Goal: Task Accomplishment & Management: Use online tool/utility

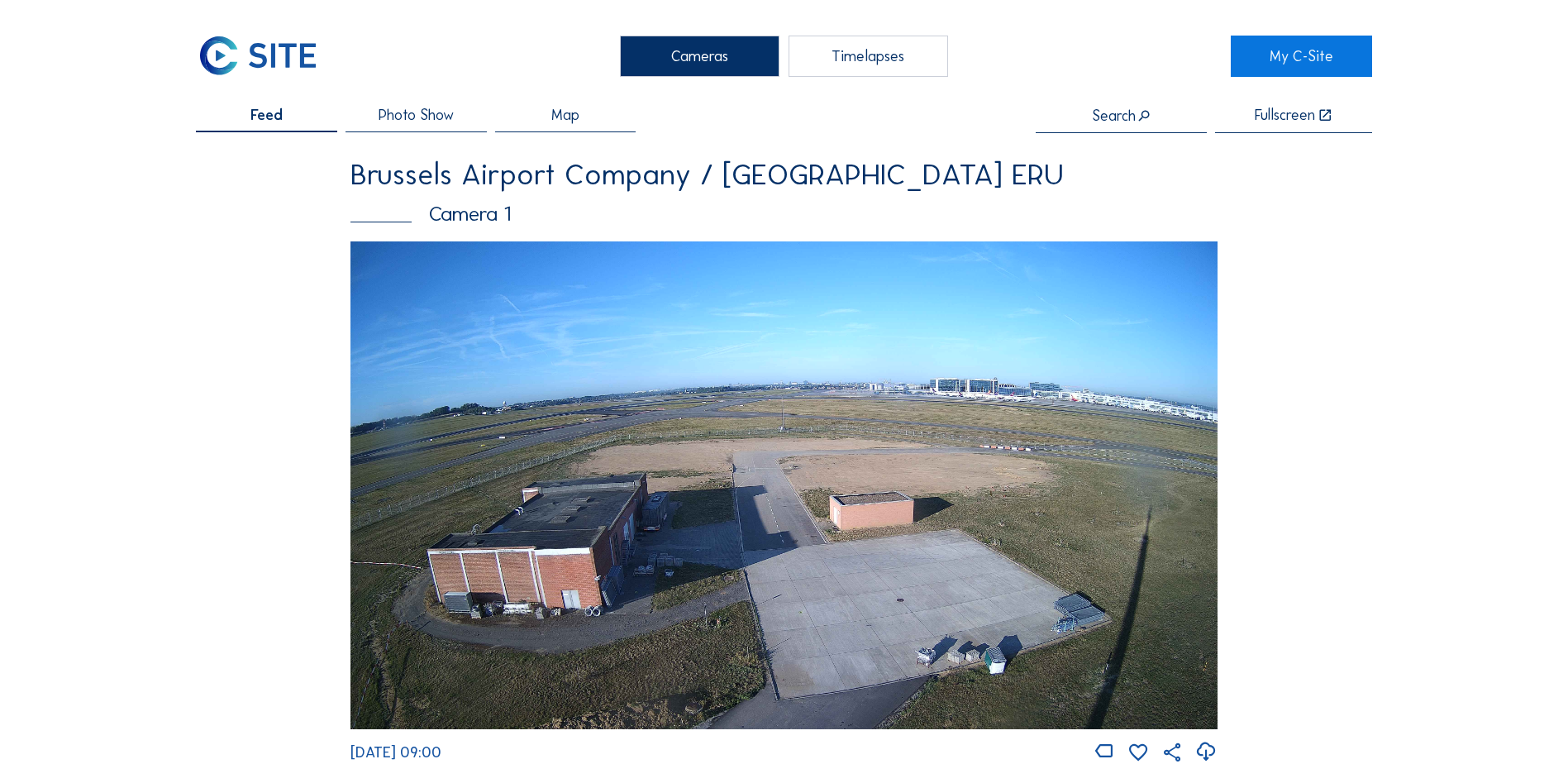
click at [875, 56] on div "Timelapses" at bounding box center [868, 56] width 160 height 41
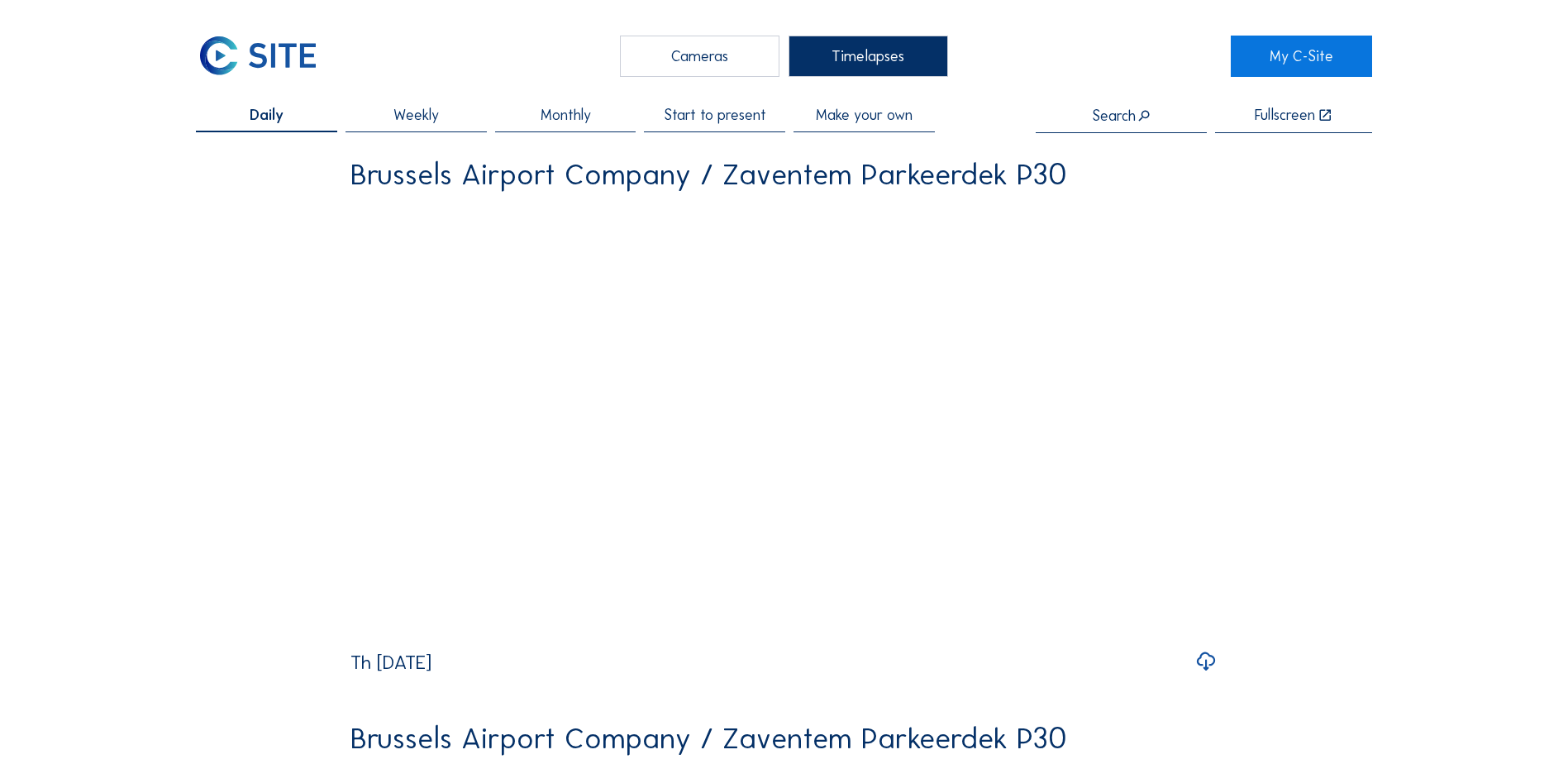
click at [864, 119] on span "Make your own" at bounding box center [864, 114] width 96 height 15
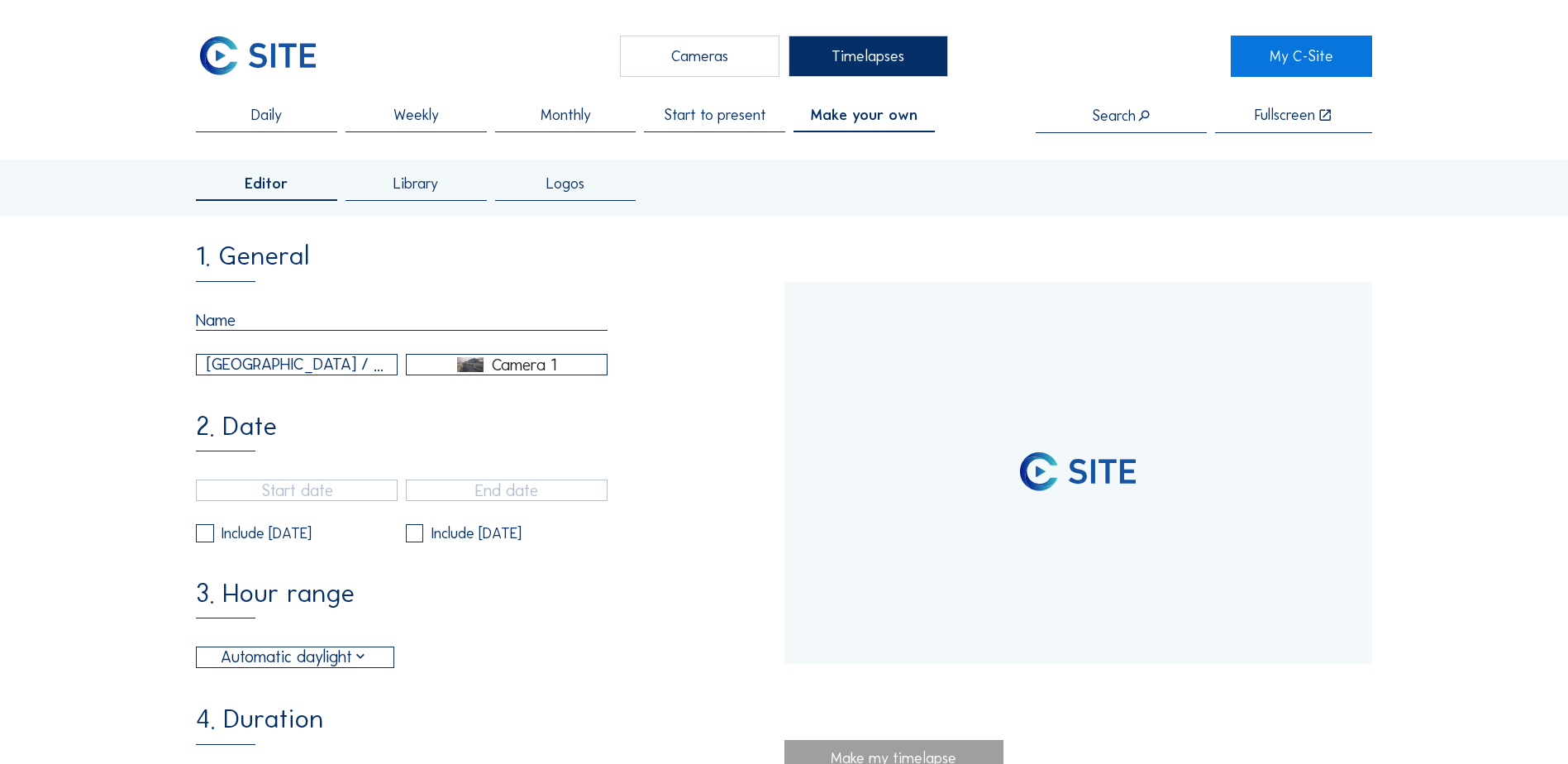
type input "[DATE] 19:00"
type input "[DATE] 15:00"
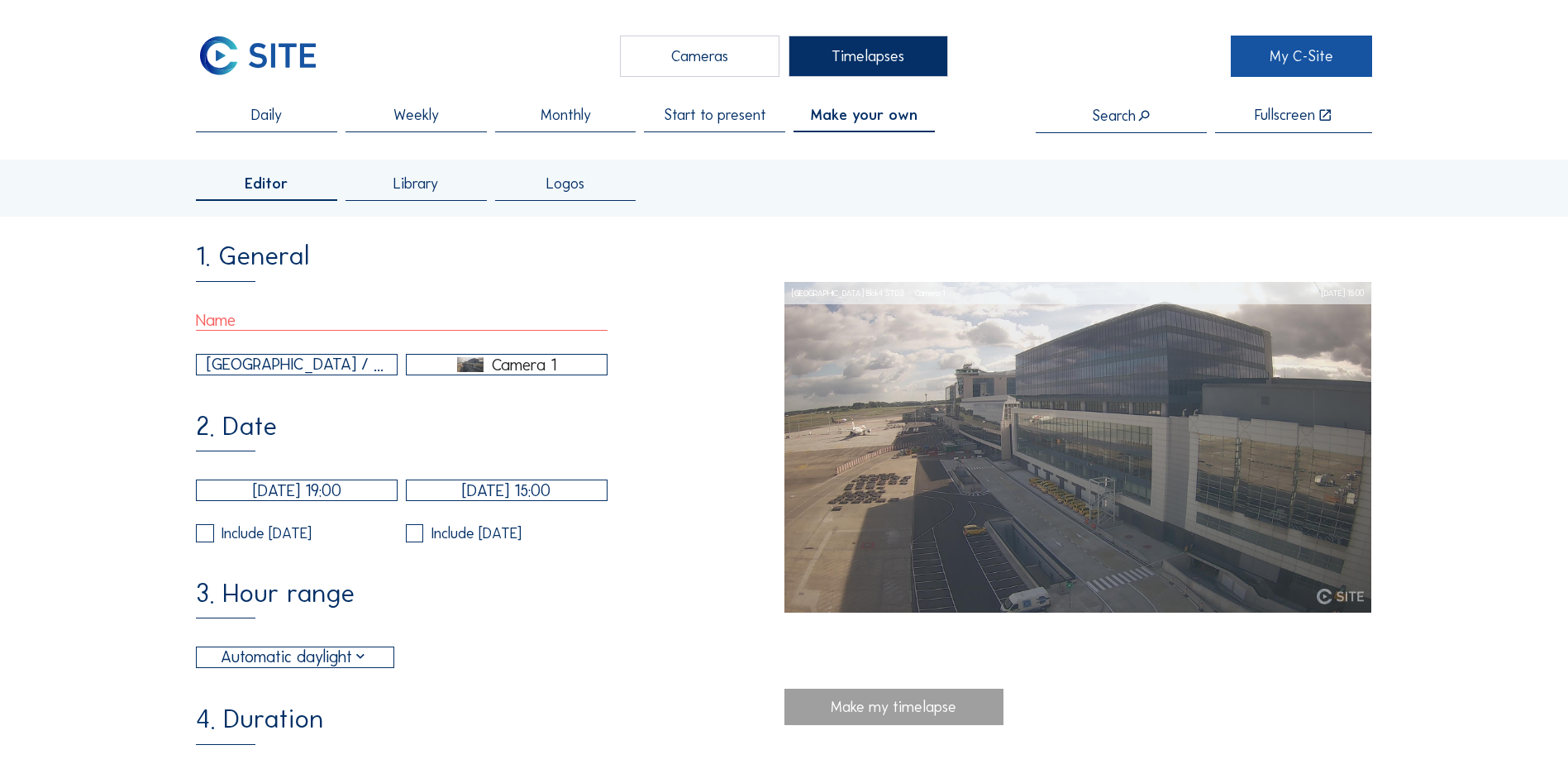
click at [1287, 63] on link "My C-Site" at bounding box center [1301, 56] width 141 height 41
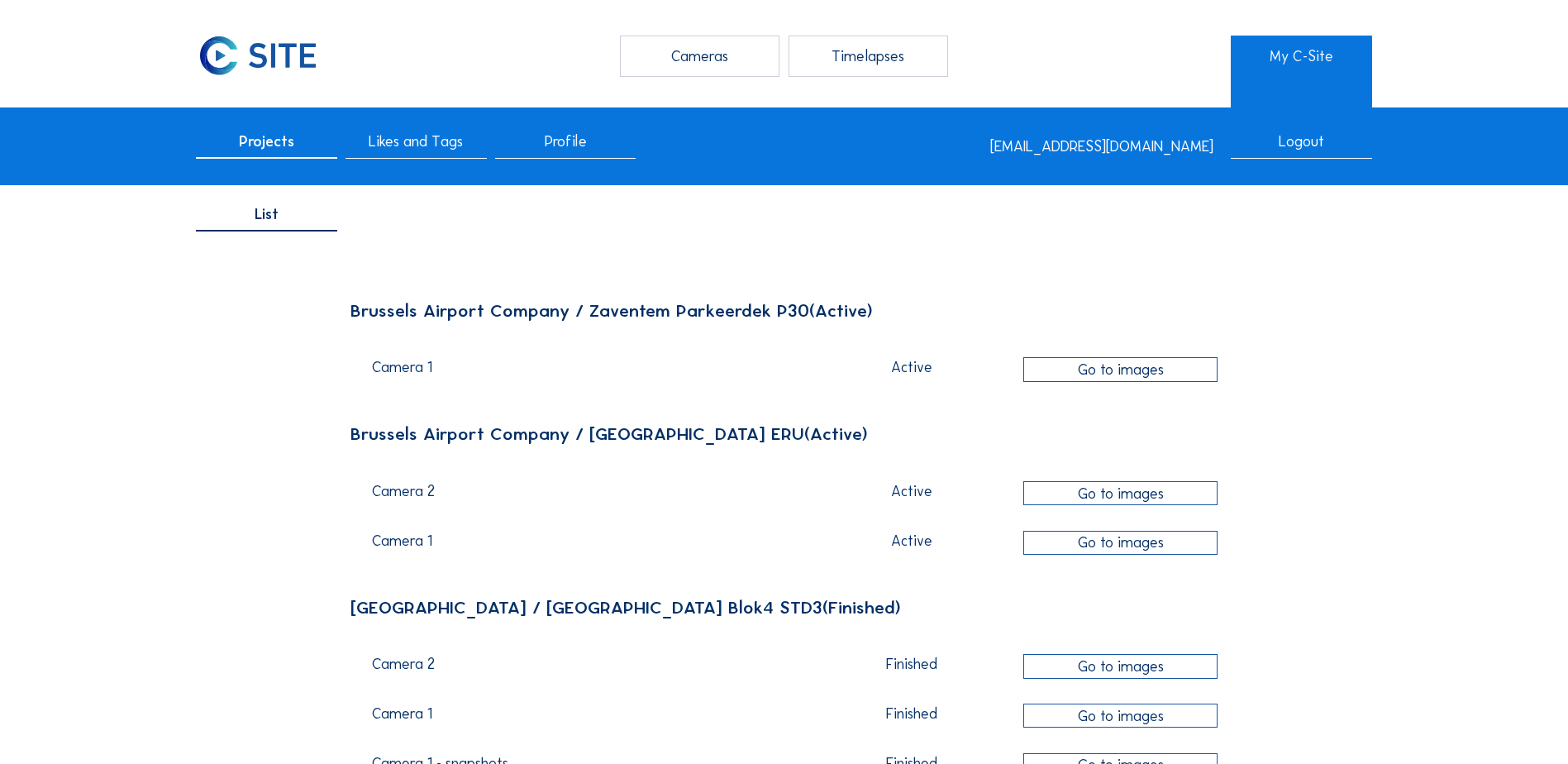
click at [831, 48] on div "Timelapses" at bounding box center [868, 56] width 160 height 41
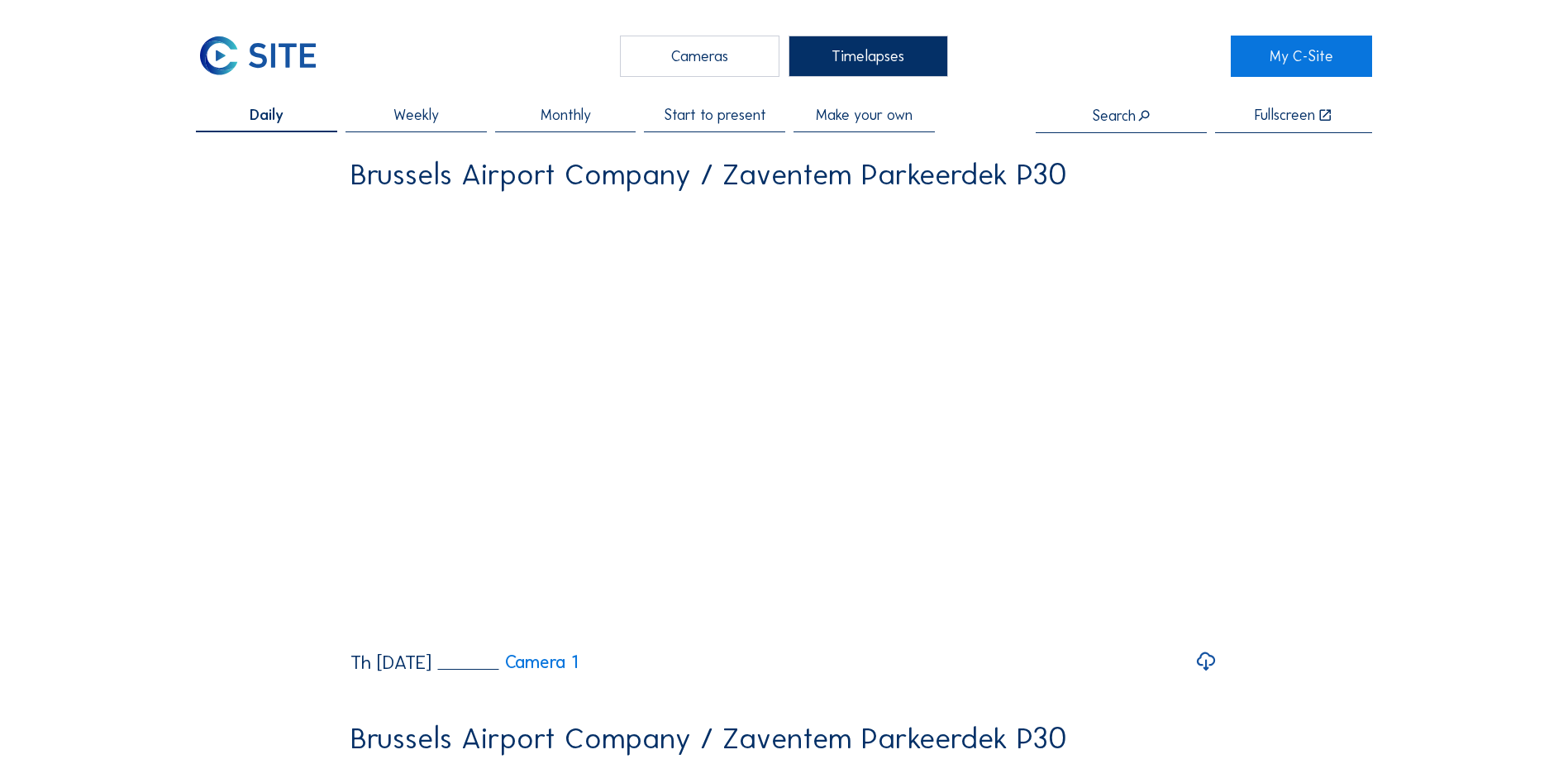
click at [732, 119] on span "Start to present" at bounding box center [715, 114] width 103 height 15
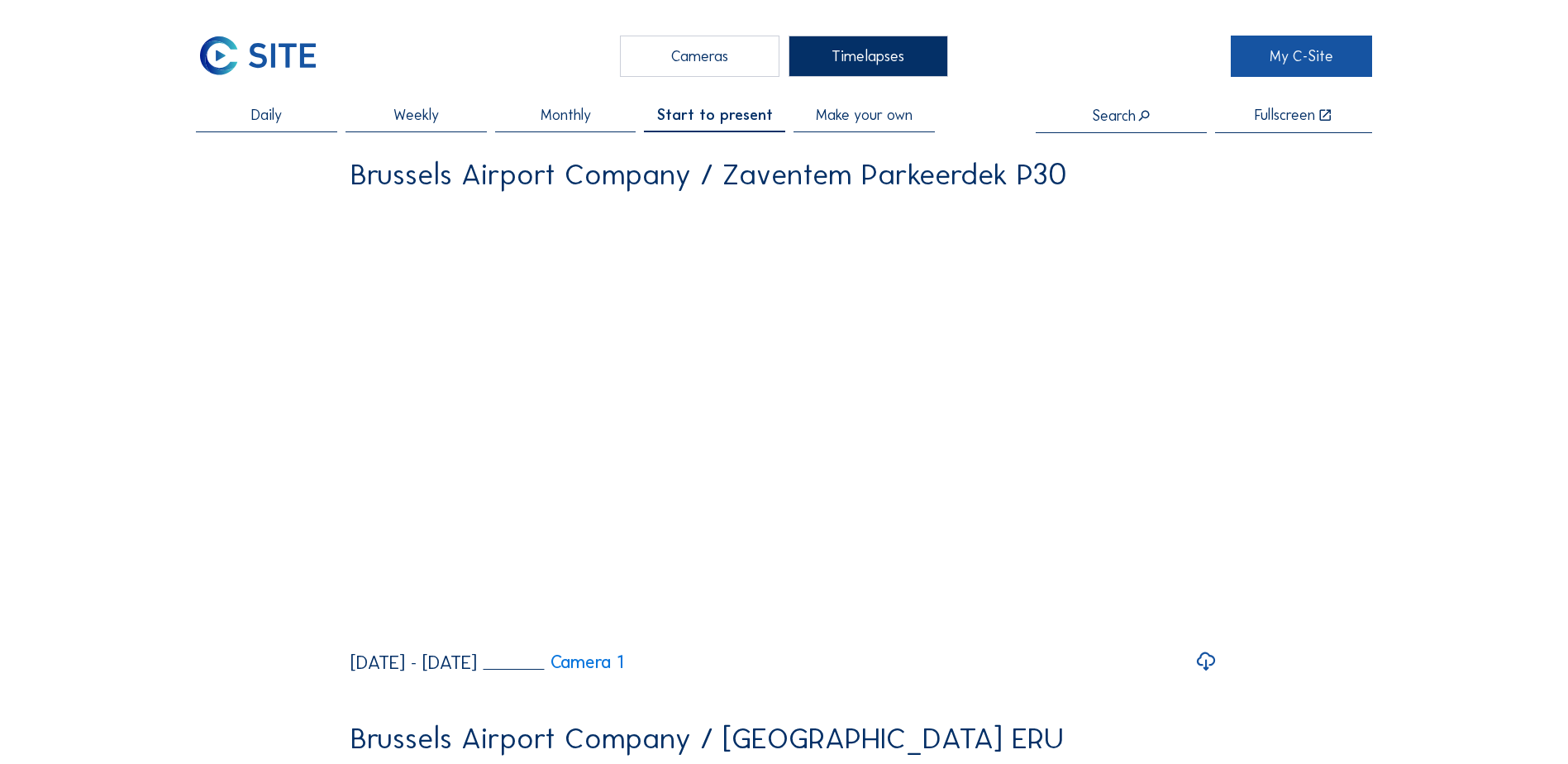
click at [1323, 46] on link "My C-Site" at bounding box center [1301, 56] width 141 height 41
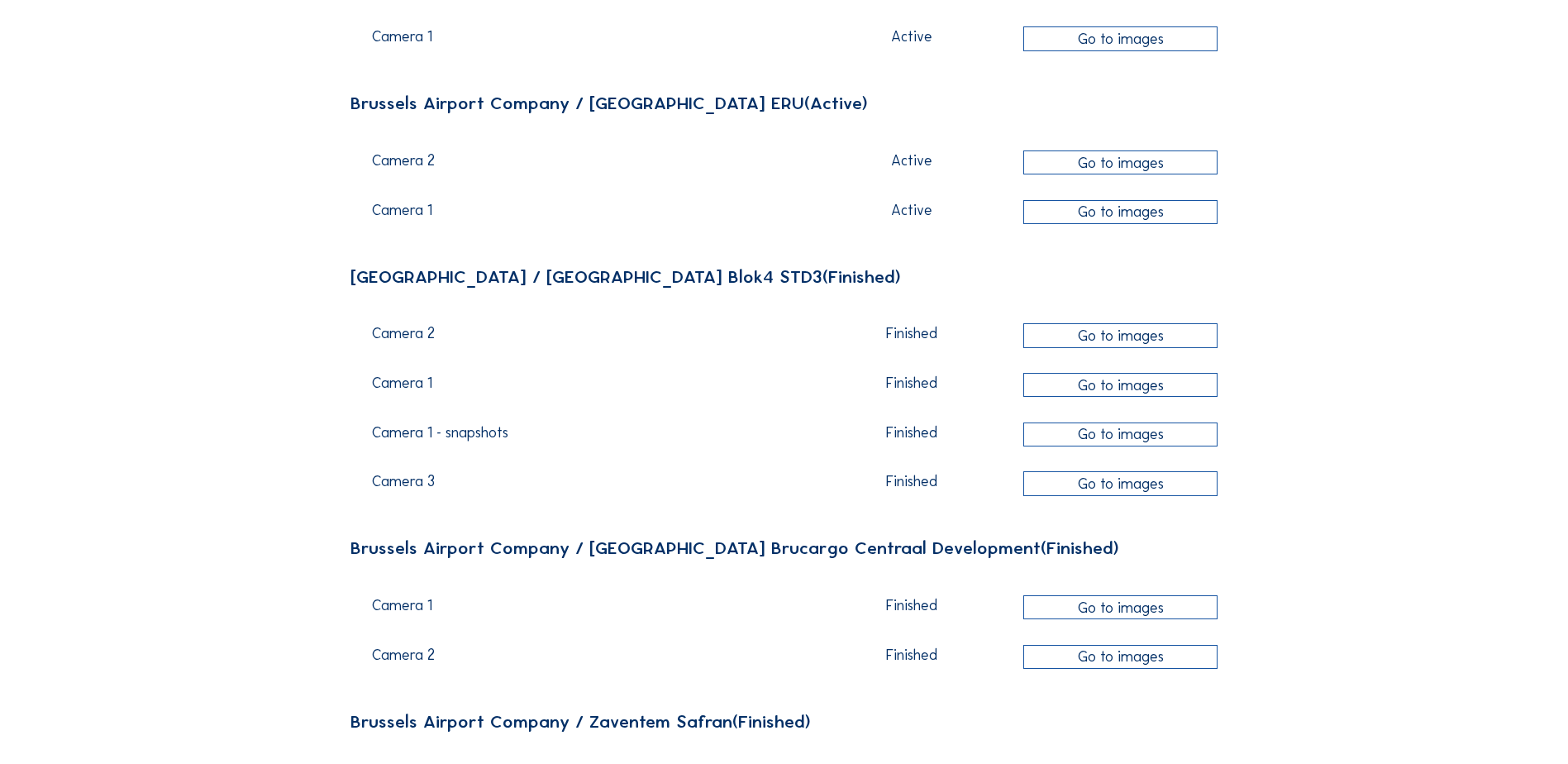
scroll to position [413, 0]
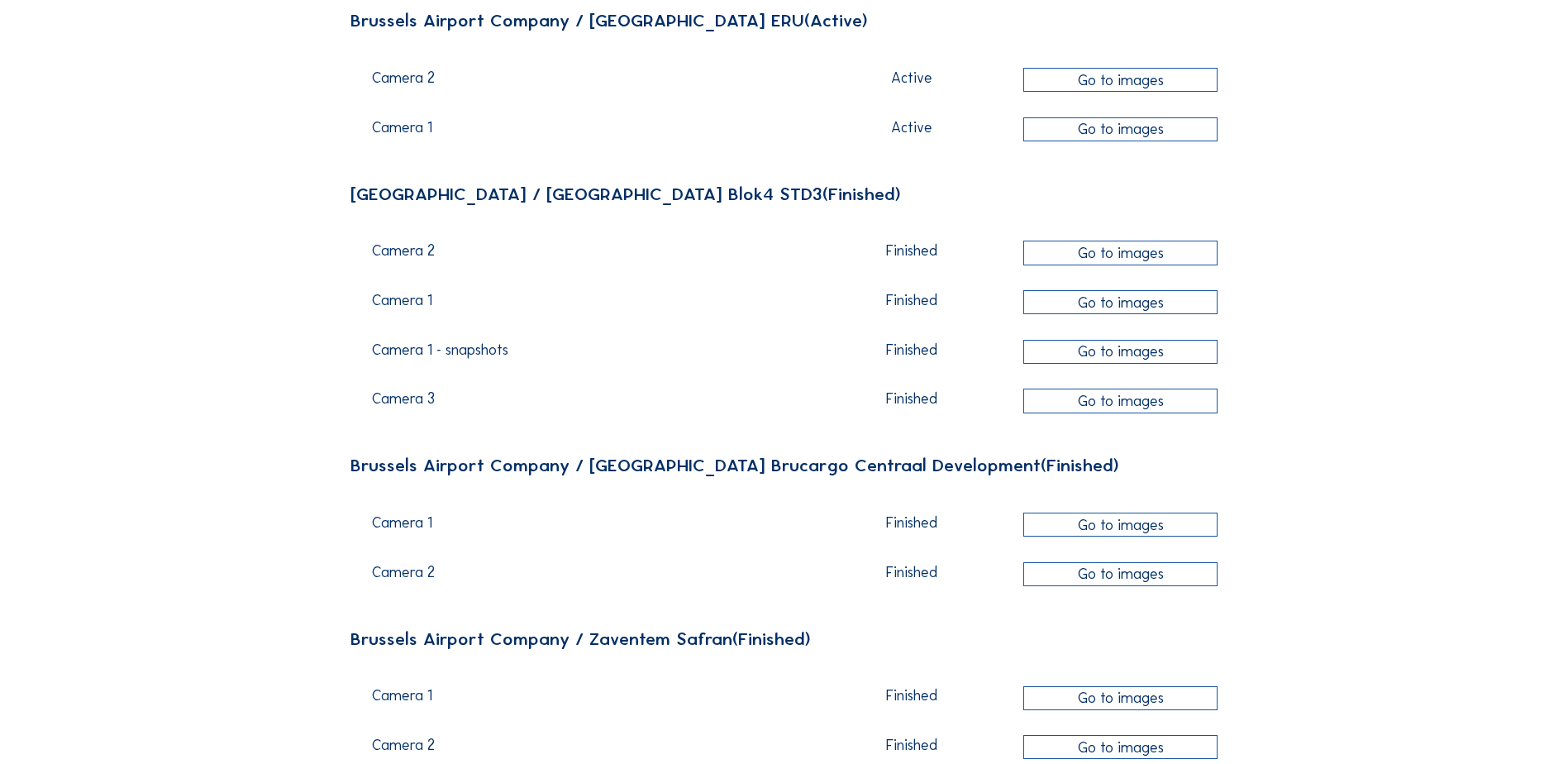
click at [1163, 532] on div "Go to images" at bounding box center [1119, 524] width 194 height 24
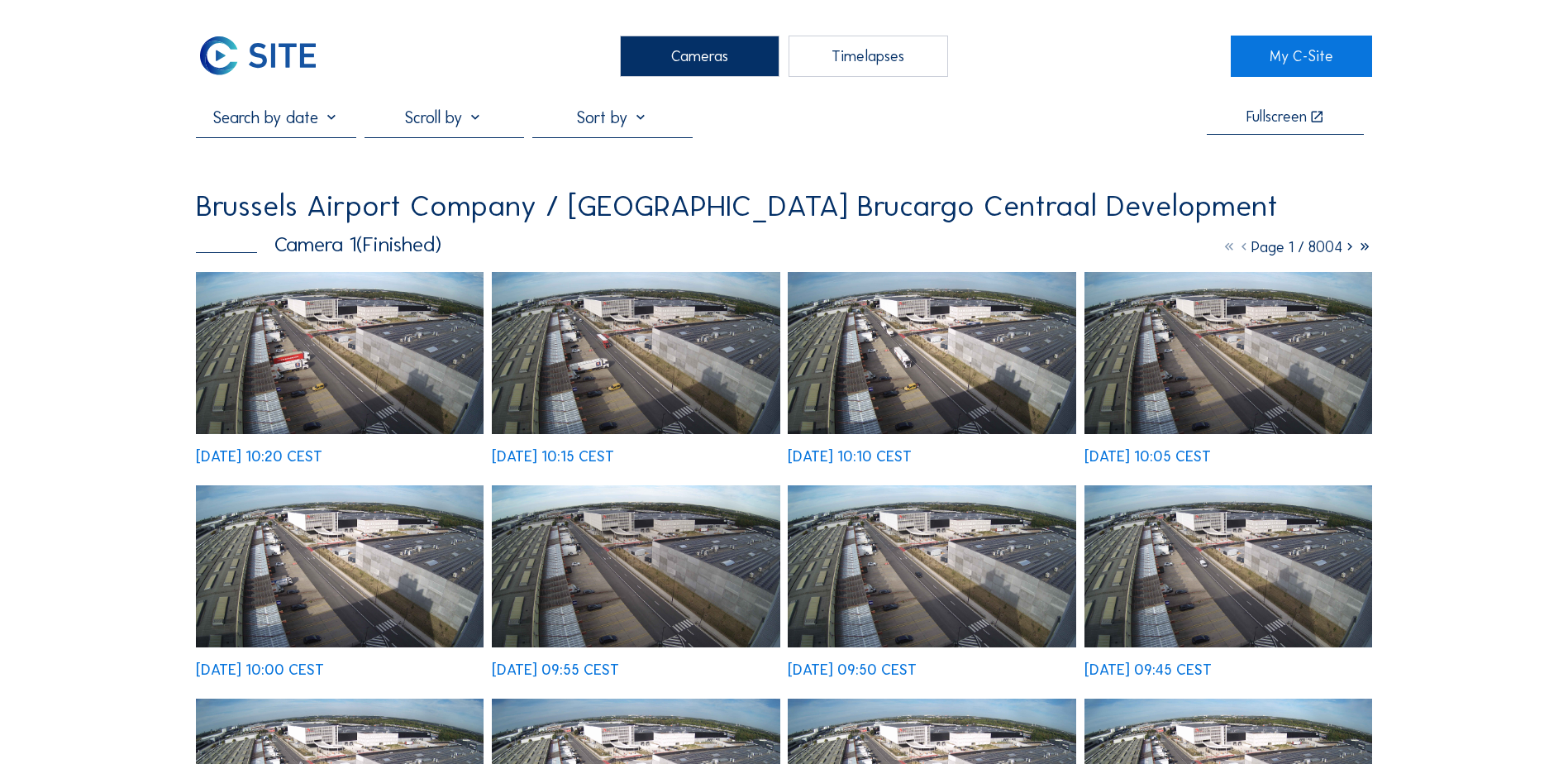
click at [890, 54] on div "Timelapses" at bounding box center [868, 56] width 160 height 41
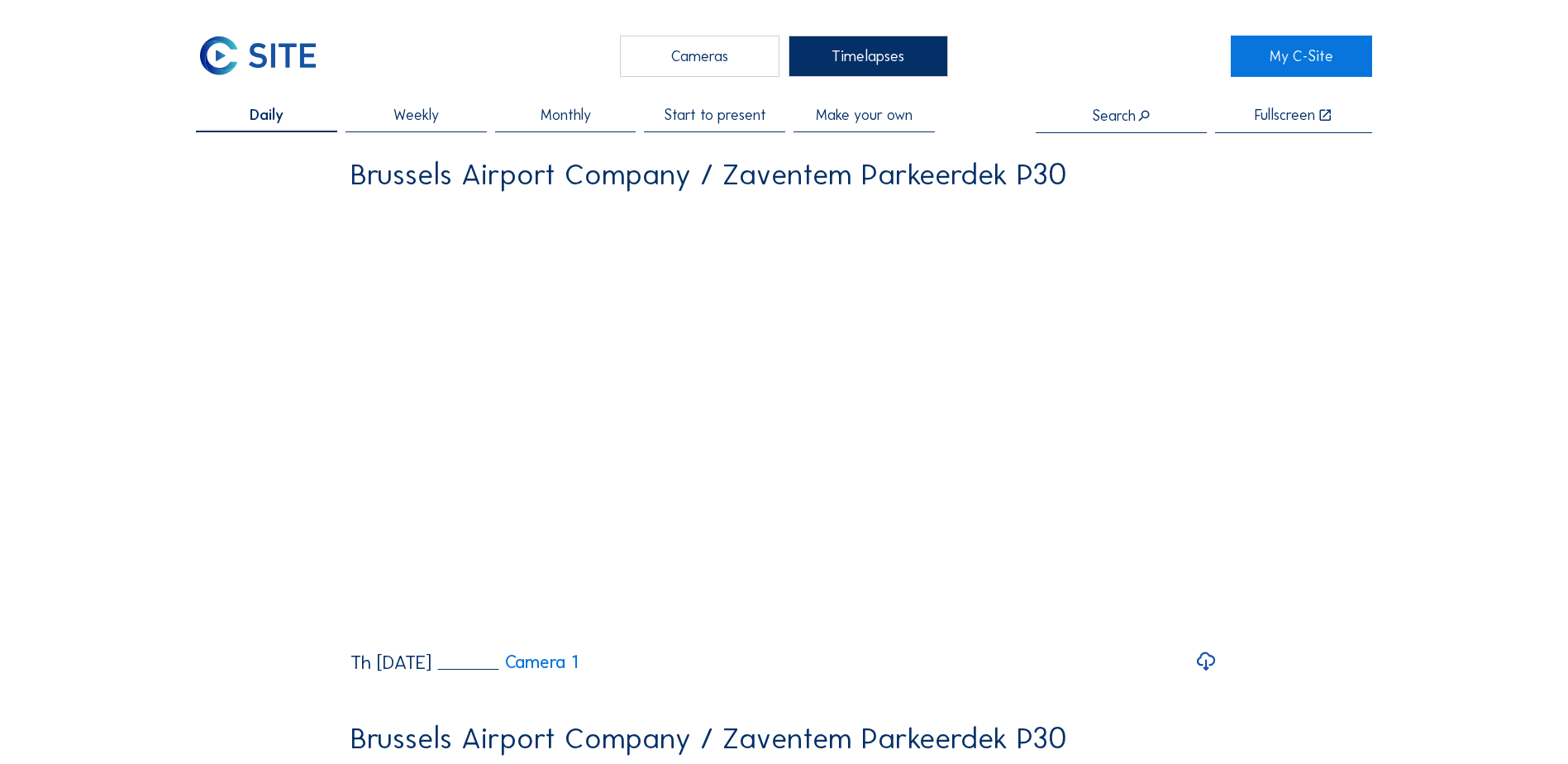
drag, startPoint x: 853, startPoint y: 119, endPoint x: 850, endPoint y: 129, distance: 10.4
click at [853, 117] on span "Make your own" at bounding box center [864, 114] width 96 height 15
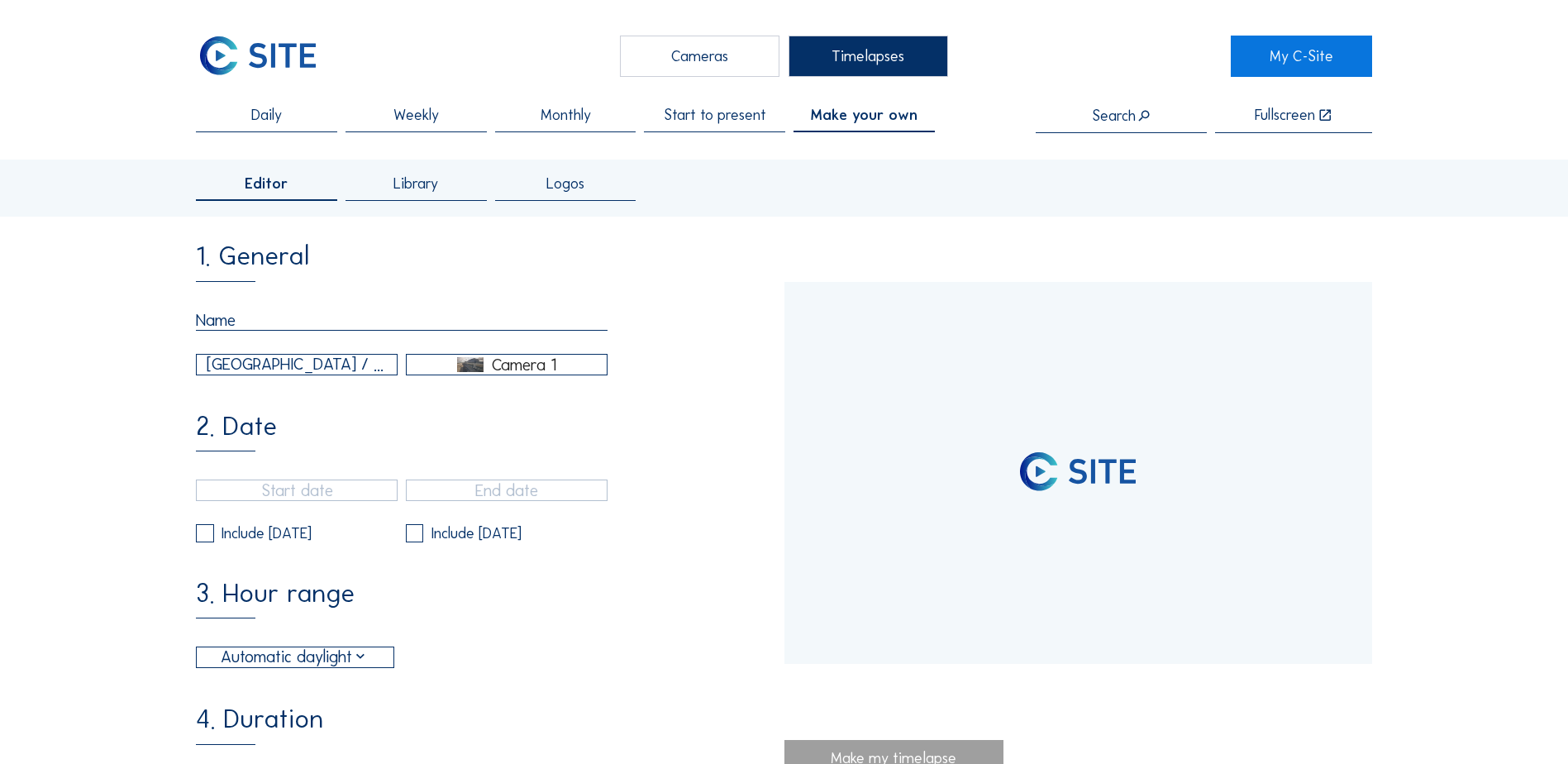
type input "[DATE] 19:00"
type input "[DATE] 15:00"
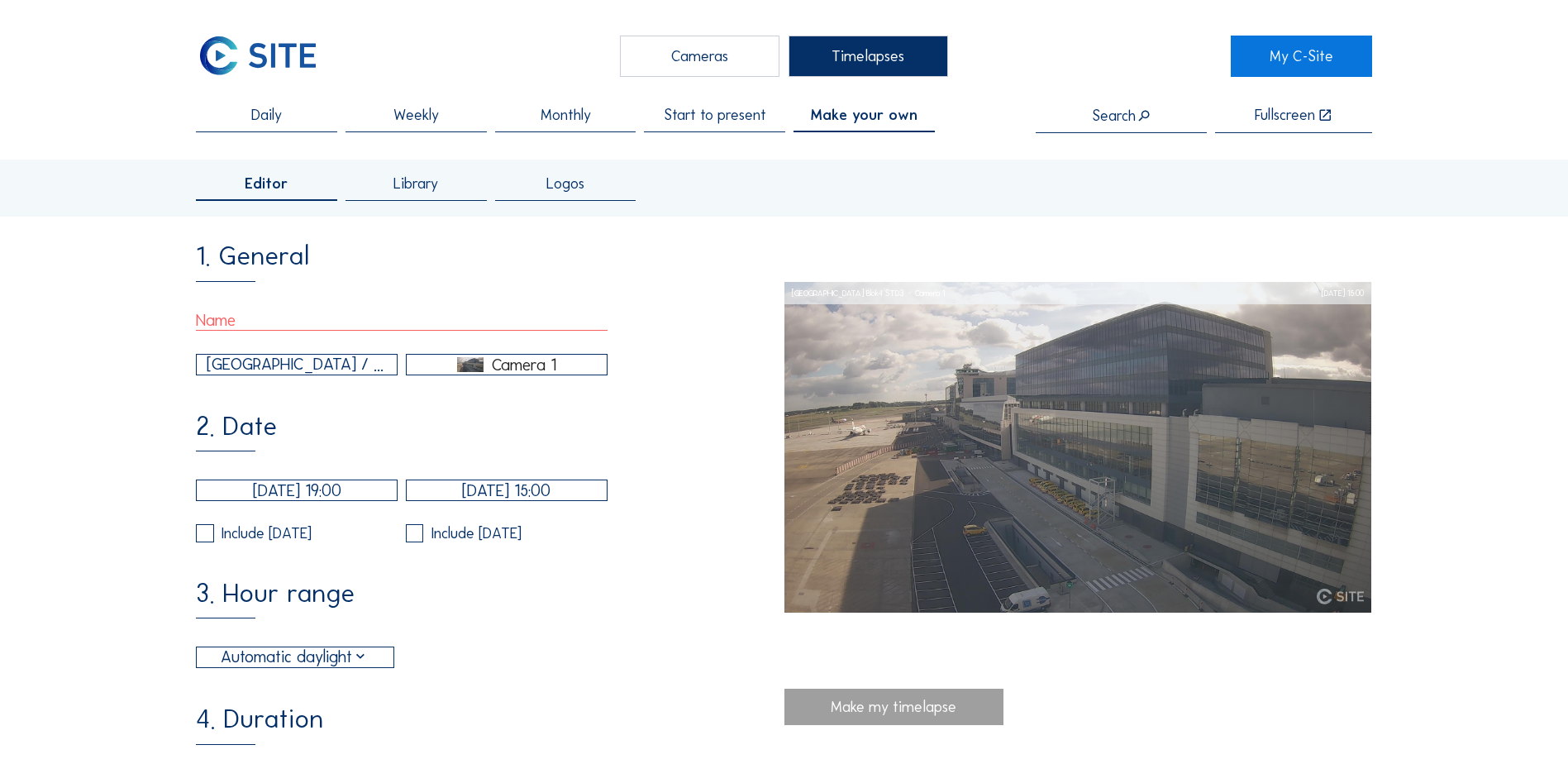
click at [365, 327] on input "text" at bounding box center [401, 320] width 412 height 21
paste input "202509_bcc_cam1-20220523-20250826_360sec-AutomaticDaylight"
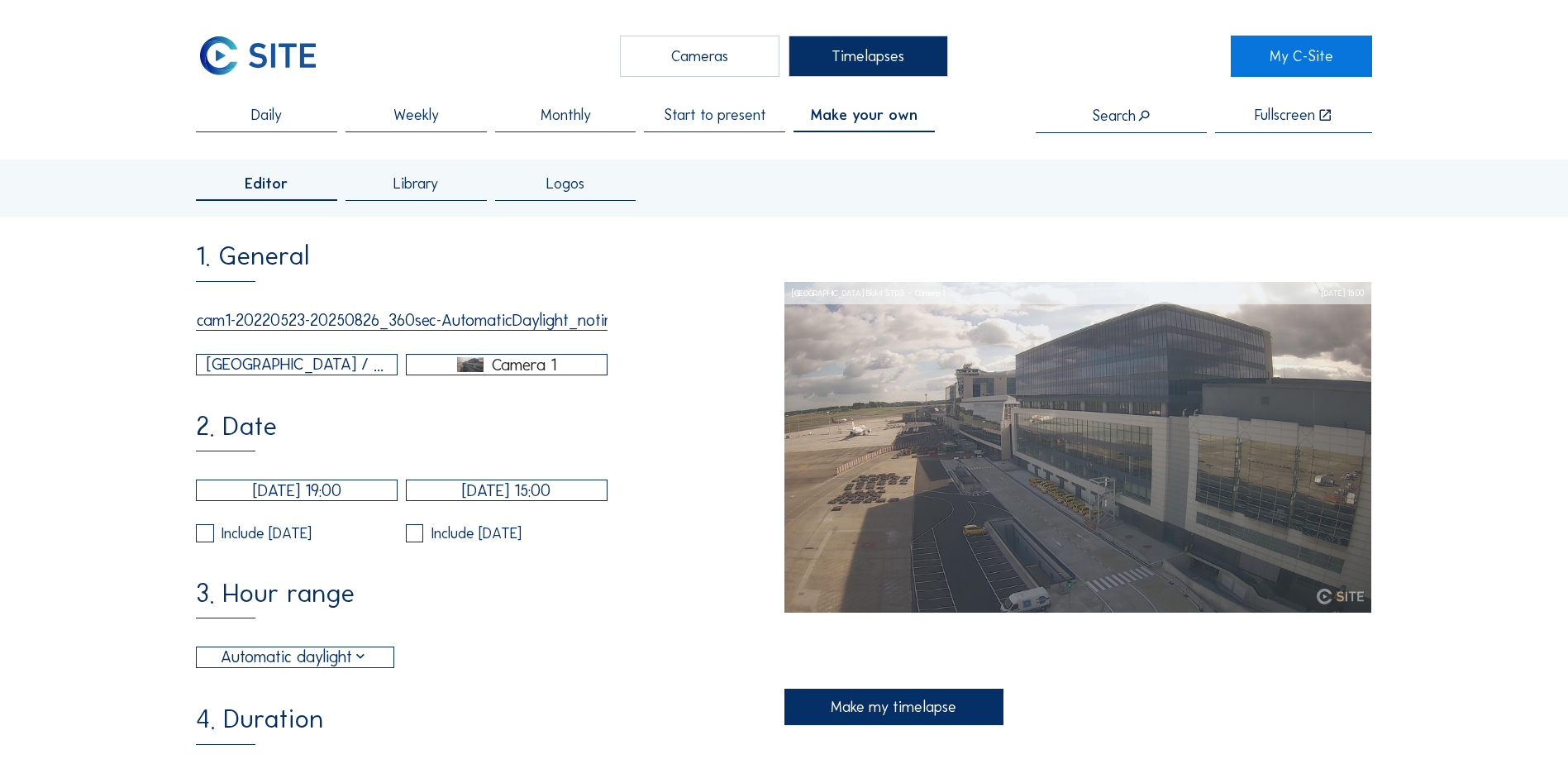
scroll to position [0, 115]
type input "202509_bcc_cam1-20220523-20250826_360sec-AutomaticDaylight_notime"
click at [250, 382] on div "1. General 202509_bcc_cam1-20220523-20250826_360sec-AutomaticDaylight_notime Br…" at bounding box center [490, 717] width 588 height 947
click at [252, 374] on div "[GEOGRAPHIC_DATA] / [GEOGRAPHIC_DATA] Blok4 STD3" at bounding box center [297, 365] width 180 height 25
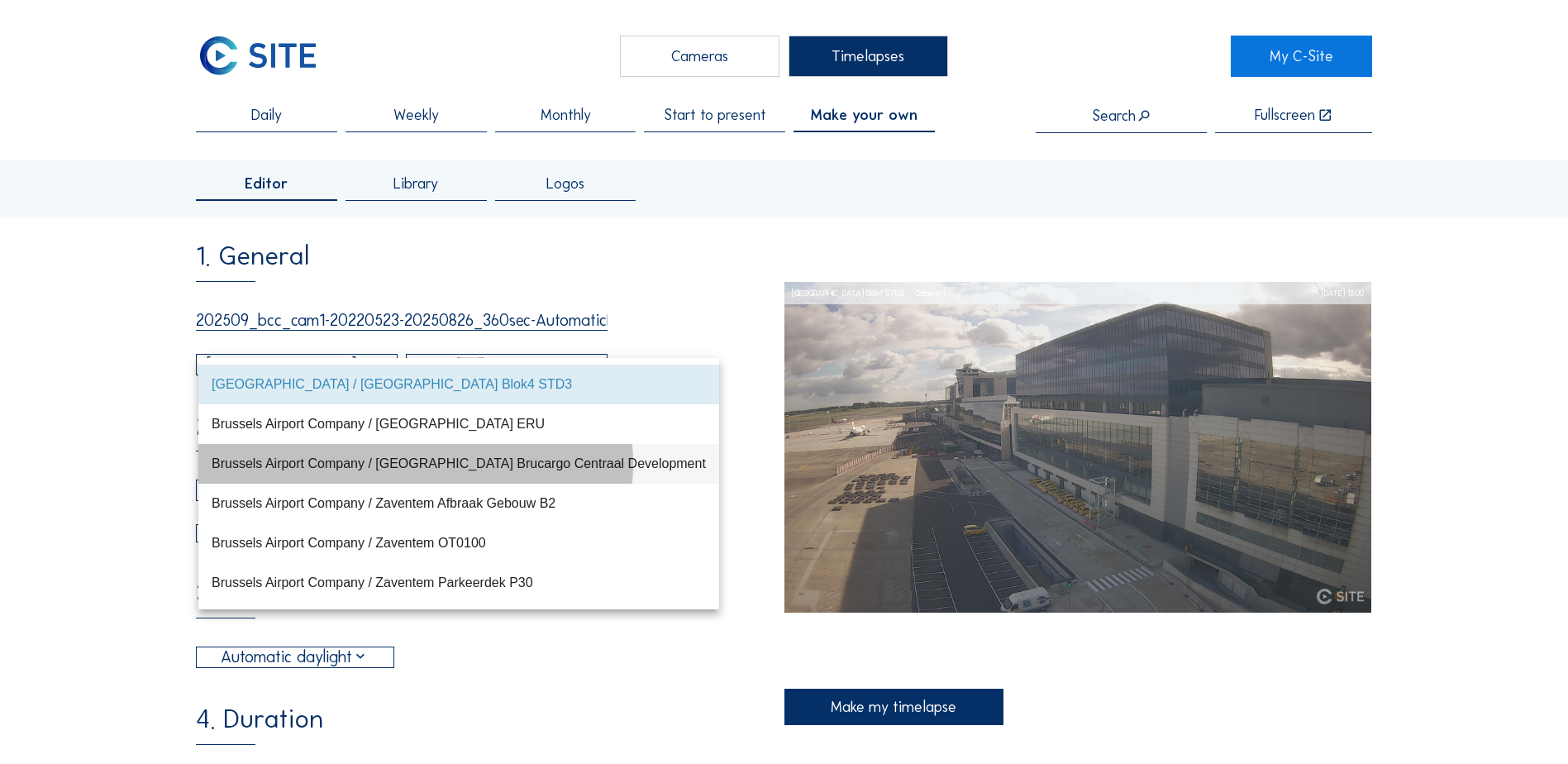
click at [380, 469] on div "Brussels Airport Company / [GEOGRAPHIC_DATA] Brucargo Centraal Development" at bounding box center [458, 464] width 494 height 16
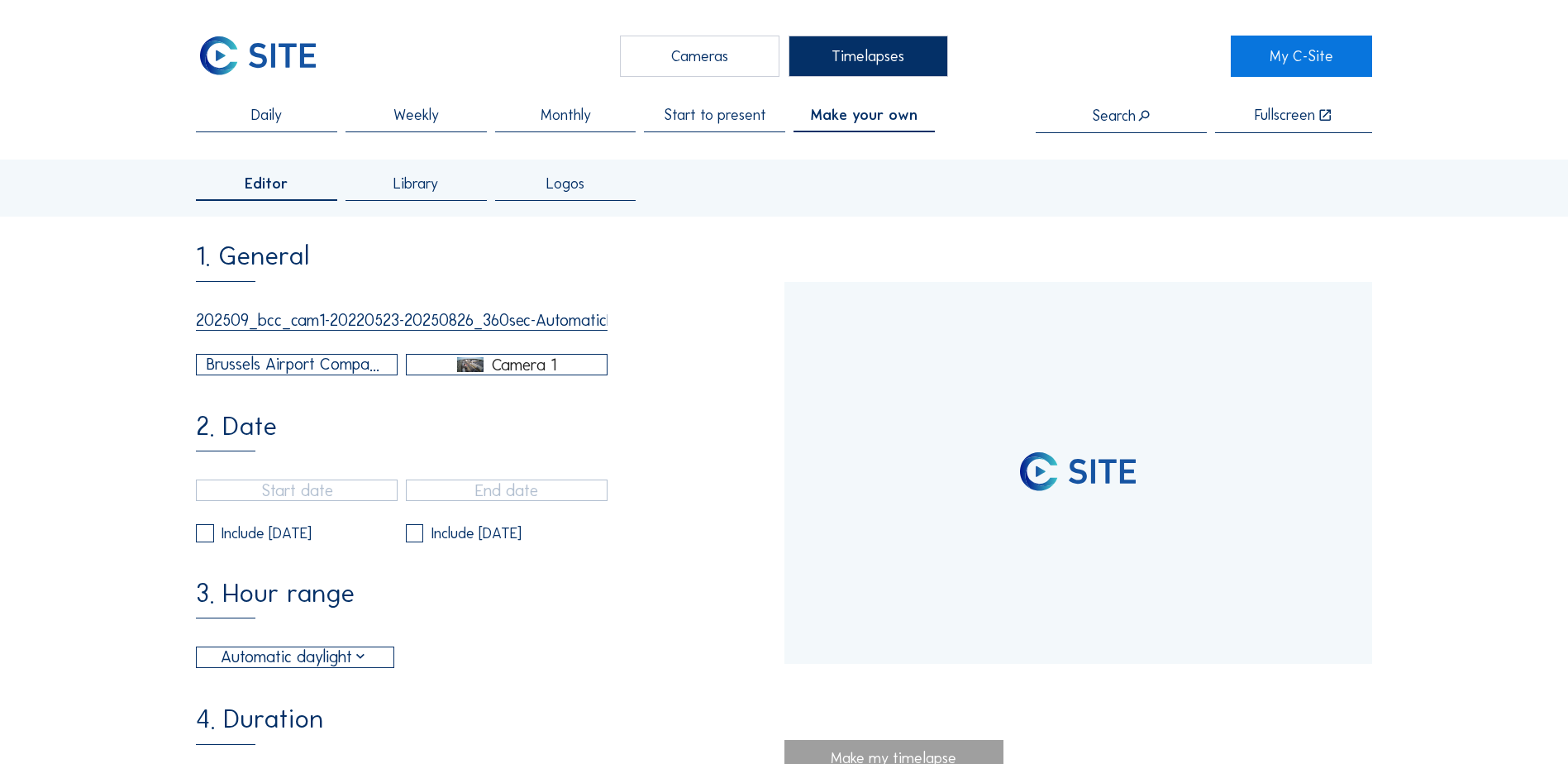
type input "[DATE] 13:40"
type input "[DATE] 10:20"
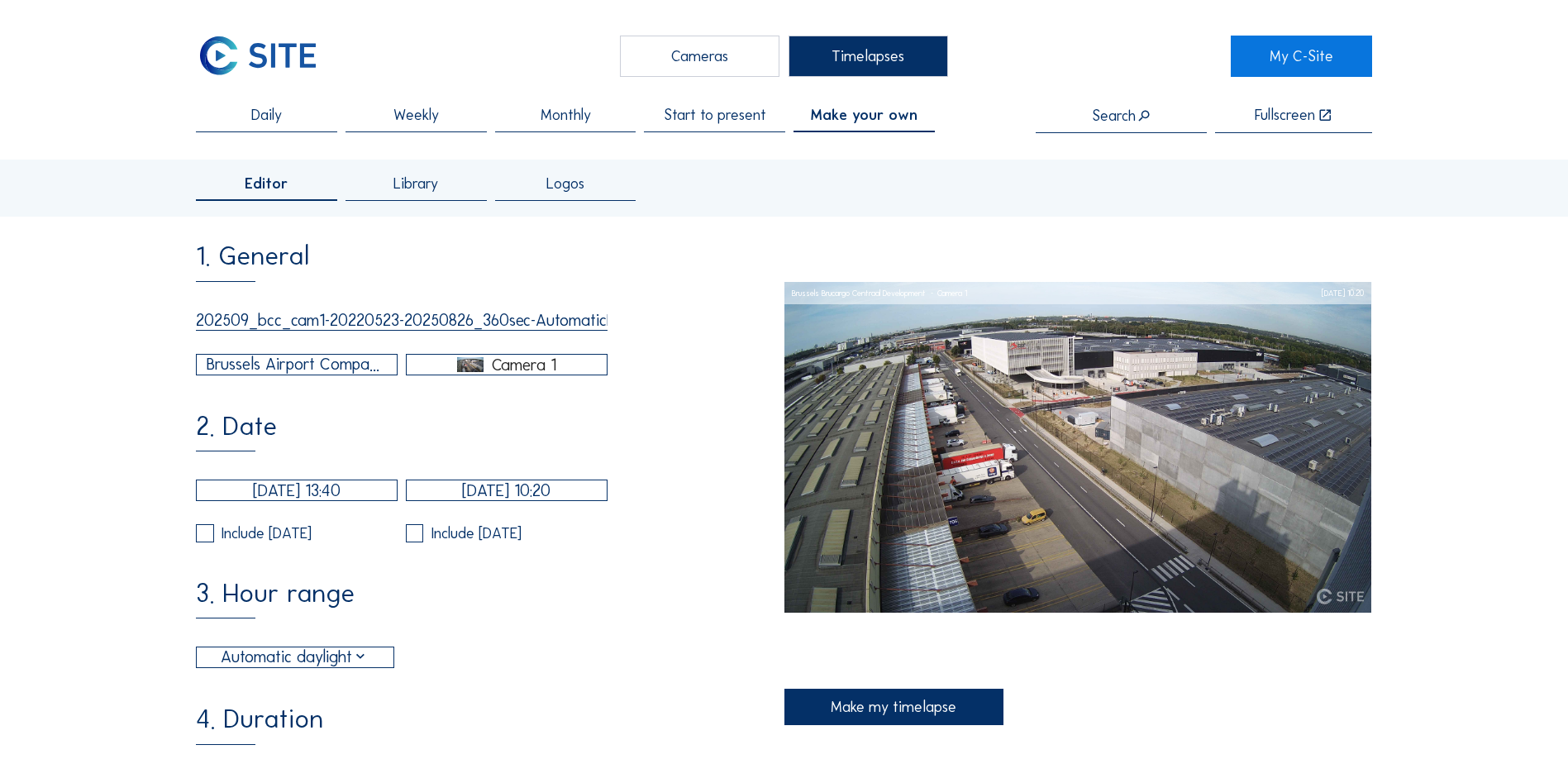
click at [641, 654] on div "3. Hour range Automatic daylight 06:00 From 18:00 To" at bounding box center [490, 624] width 588 height 88
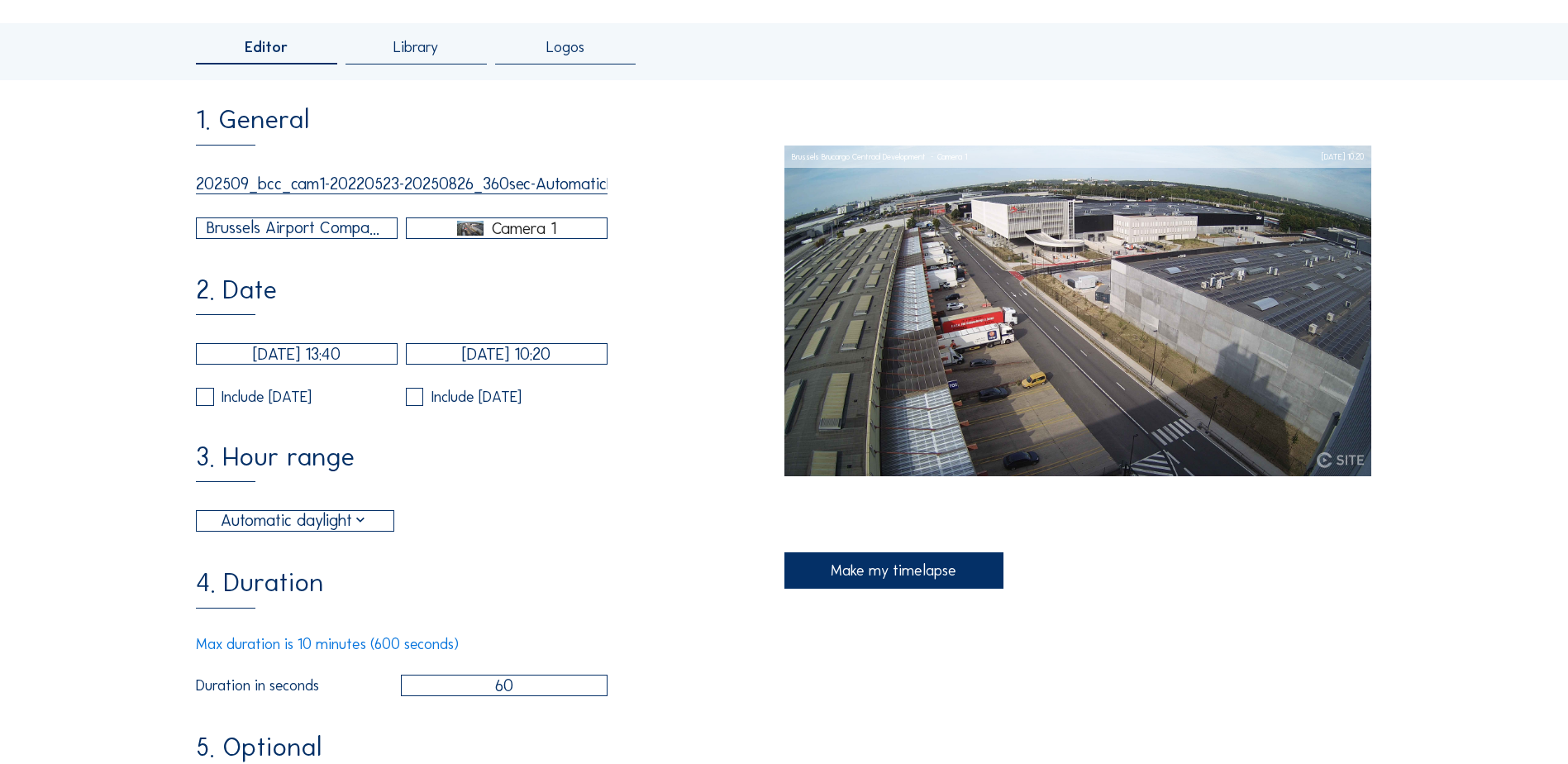
scroll to position [165, 0]
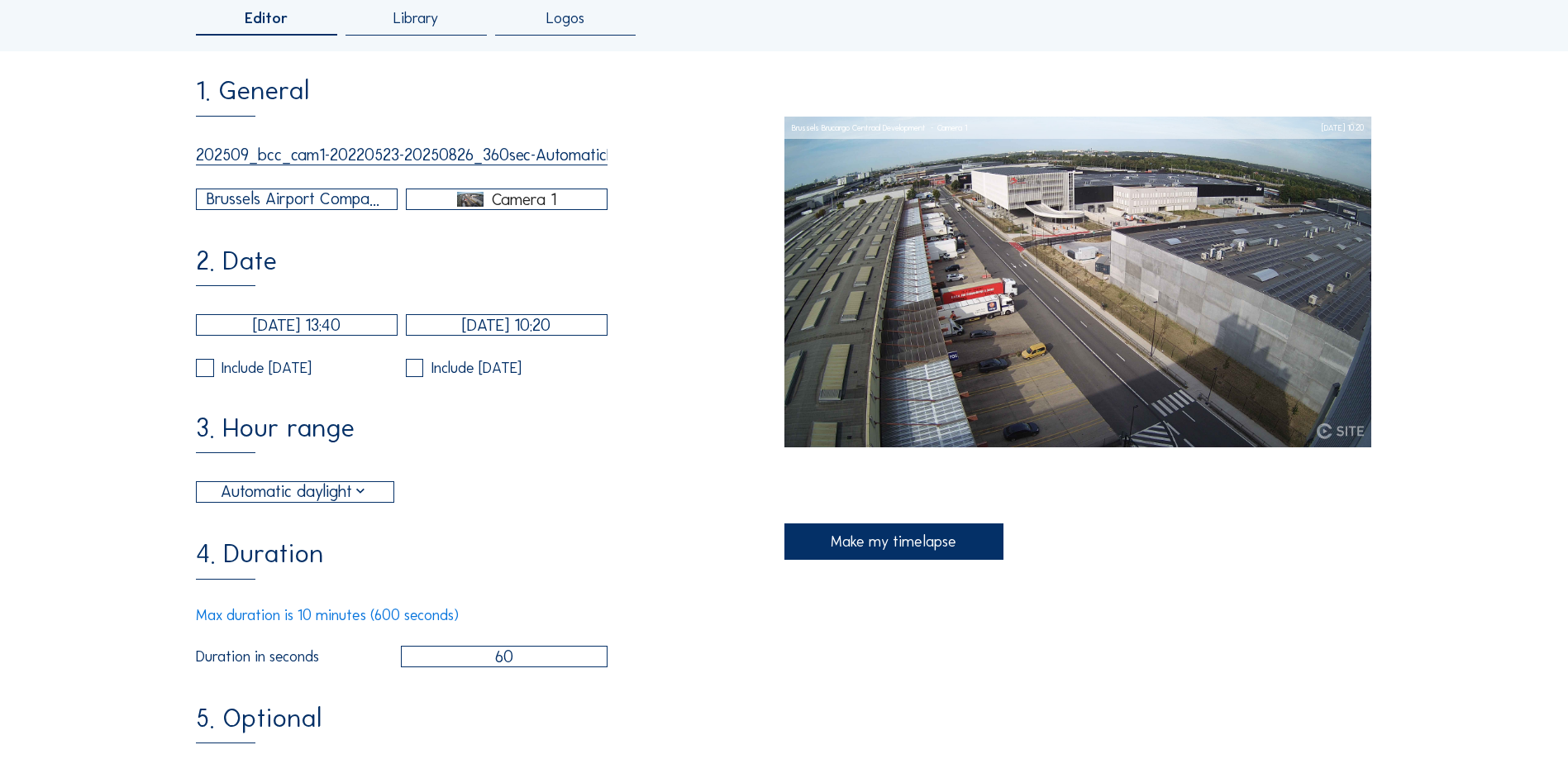
click at [361, 504] on div "Automatic daylight" at bounding box center [295, 491] width 148 height 25
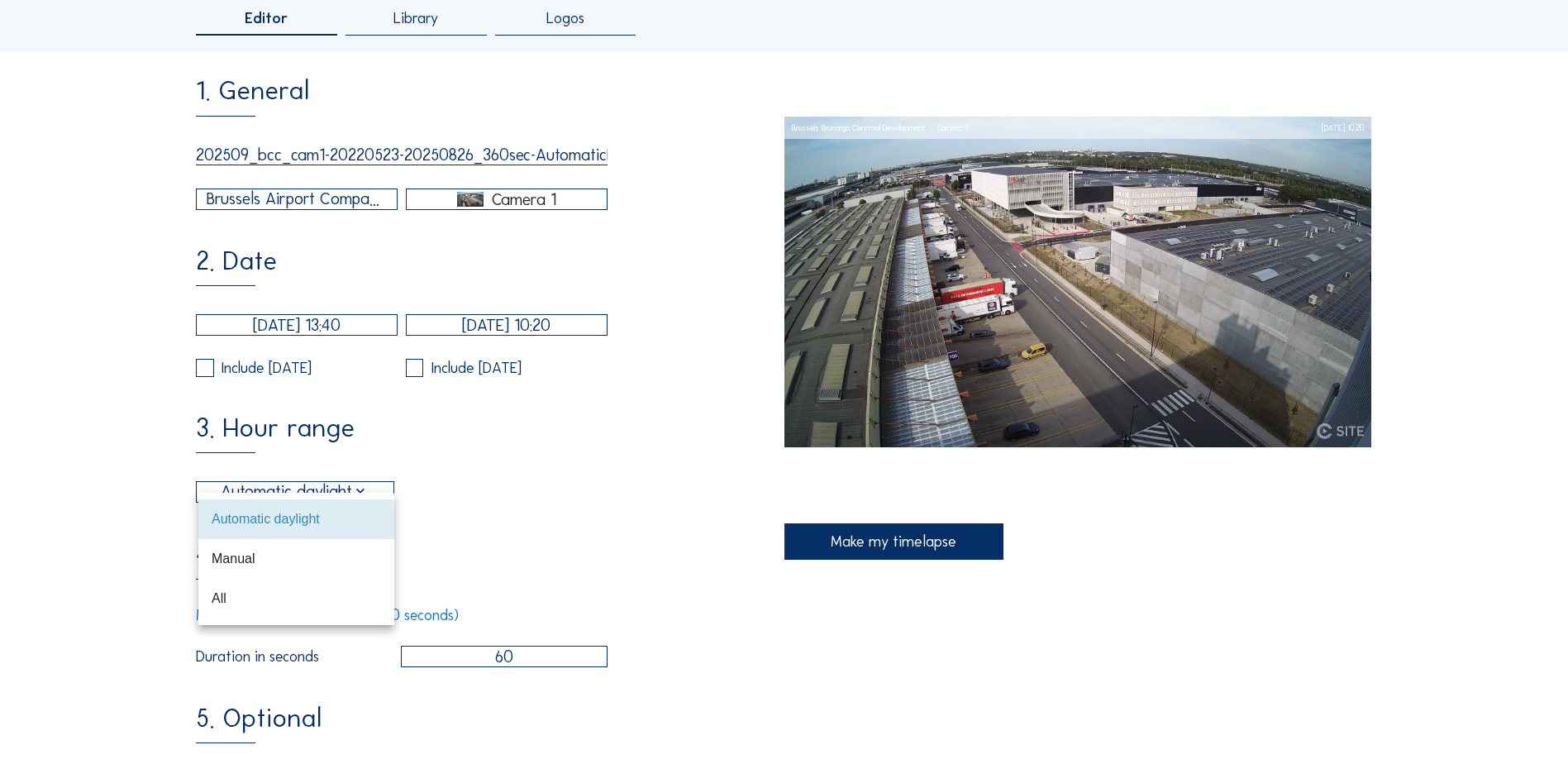
click at [482, 483] on div "3. Hour range Automatic daylight 06:00 From 18:00 To" at bounding box center [490, 458] width 588 height 88
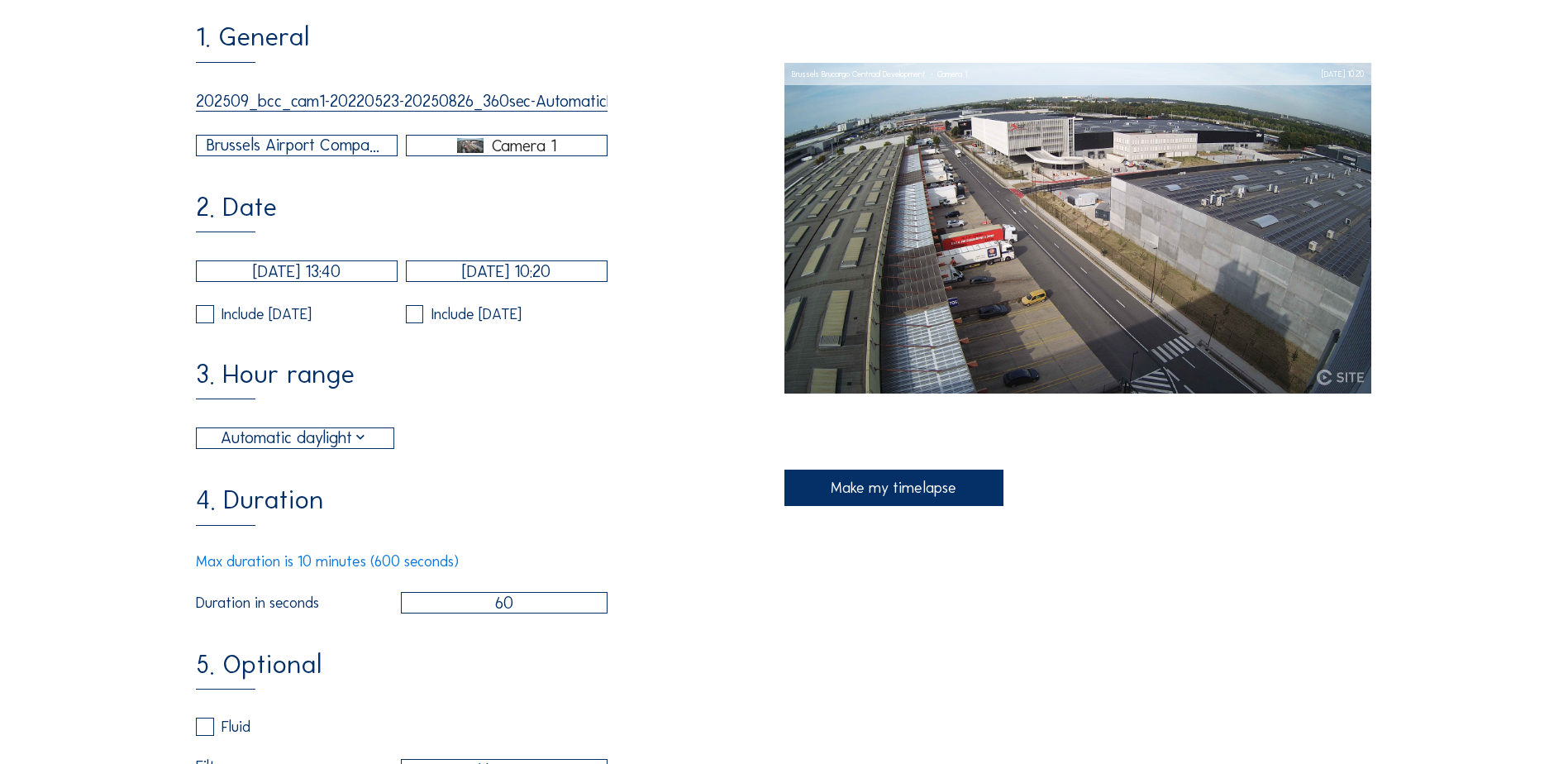
scroll to position [248, 0]
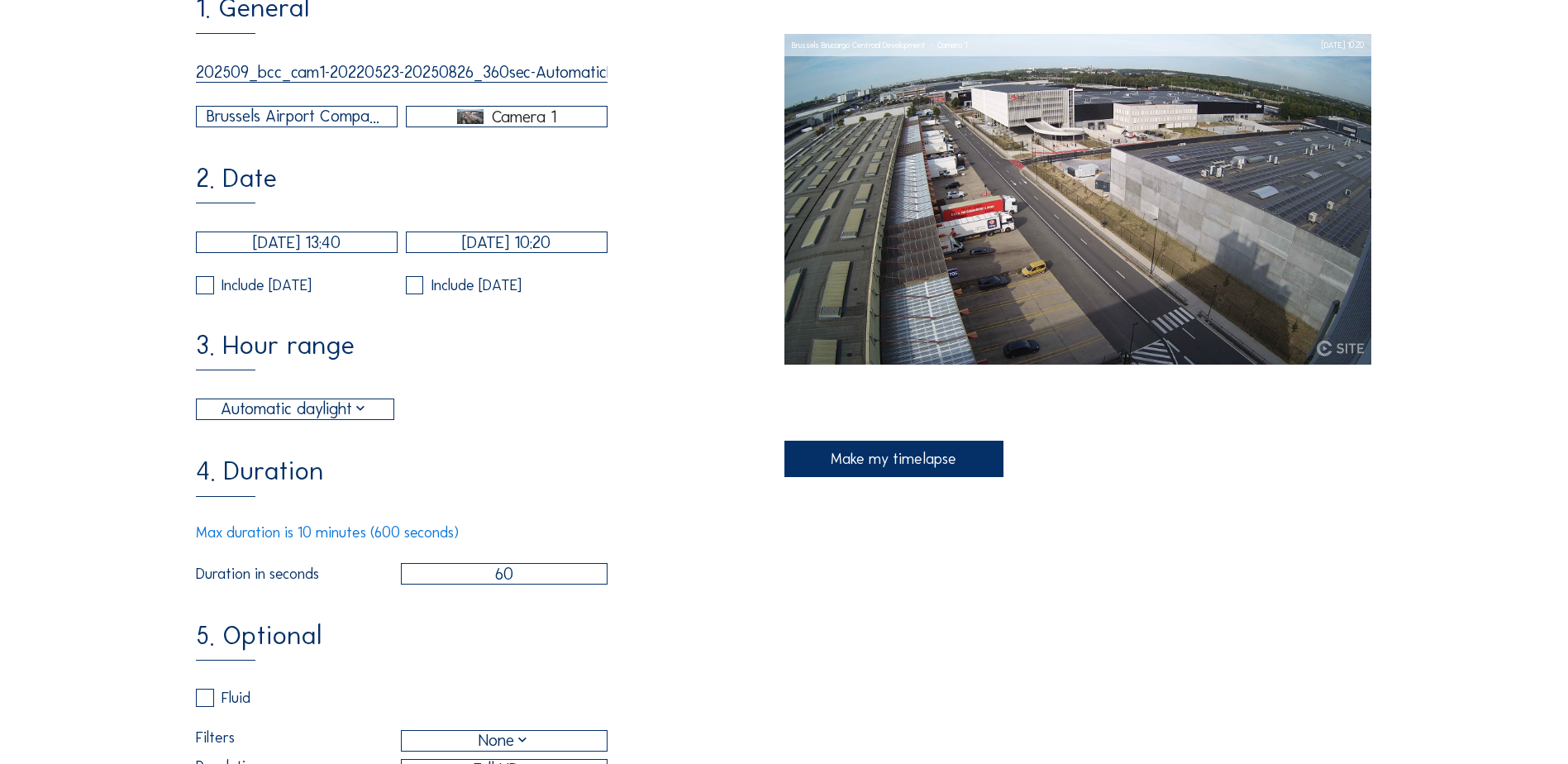
click at [505, 584] on input "60" at bounding box center [504, 574] width 206 height 21
click at [488, 584] on input "60" at bounding box center [504, 574] width 206 height 21
type input "360"
click at [647, 493] on div "4. Duration Max duration is 10 minutes (600 seconds) Duration in seconds 360" at bounding box center [490, 520] width 588 height 126
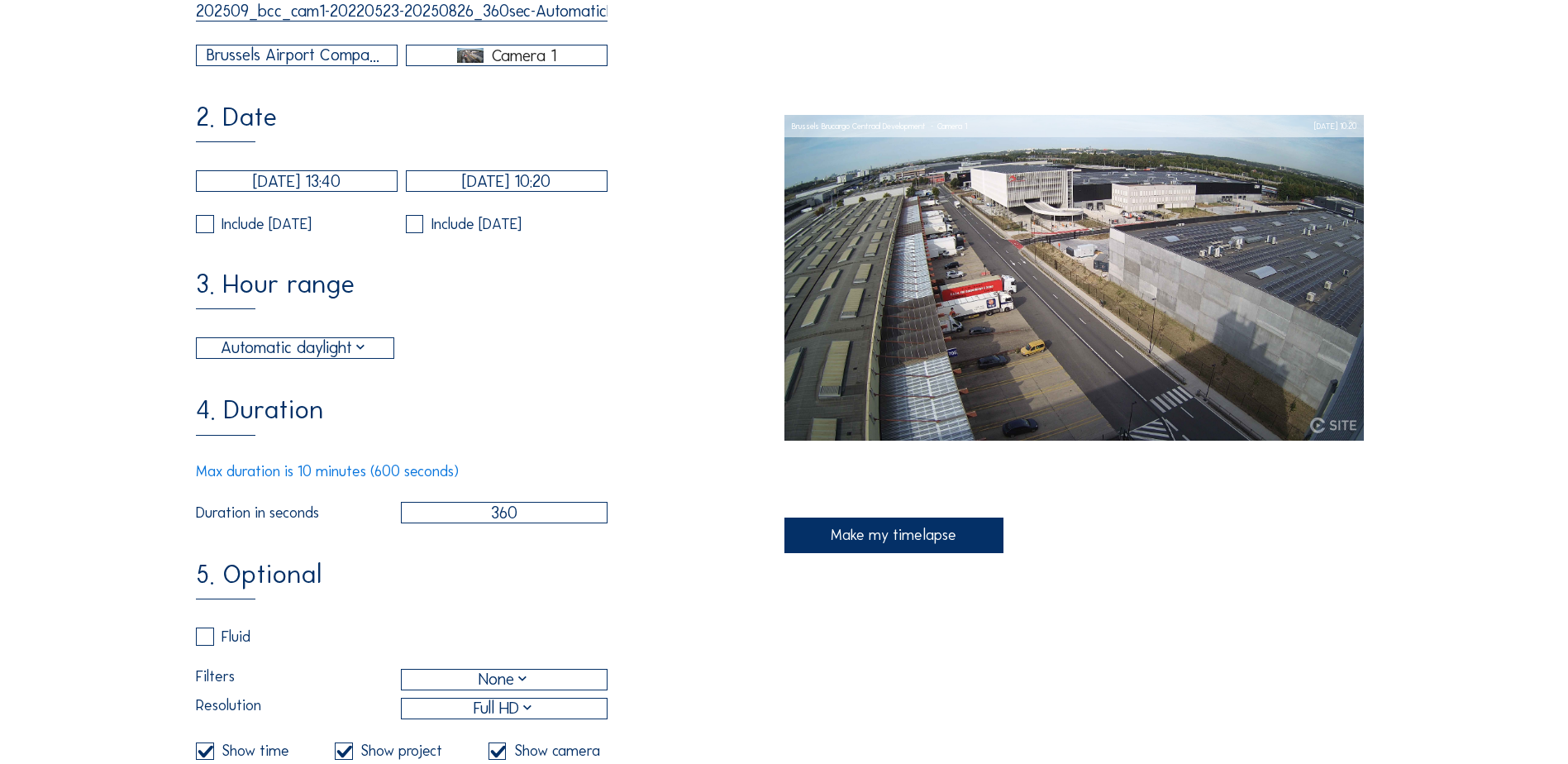
scroll to position [413, 0]
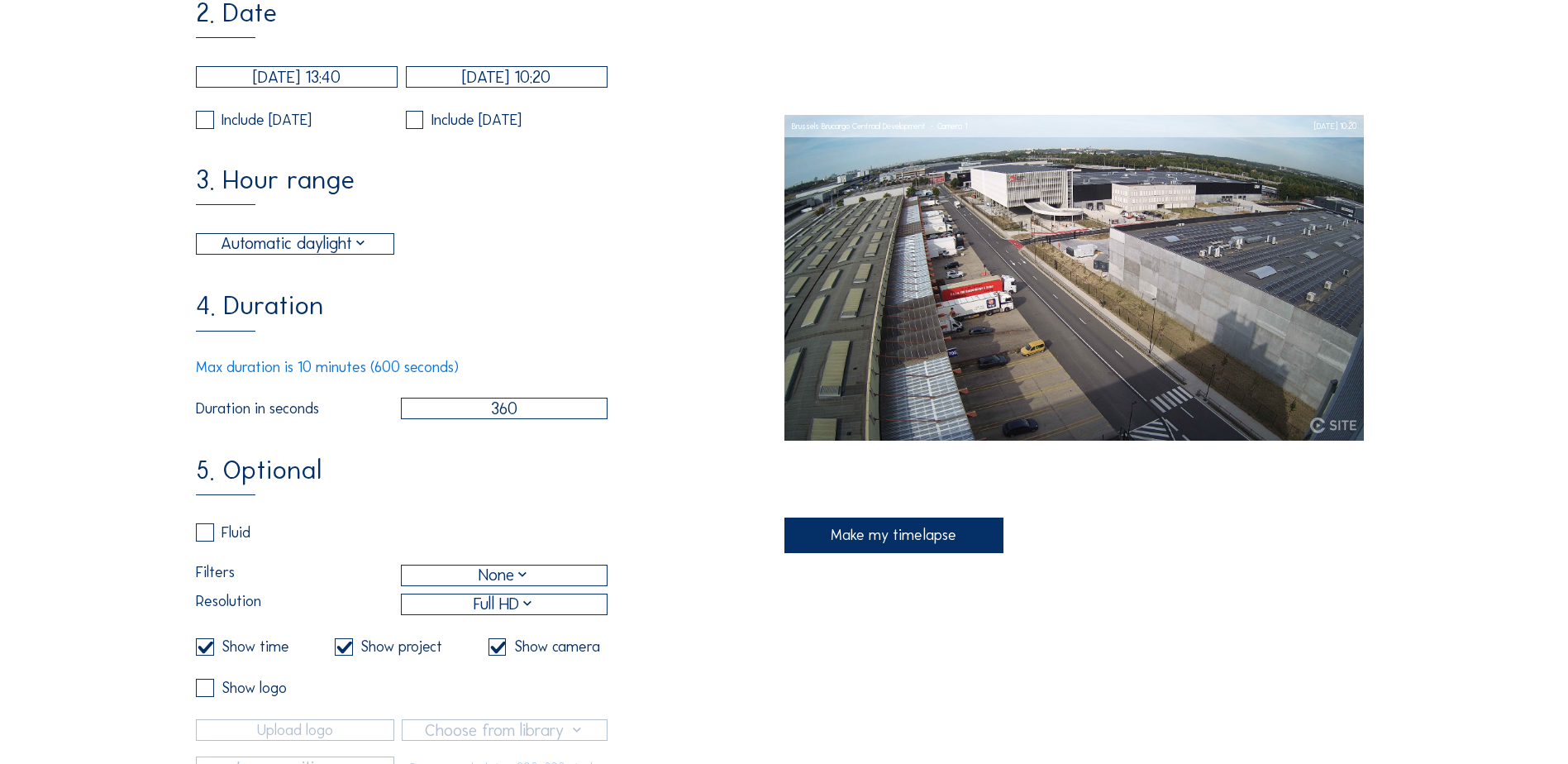
click at [214, 656] on label at bounding box center [205, 647] width 18 height 18
click at [206, 652] on input "checkbox" at bounding box center [201, 647] width 11 height 11
checkbox input "false"
click at [347, 656] on label at bounding box center [344, 647] width 18 height 18
click at [346, 652] on input "checkbox" at bounding box center [340, 647] width 11 height 11
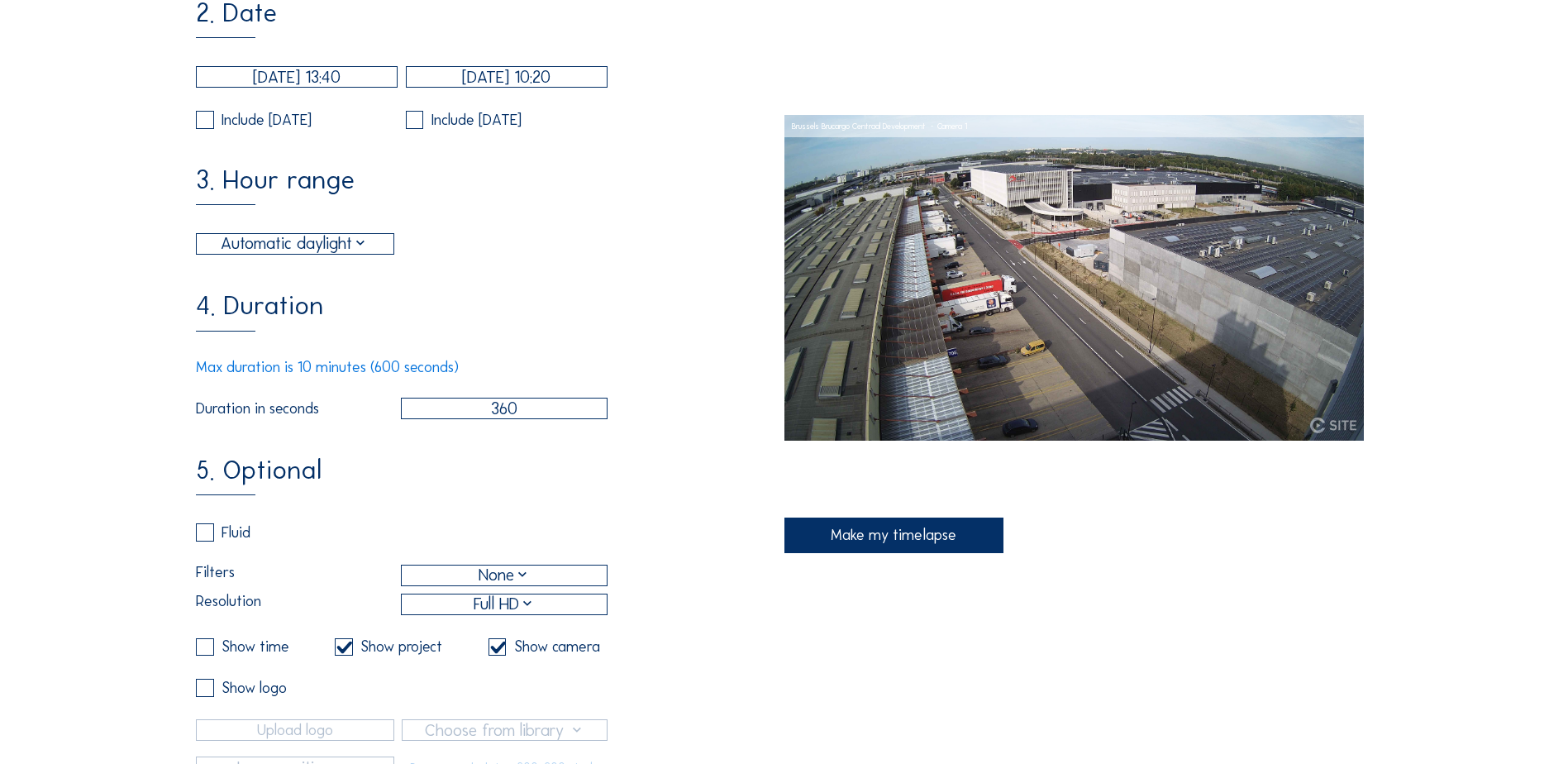
checkbox input "false"
click at [504, 656] on label at bounding box center [498, 647] width 18 height 18
click at [499, 652] on input "checkbox" at bounding box center [494, 647] width 11 height 11
checkbox input "false"
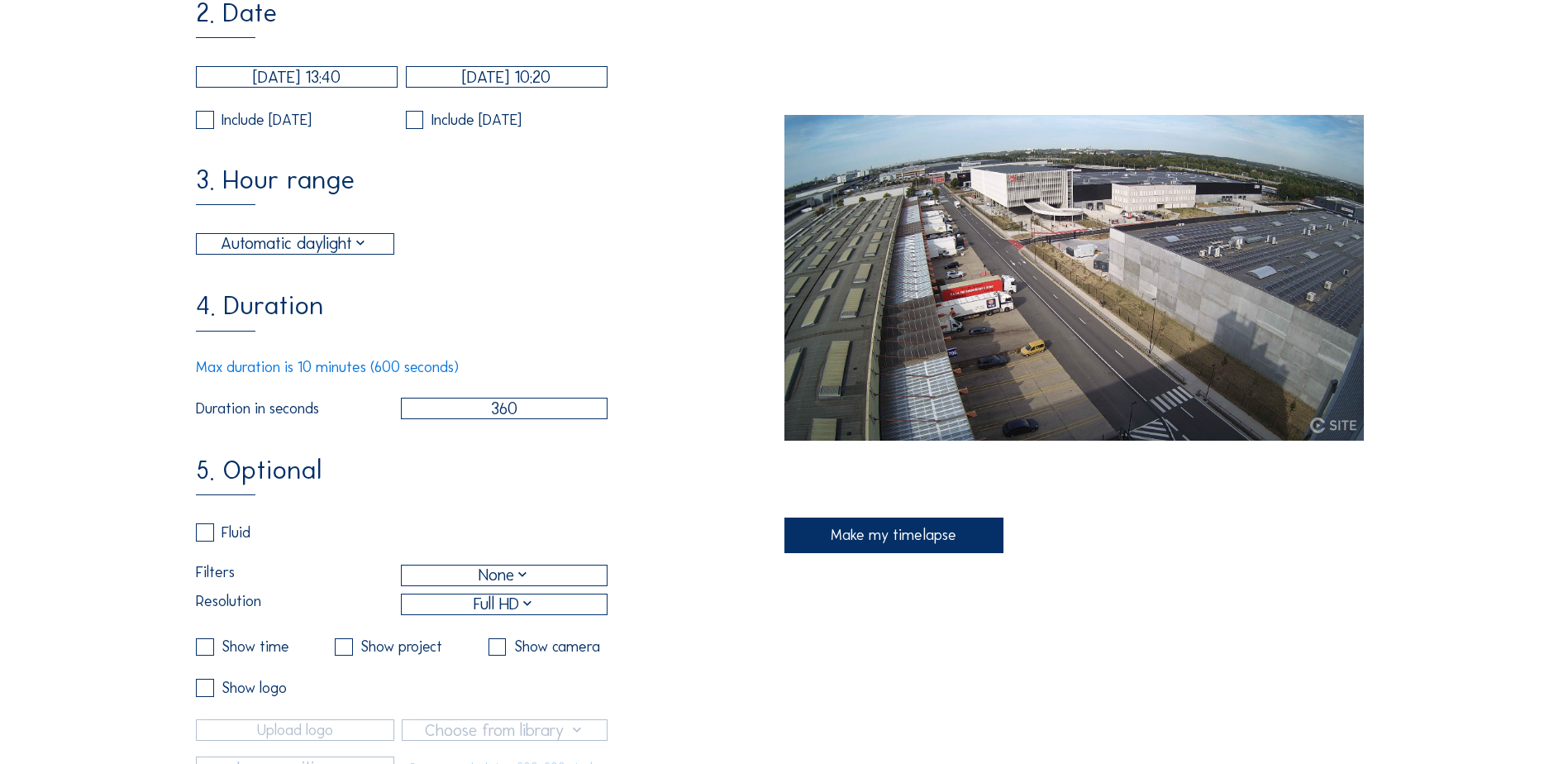
click at [499, 617] on div "Full HD" at bounding box center [504, 604] width 62 height 25
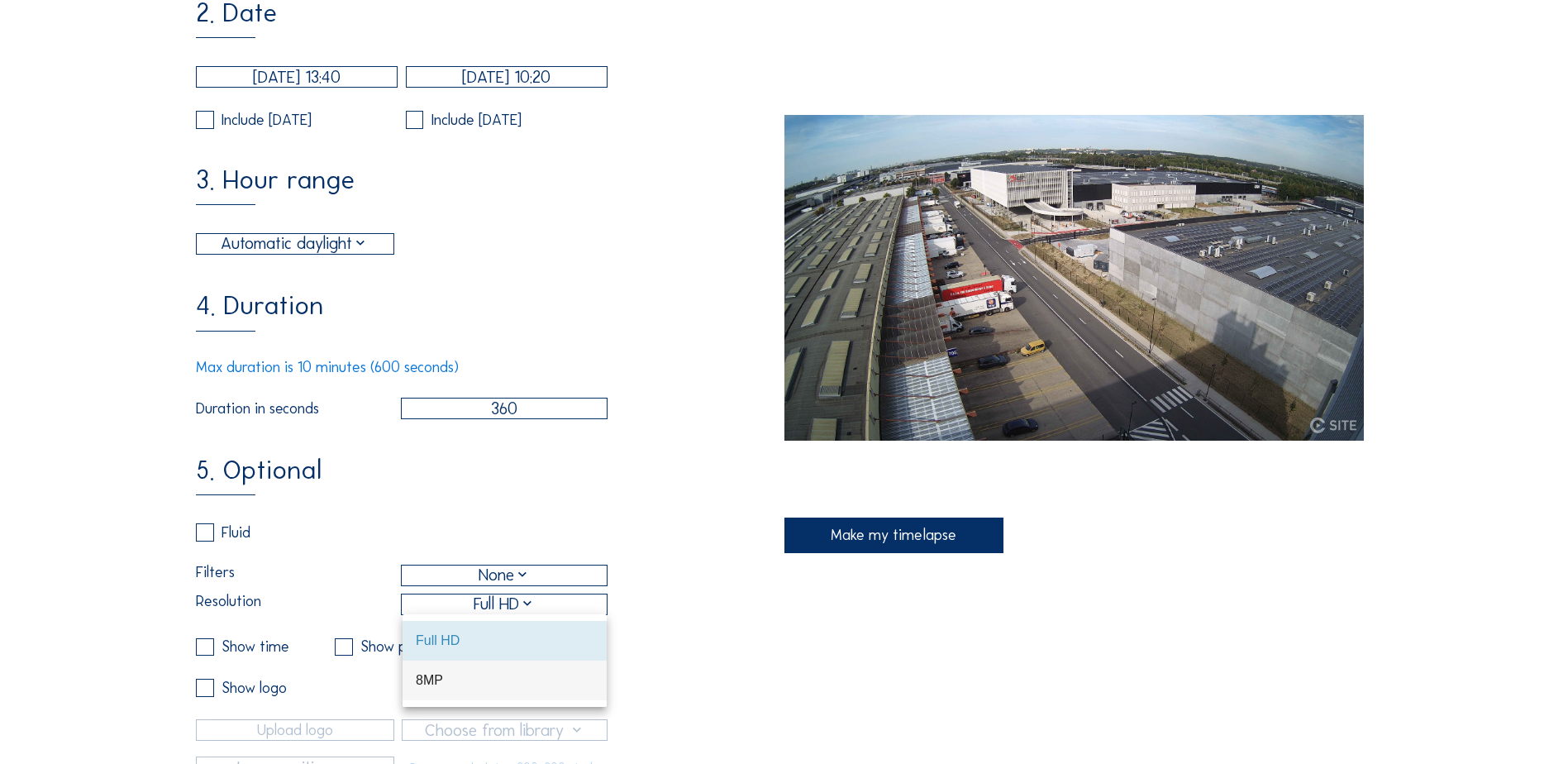
click at [470, 675] on div "8MP" at bounding box center [504, 680] width 178 height 16
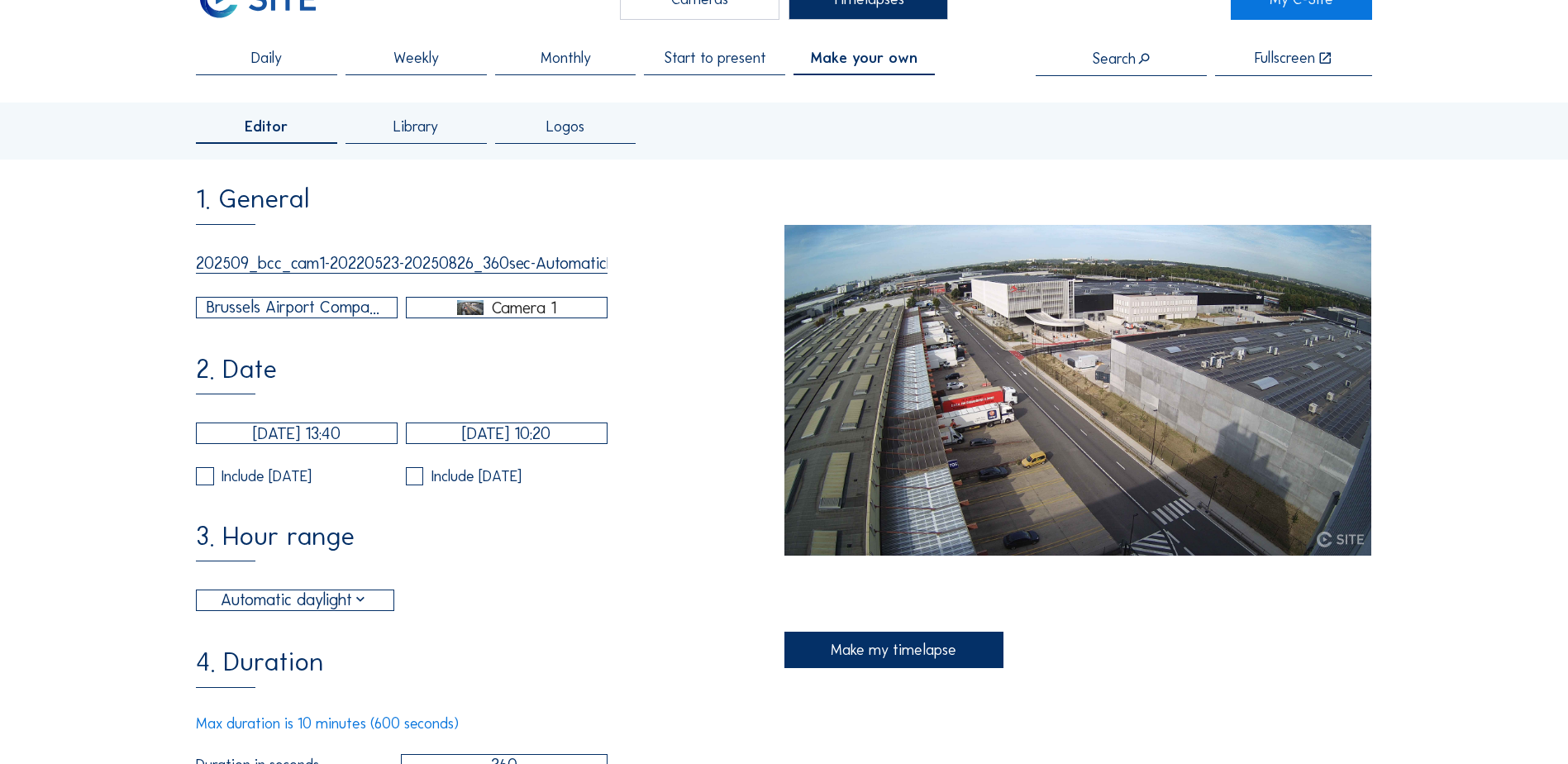
scroll to position [0, 0]
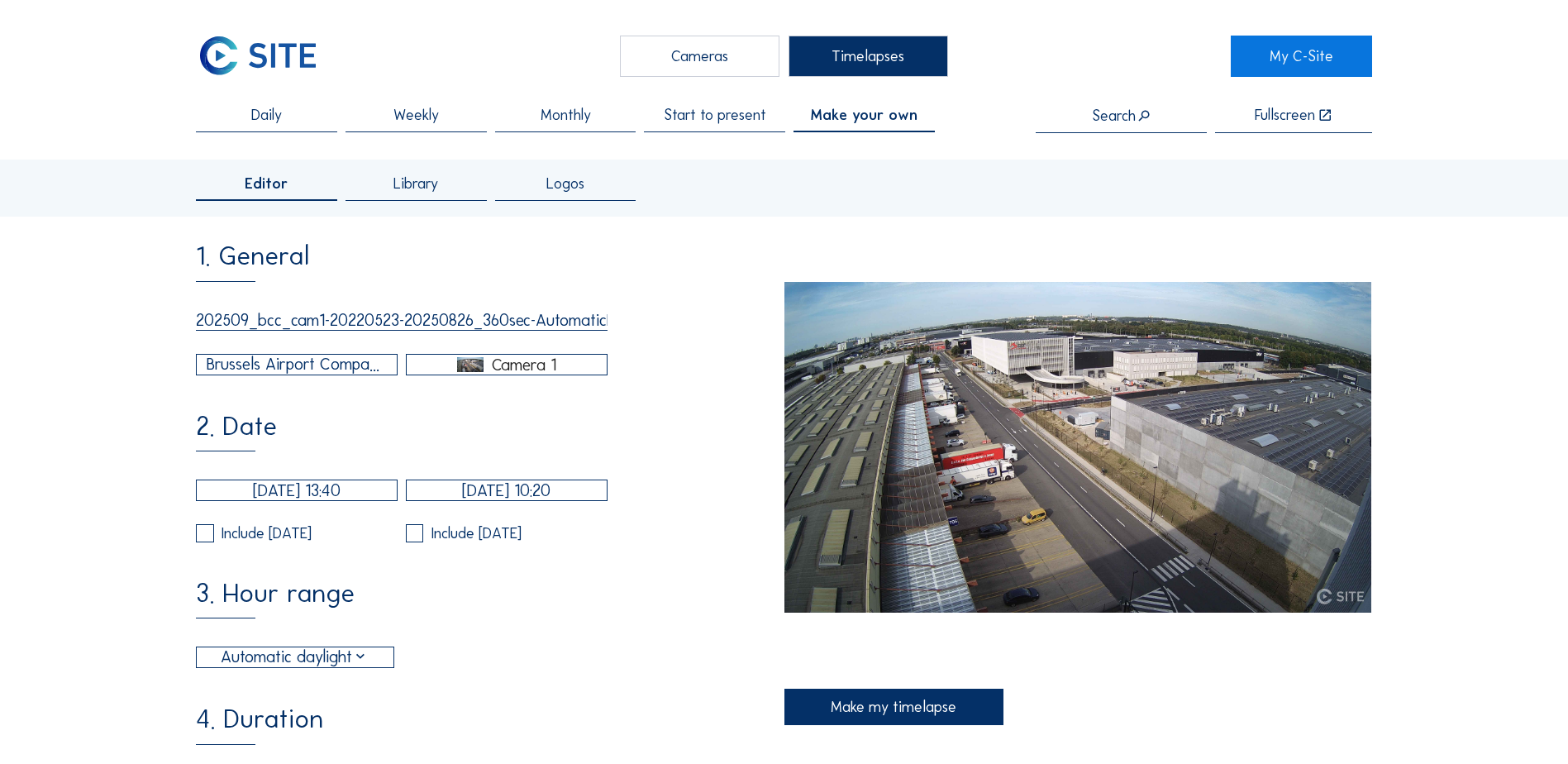
click at [559, 327] on input "202509_bcc_cam1-20220523-20250826_360sec-AutomaticDaylight_notime" at bounding box center [401, 320] width 412 height 21
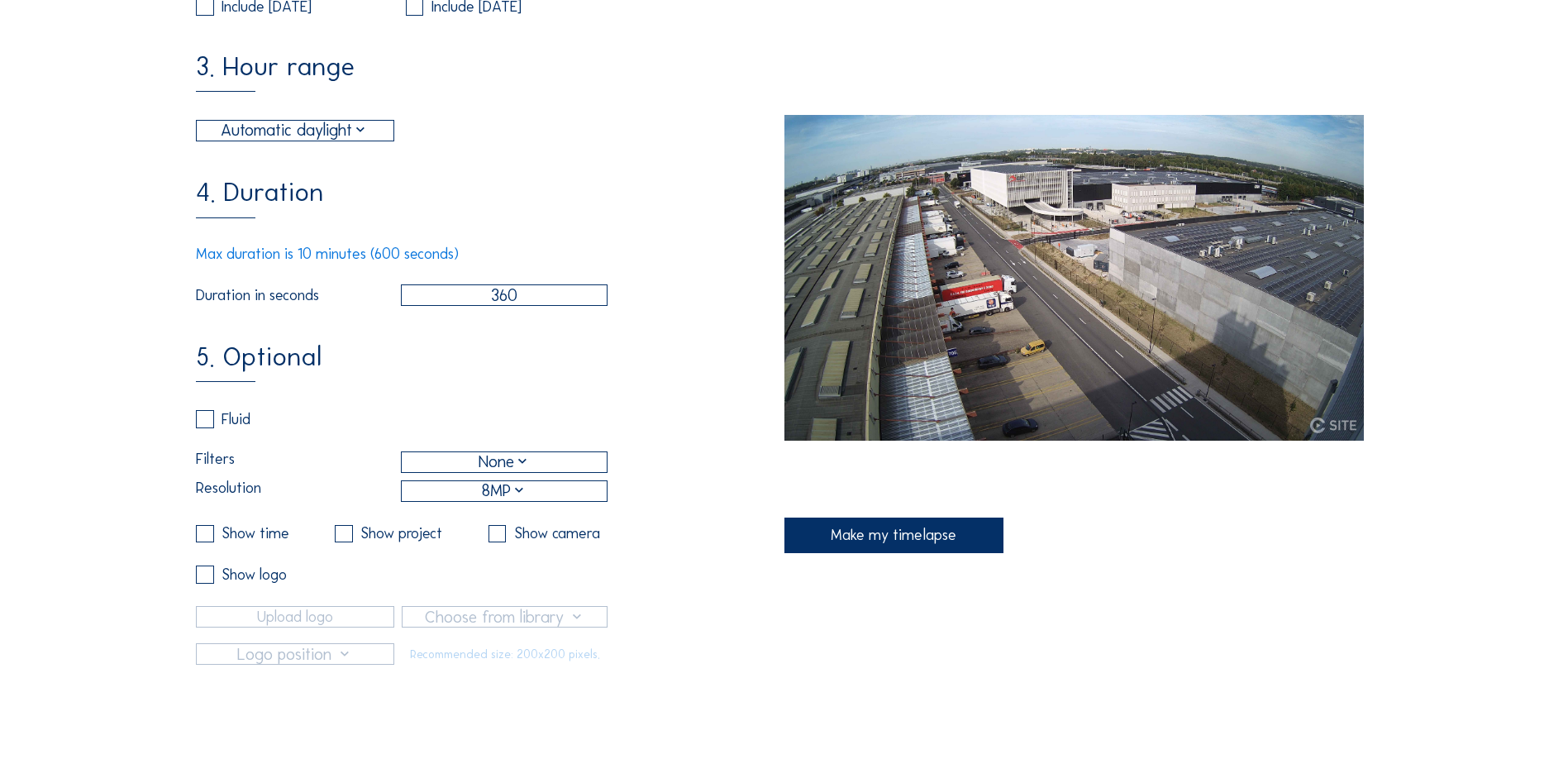
scroll to position [496, 0]
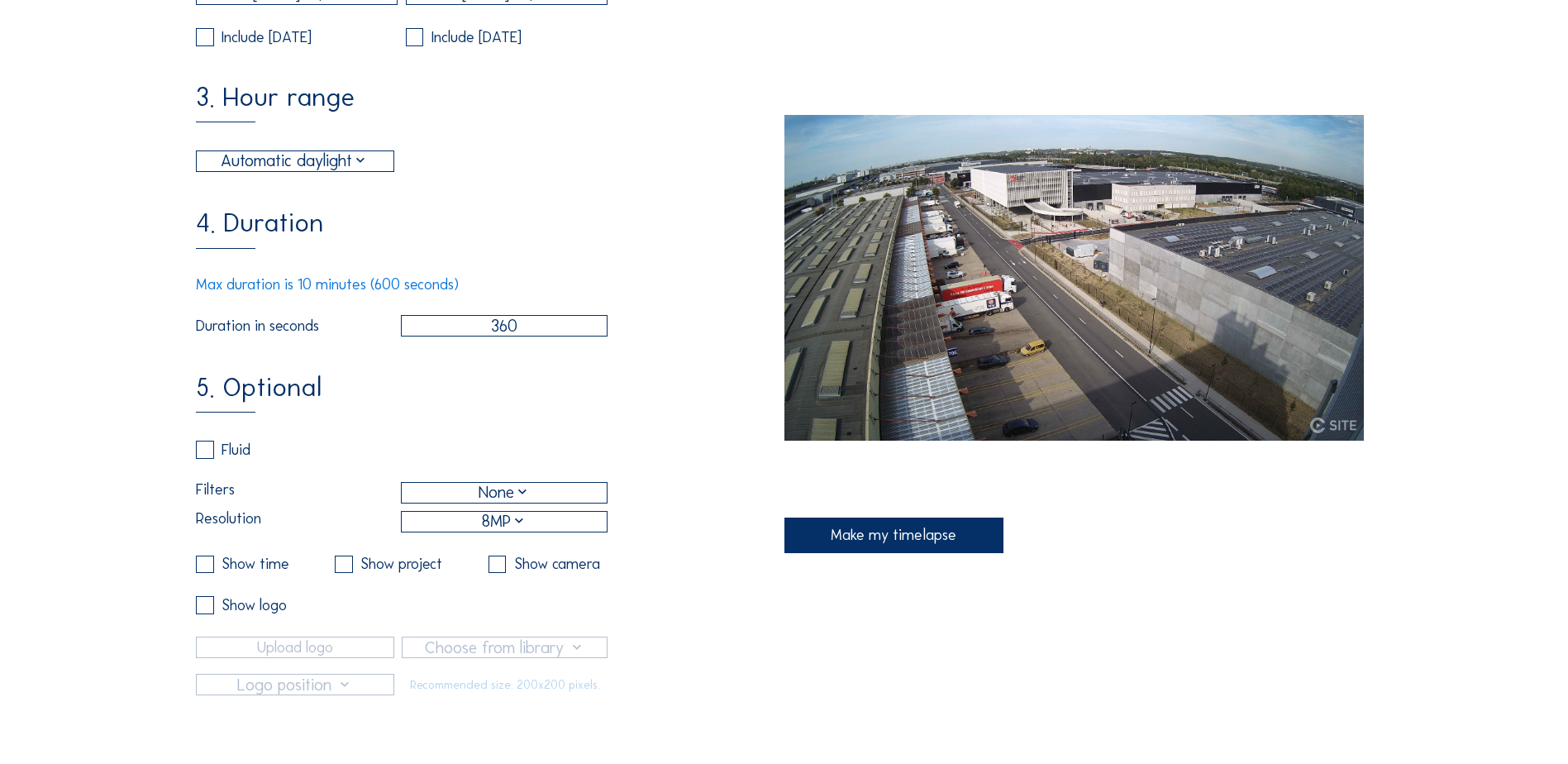
type input "202509_bcc_cam1-20220523-20250826_360sec-AutomaticDaylight_notime_8MP"
click at [544, 502] on div "None" at bounding box center [504, 492] width 205 height 20
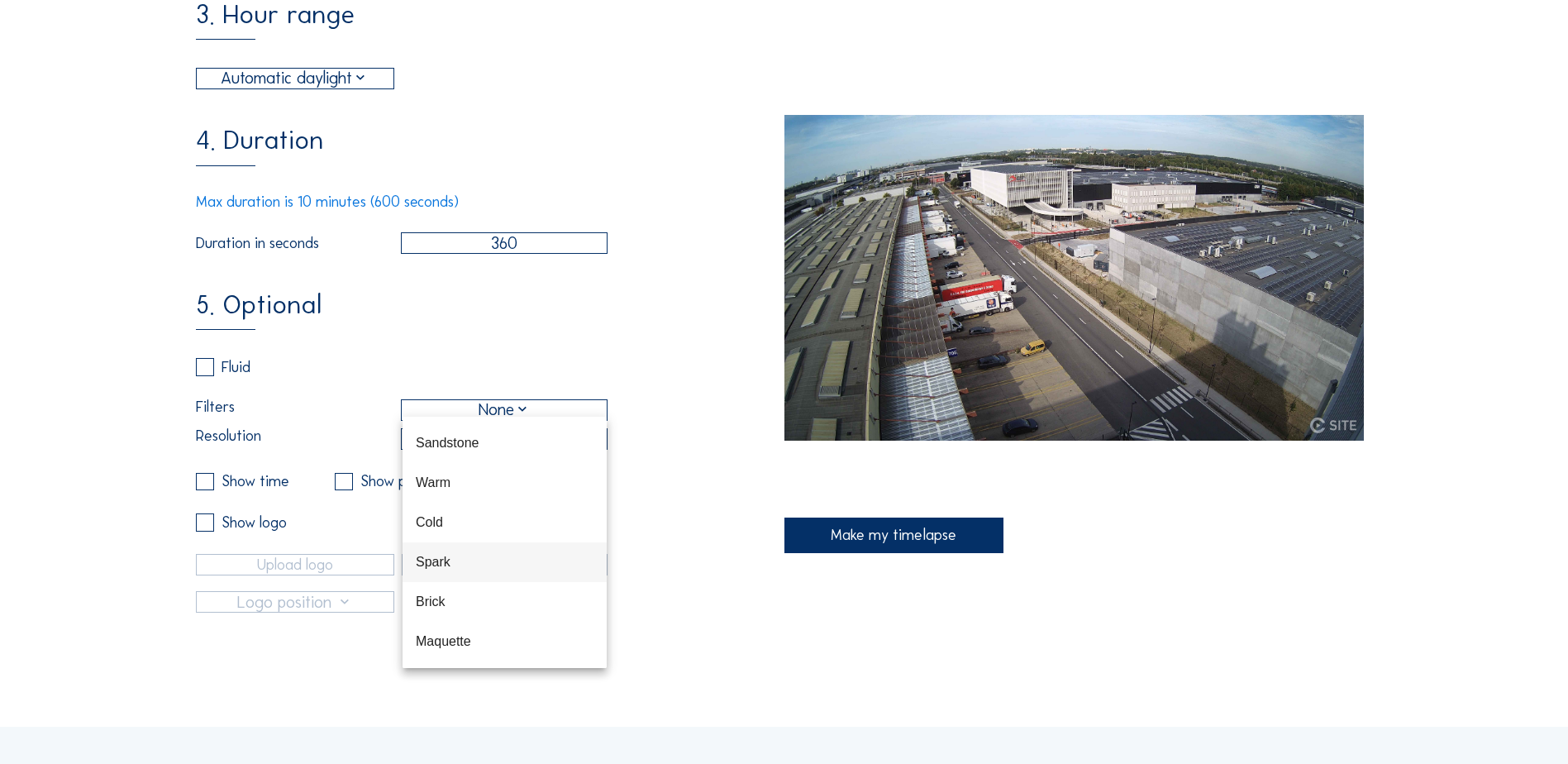
scroll to position [0, 0]
click at [667, 499] on div "5. Optional Fluid Filters None Resolution 8MP Show time Show project Show camer…" at bounding box center [490, 451] width 588 height 321
click at [897, 544] on div "Make my timelapse" at bounding box center [894, 535] width 220 height 36
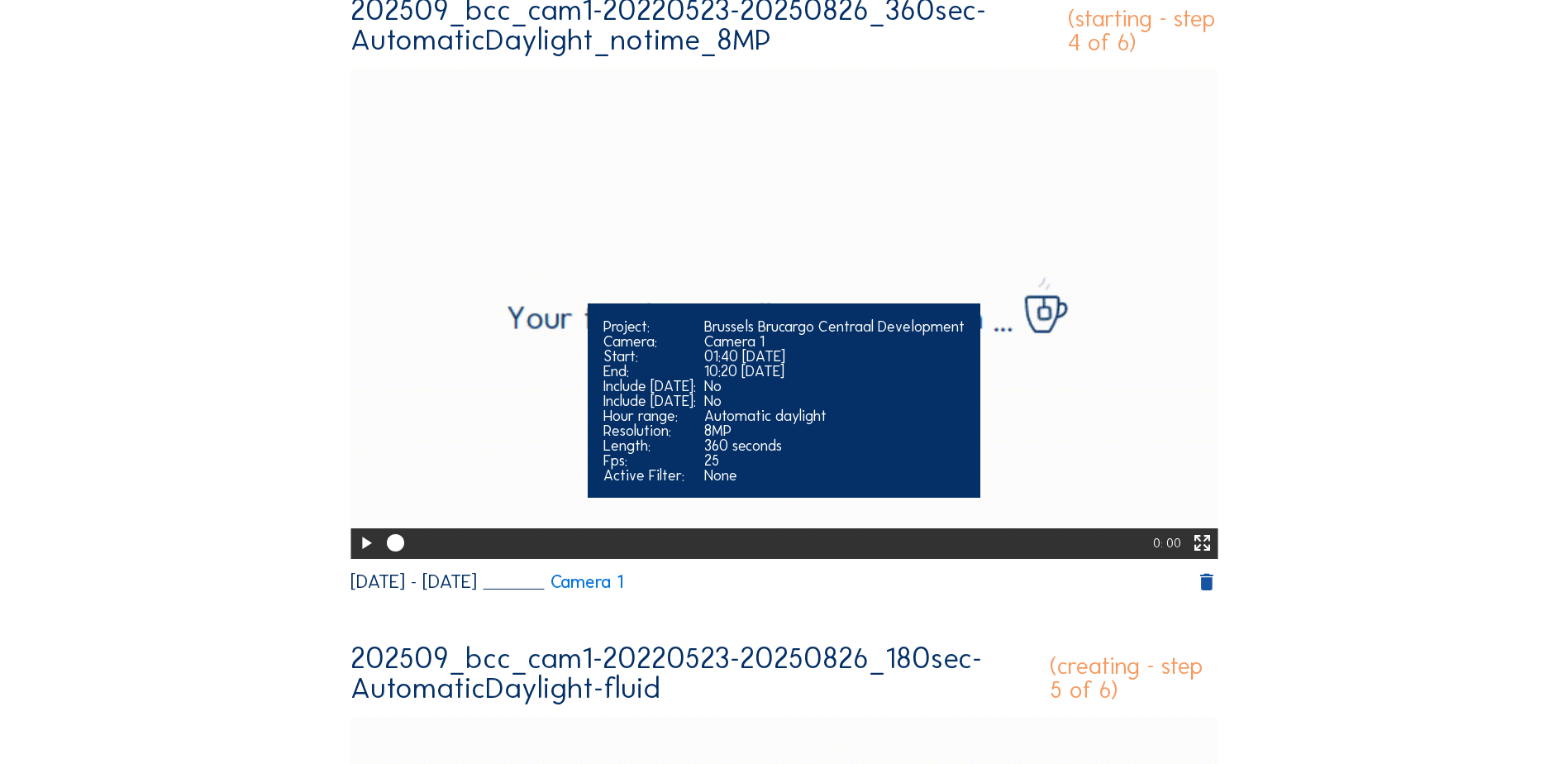
scroll to position [165, 0]
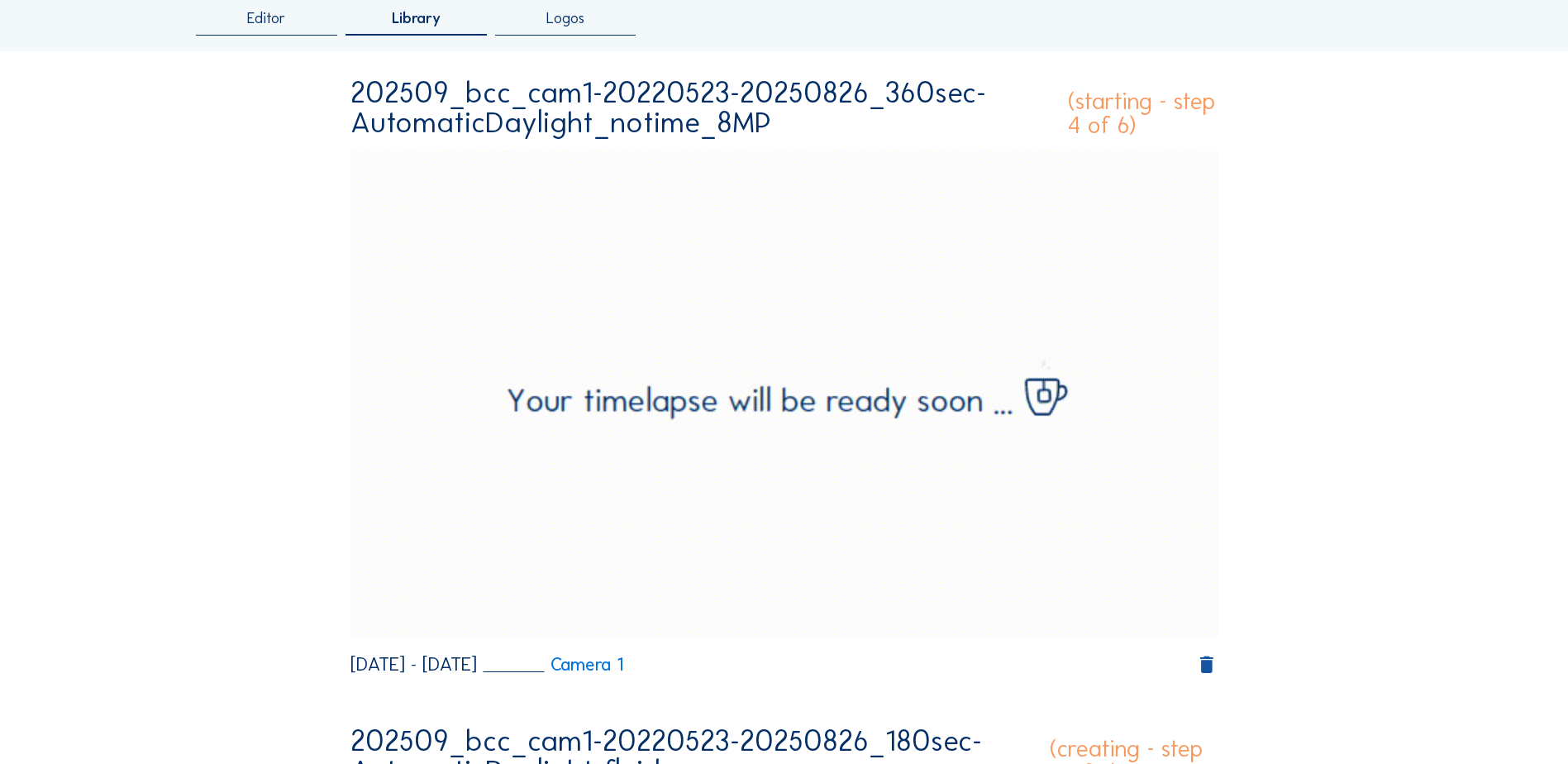
drag, startPoint x: 348, startPoint y: 89, endPoint x: 843, endPoint y: 125, distance: 496.3
click at [843, 125] on div "202509_bcc_cam1-20220523-20250826_360sec-AutomaticDaylight_notime_8MP" at bounding box center [705, 107] width 709 height 60
copy div "202509_bcc_cam1-20220523-20250826_360sec-AutomaticDaylight_notime_8MP"
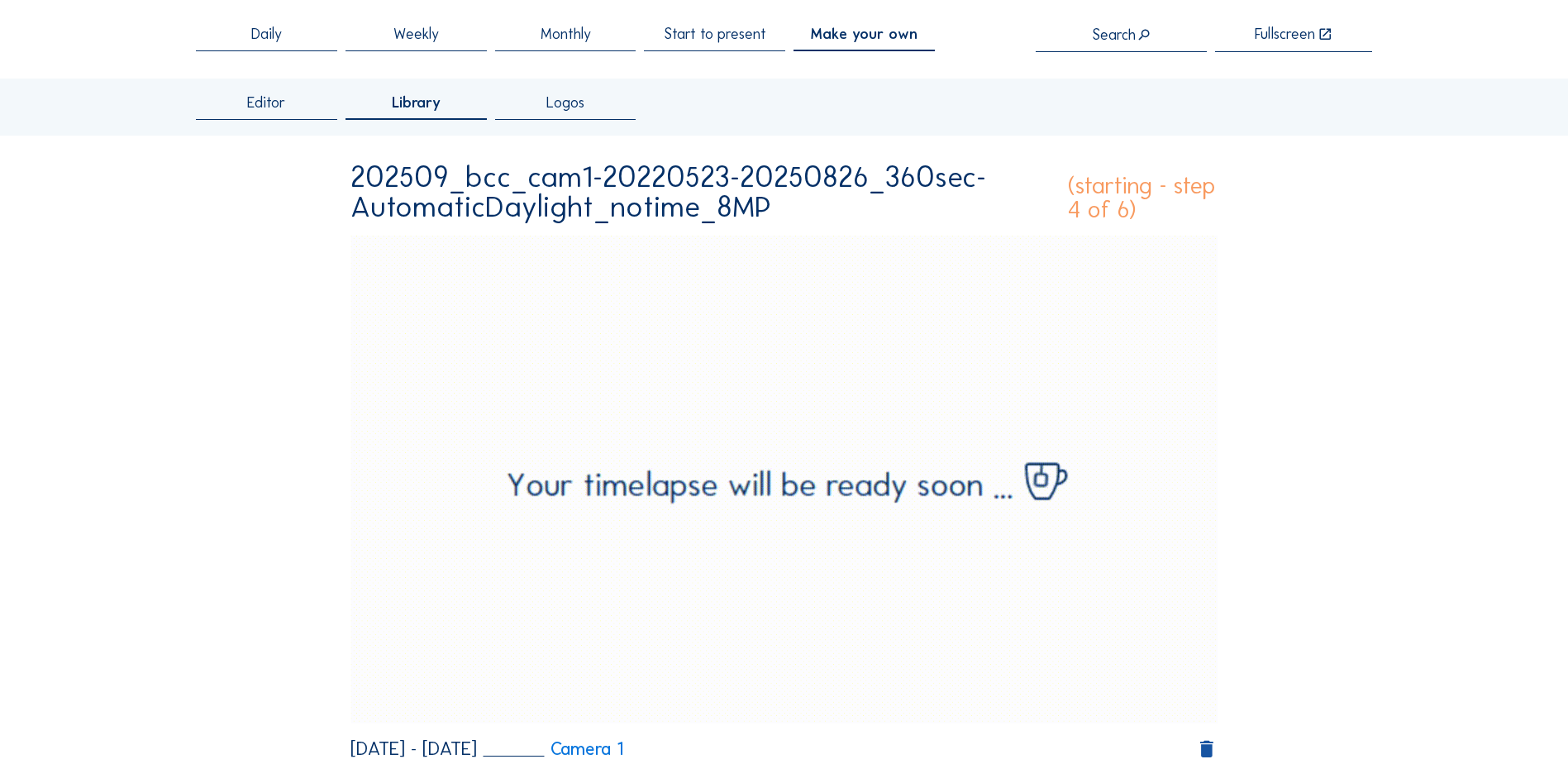
scroll to position [0, 0]
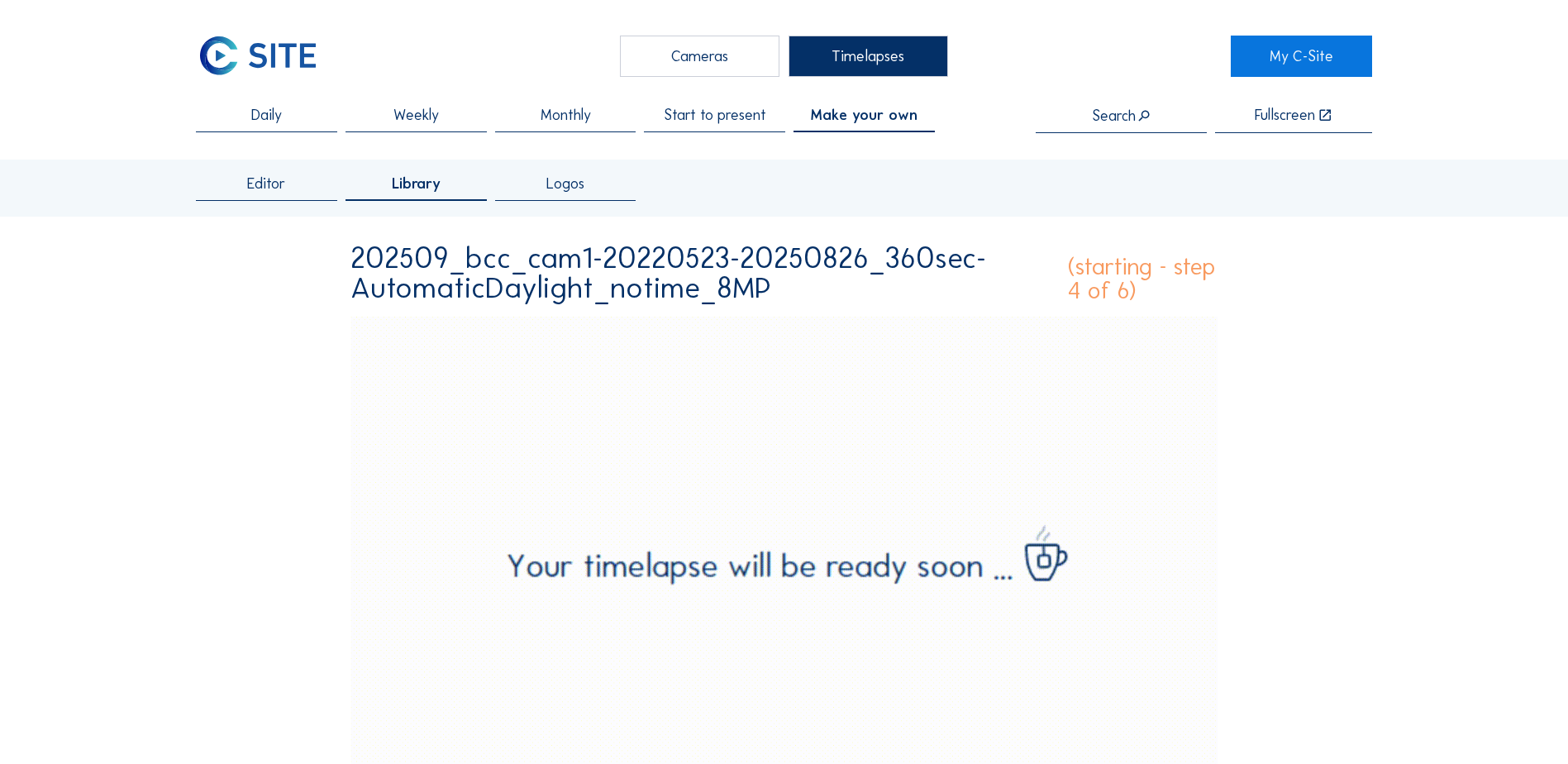
click at [877, 120] on span "Make your own" at bounding box center [863, 114] width 106 height 15
click at [876, 51] on div "Timelapses" at bounding box center [868, 56] width 160 height 41
click at [864, 53] on div "Timelapses" at bounding box center [868, 56] width 160 height 41
click at [858, 122] on span "Make your own" at bounding box center [863, 114] width 106 height 15
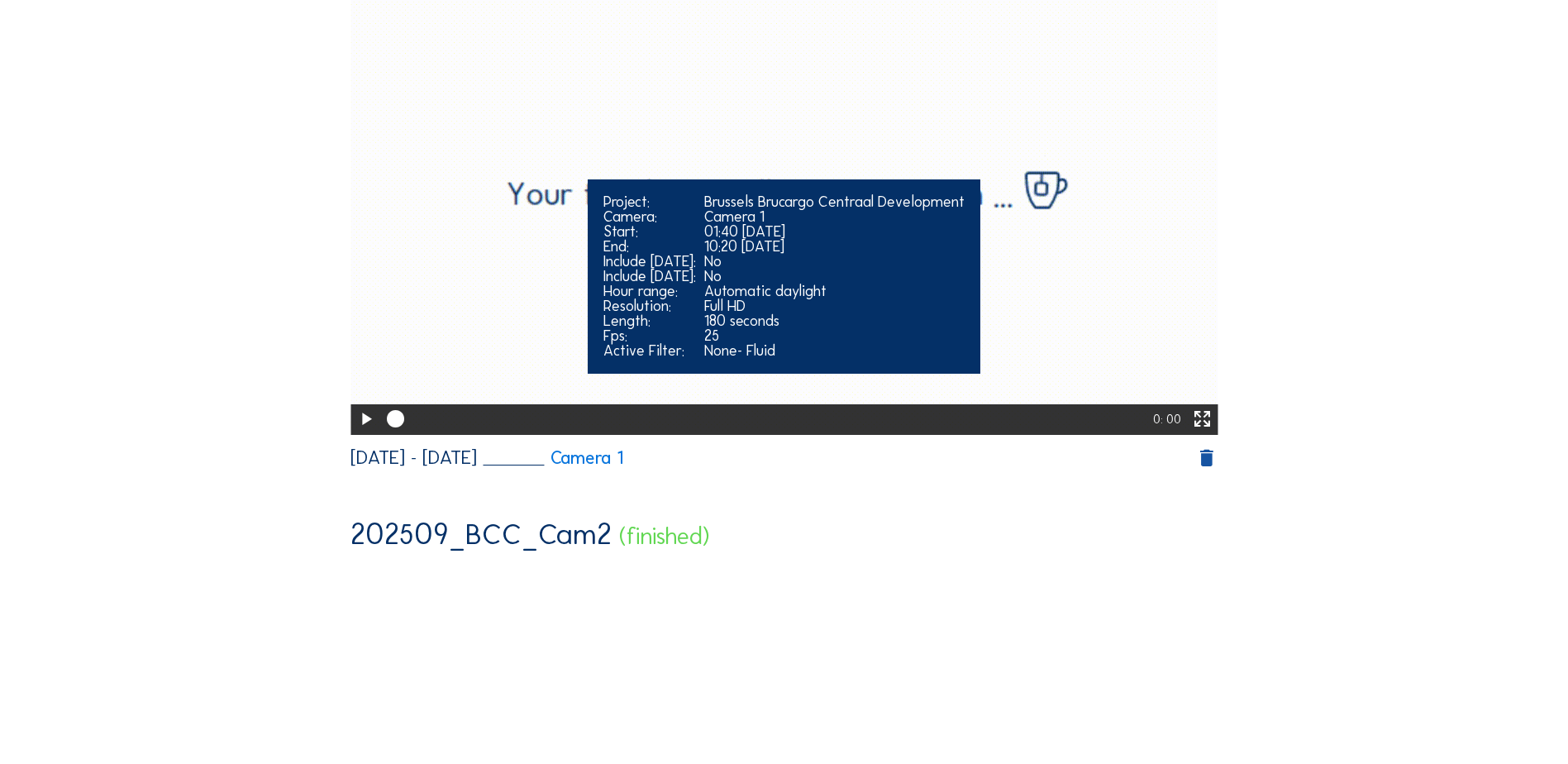
scroll to position [992, 0]
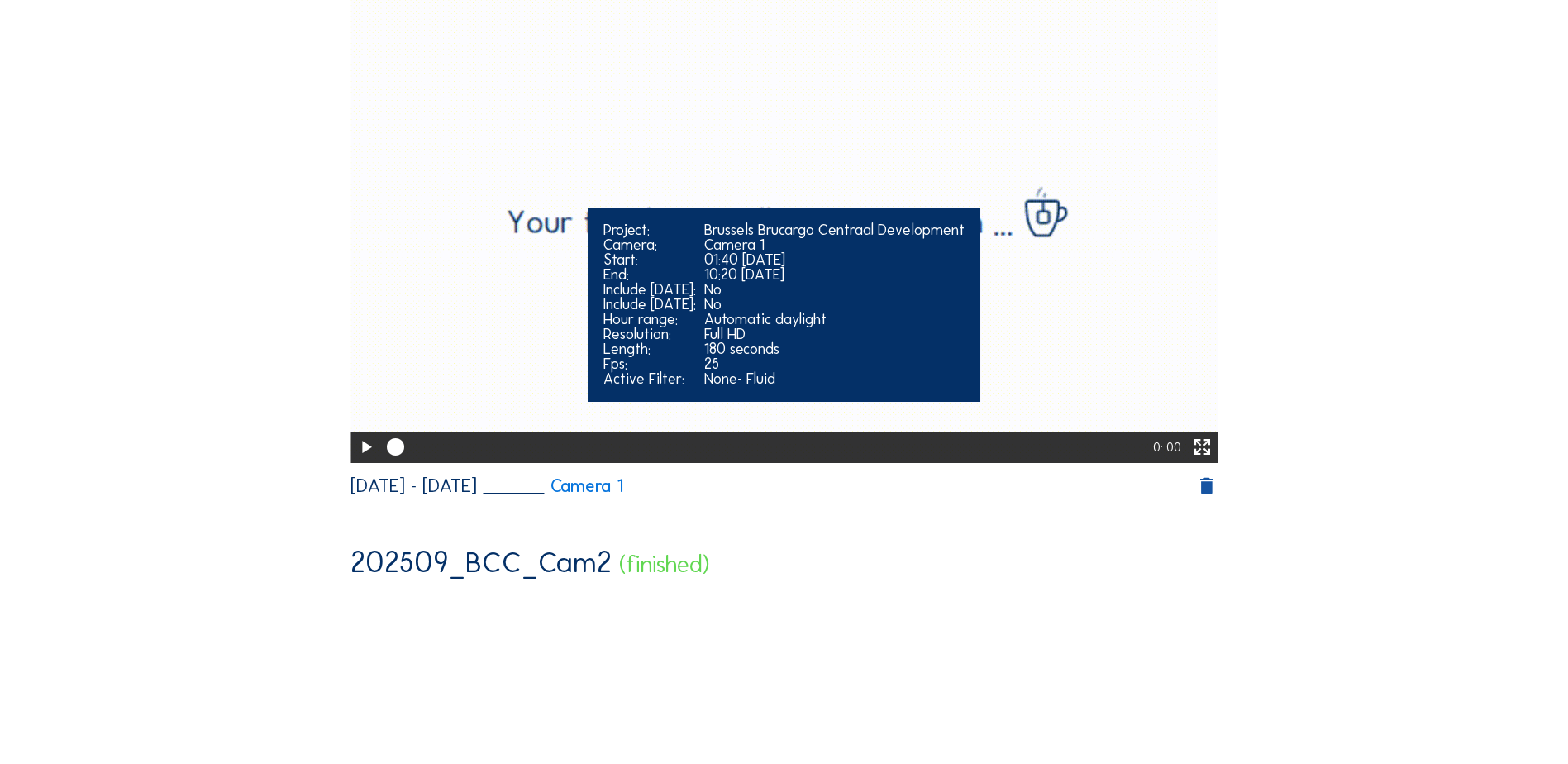
click at [357, 455] on icon at bounding box center [365, 448] width 21 height 26
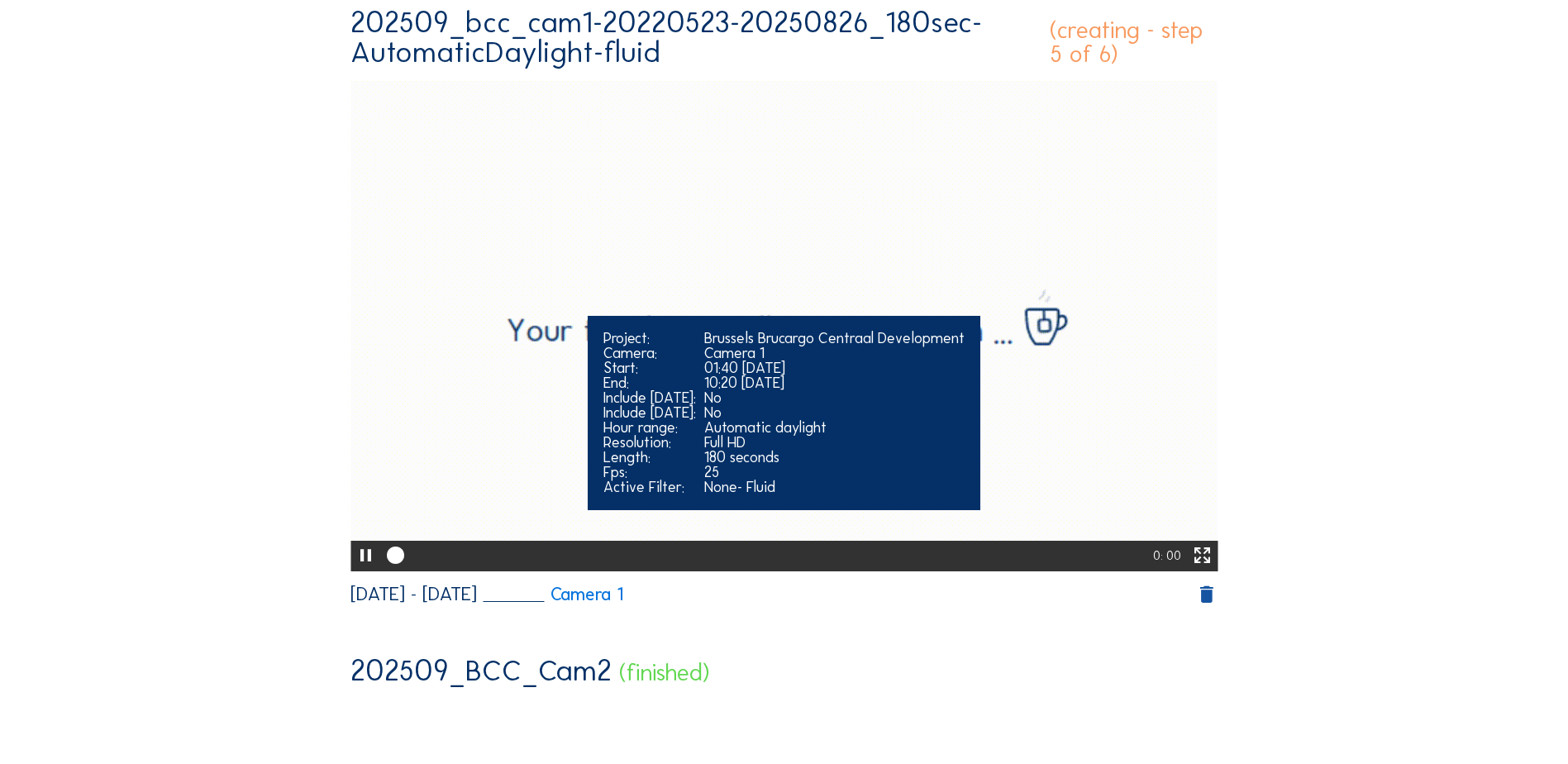
scroll to position [909, 0]
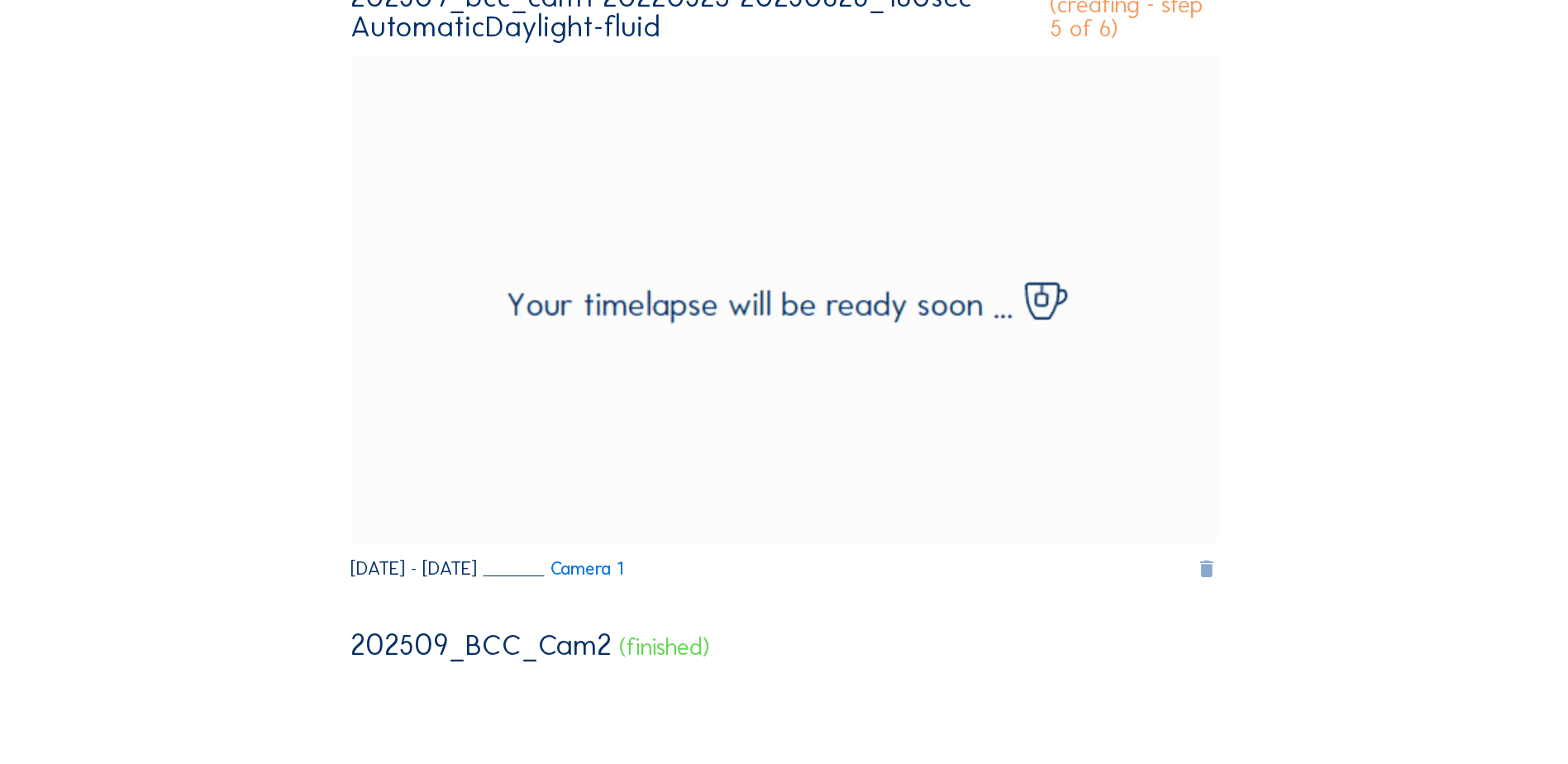
click at [1210, 574] on icon at bounding box center [1205, 568] width 22 height 23
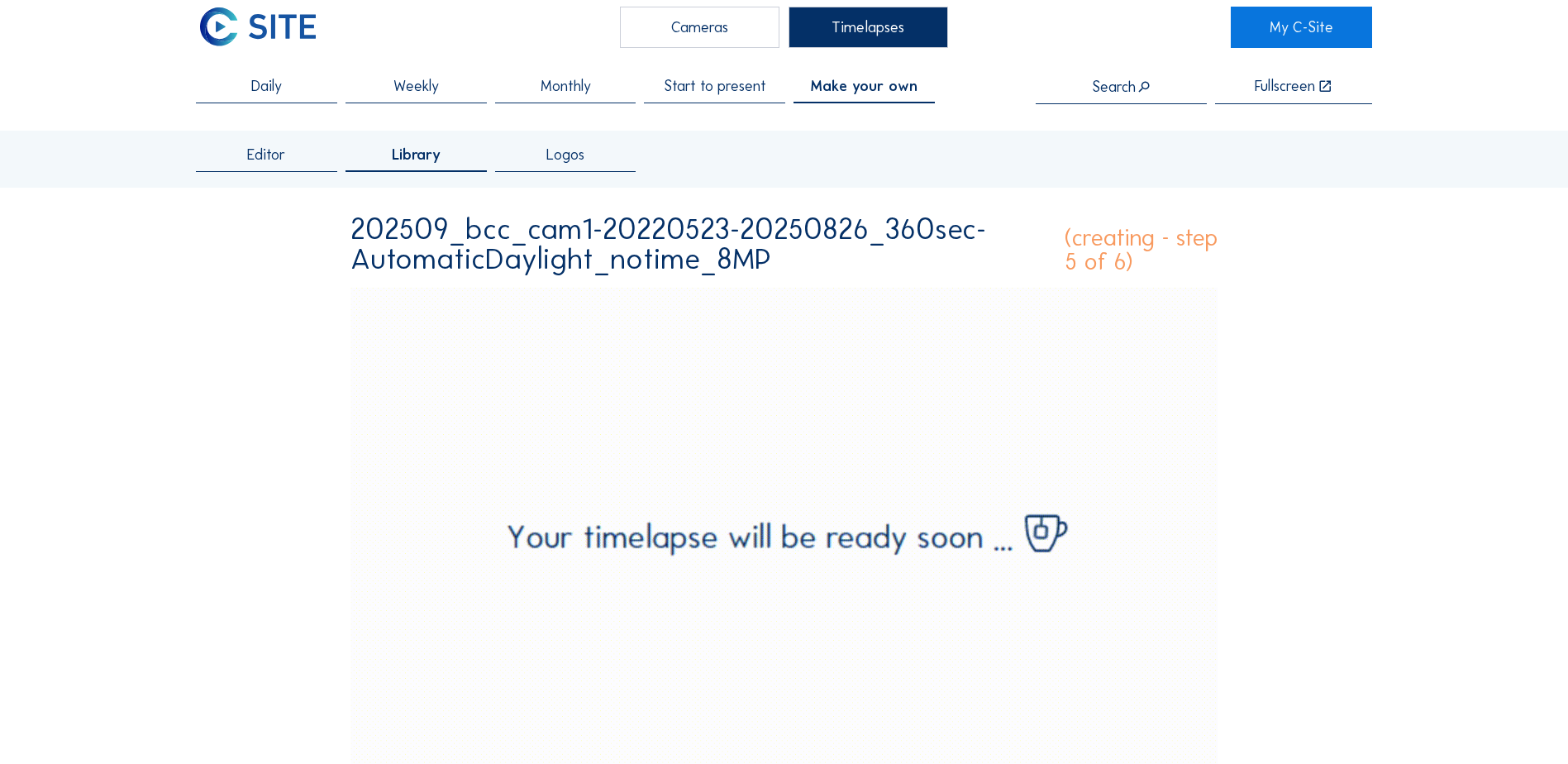
scroll to position [0, 0]
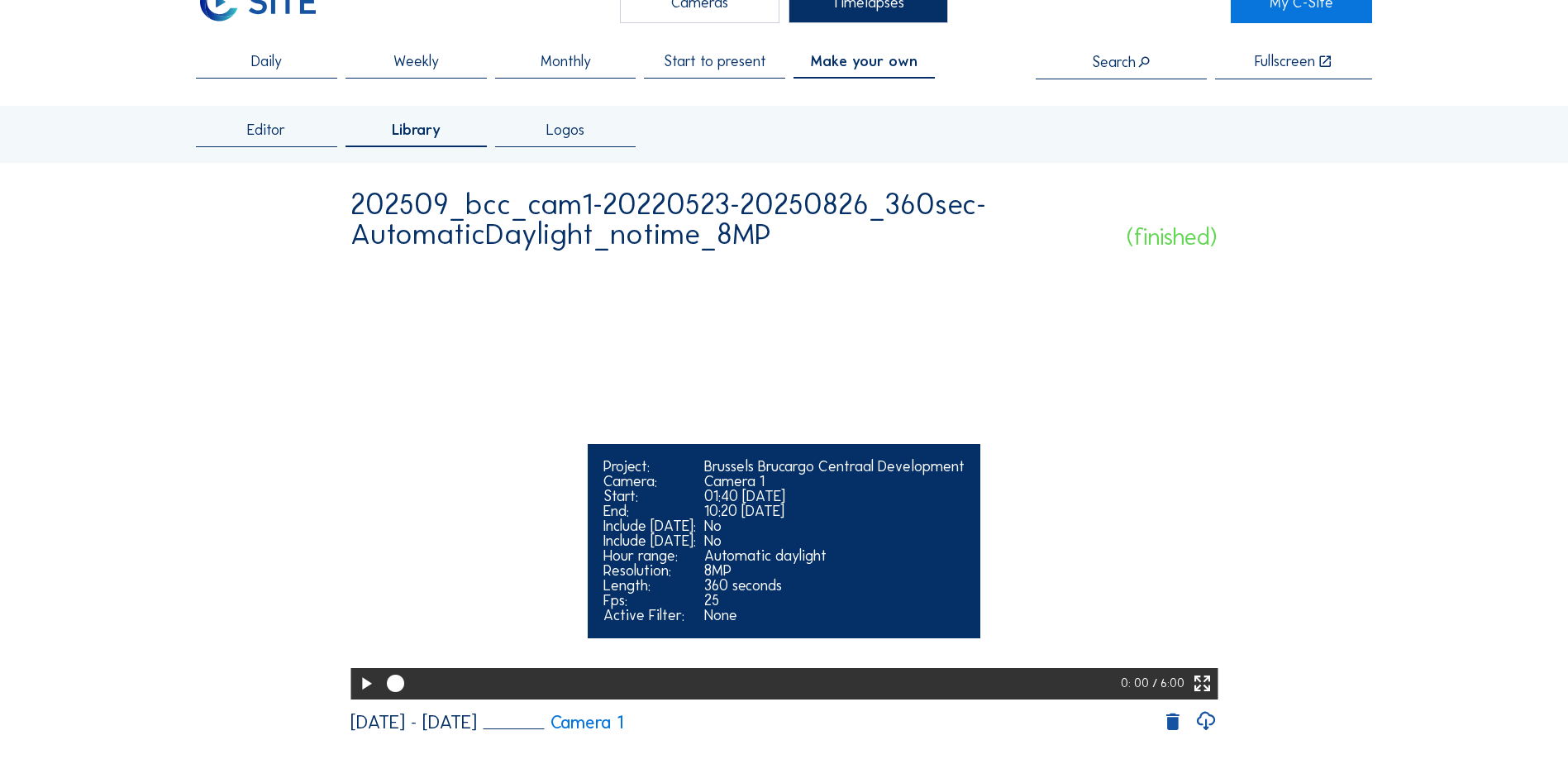
scroll to position [82, 0]
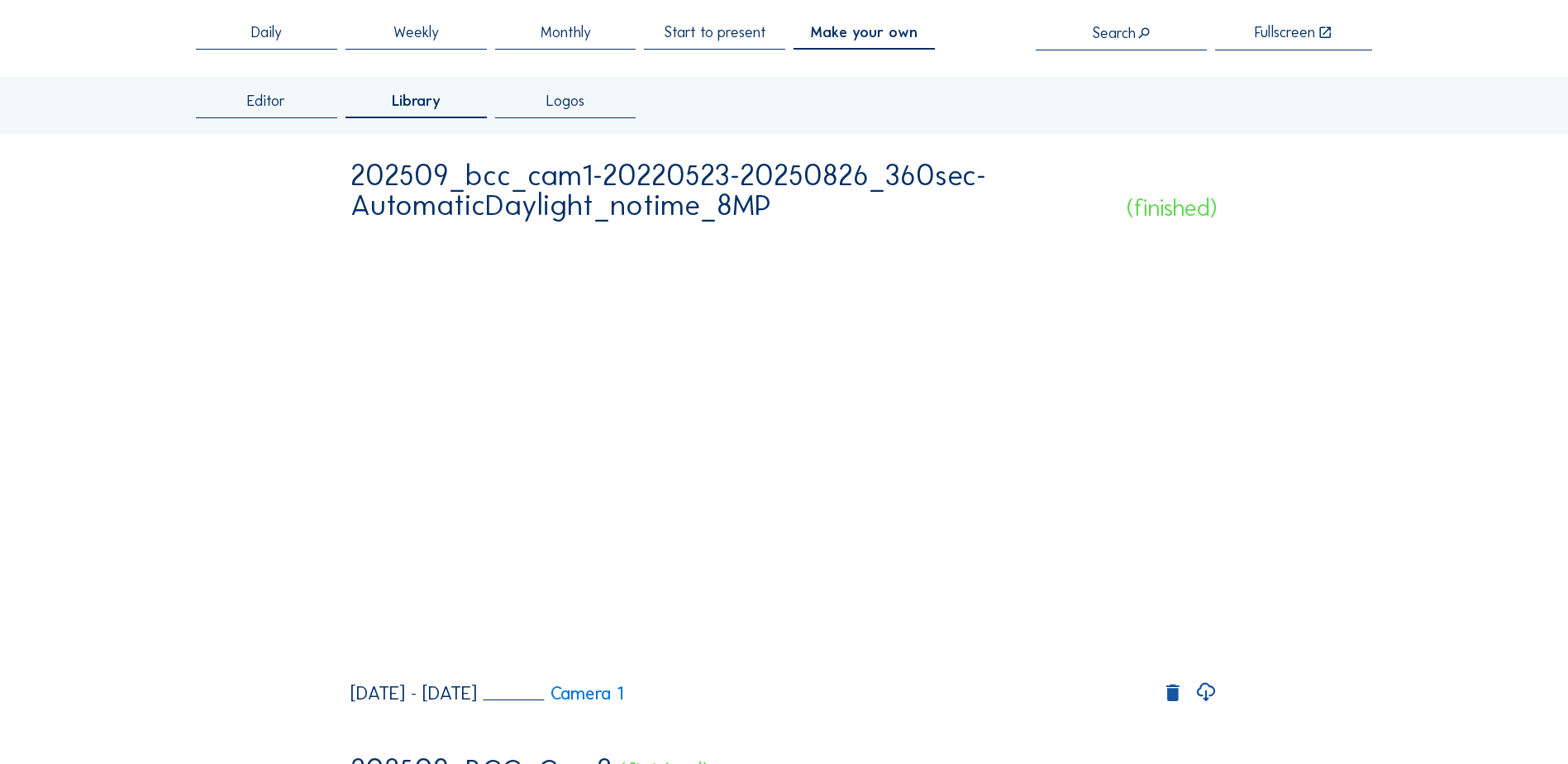
drag, startPoint x: 783, startPoint y: 210, endPoint x: 295, endPoint y: 185, distance: 488.6
copy div "202509_bcc_cam1-20220523-20250826_360sec-AutomaticDaylight_notime_8MP"
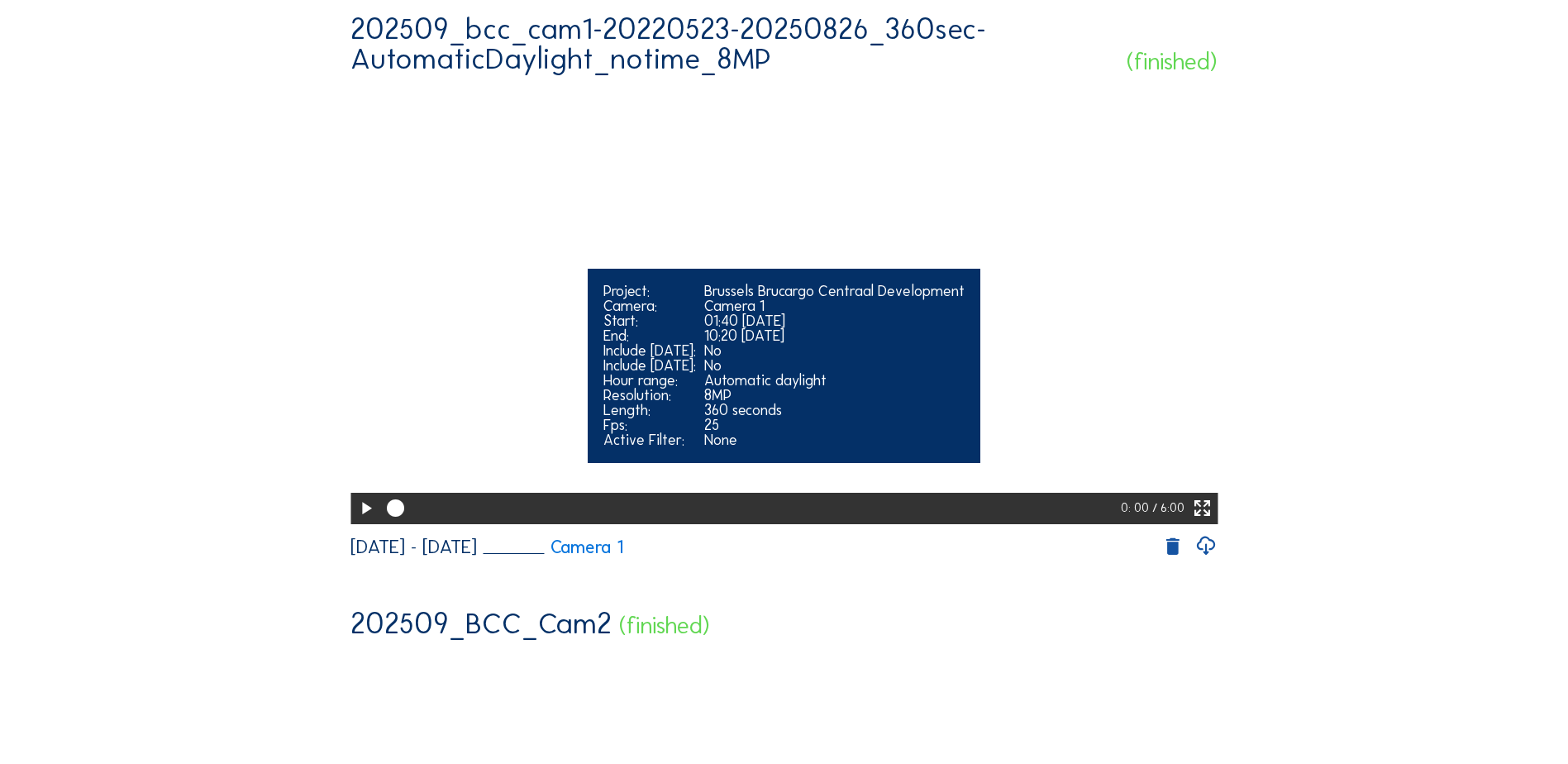
scroll to position [331, 0]
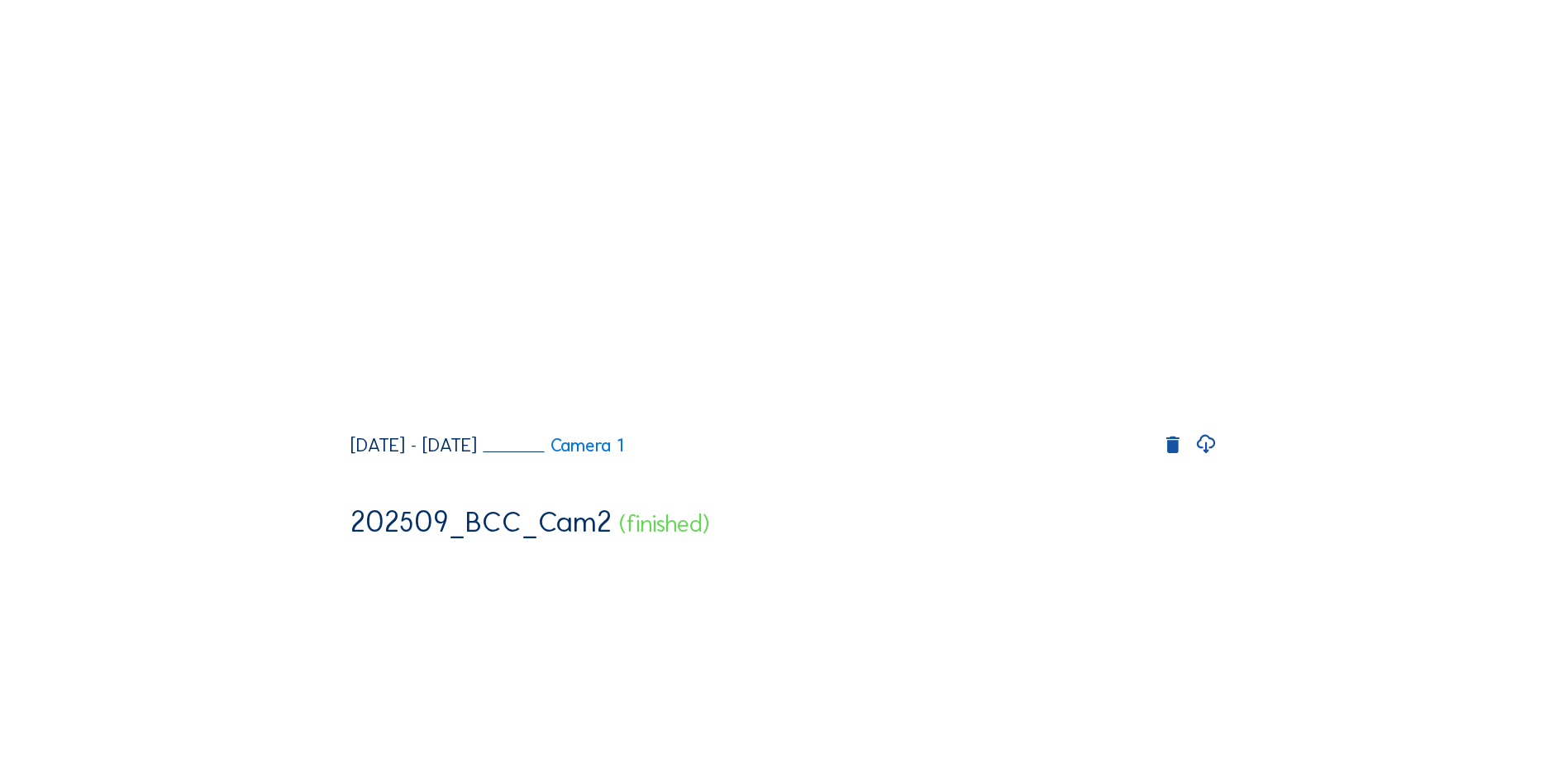
drag, startPoint x: 1211, startPoint y: 508, endPoint x: 1191, endPoint y: 523, distance: 25.0
click at [1211, 458] on icon at bounding box center [1205, 444] width 22 height 28
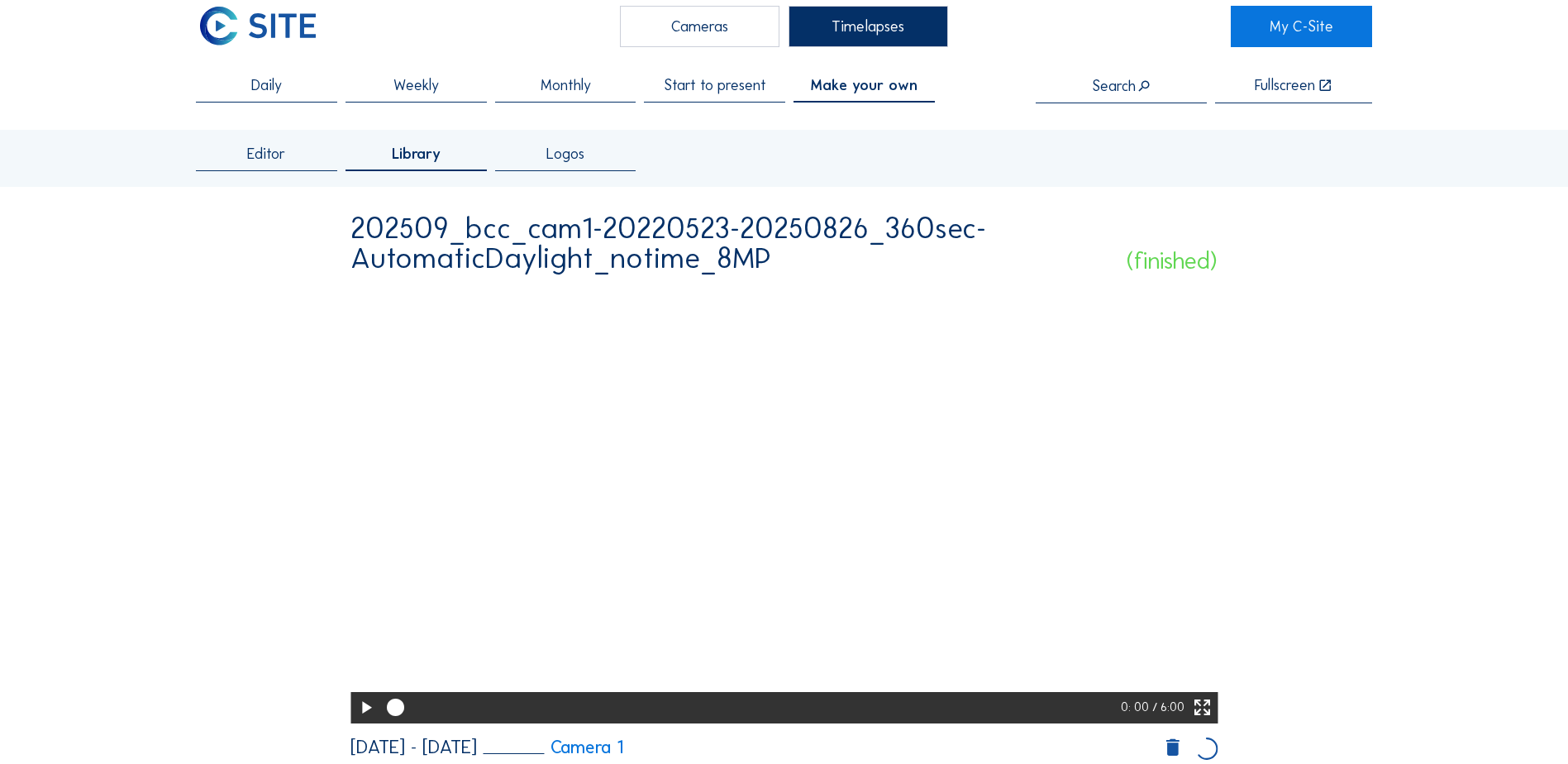
scroll to position [0, 0]
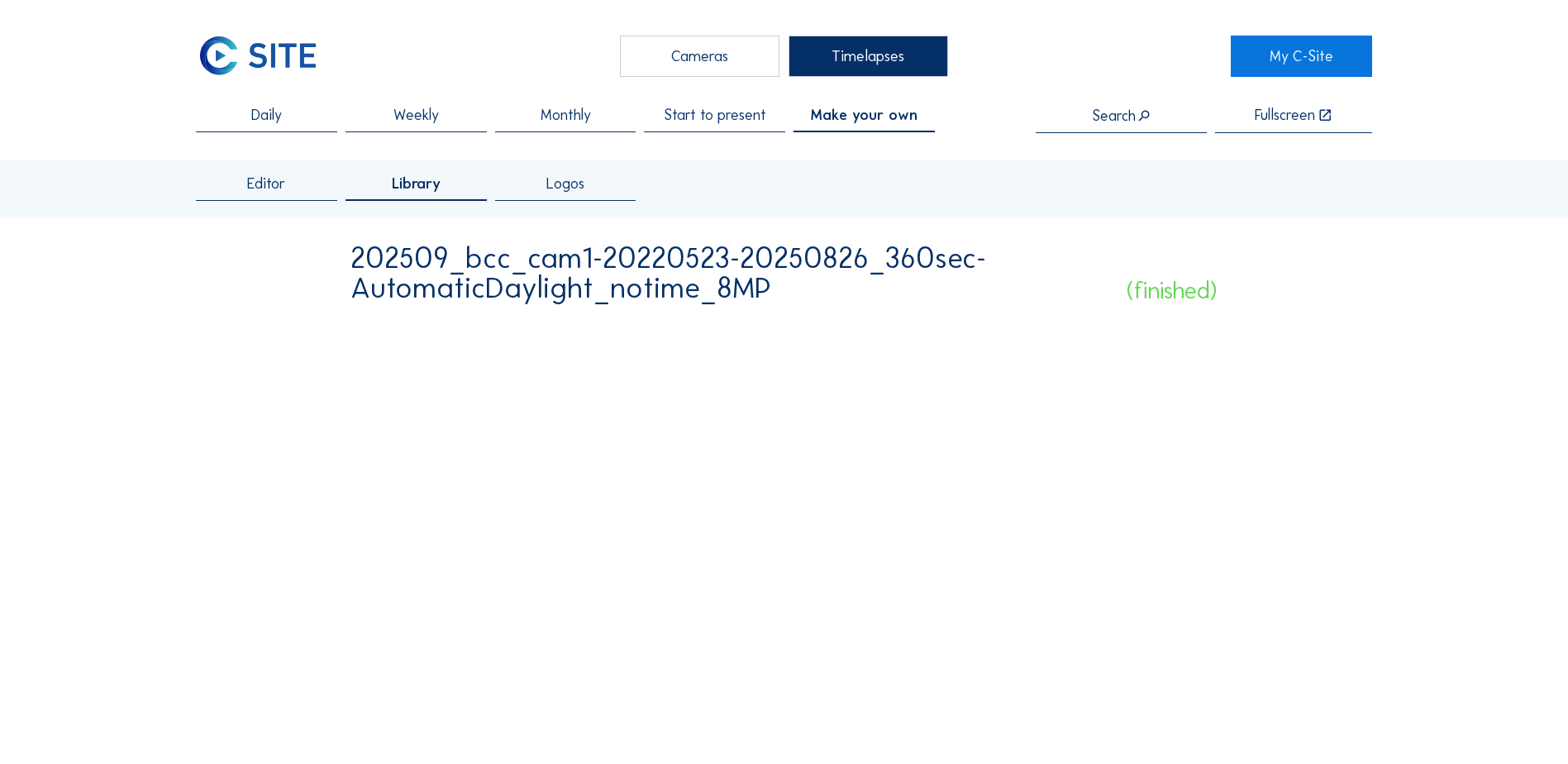
click at [880, 115] on span "Make your own" at bounding box center [863, 114] width 106 height 15
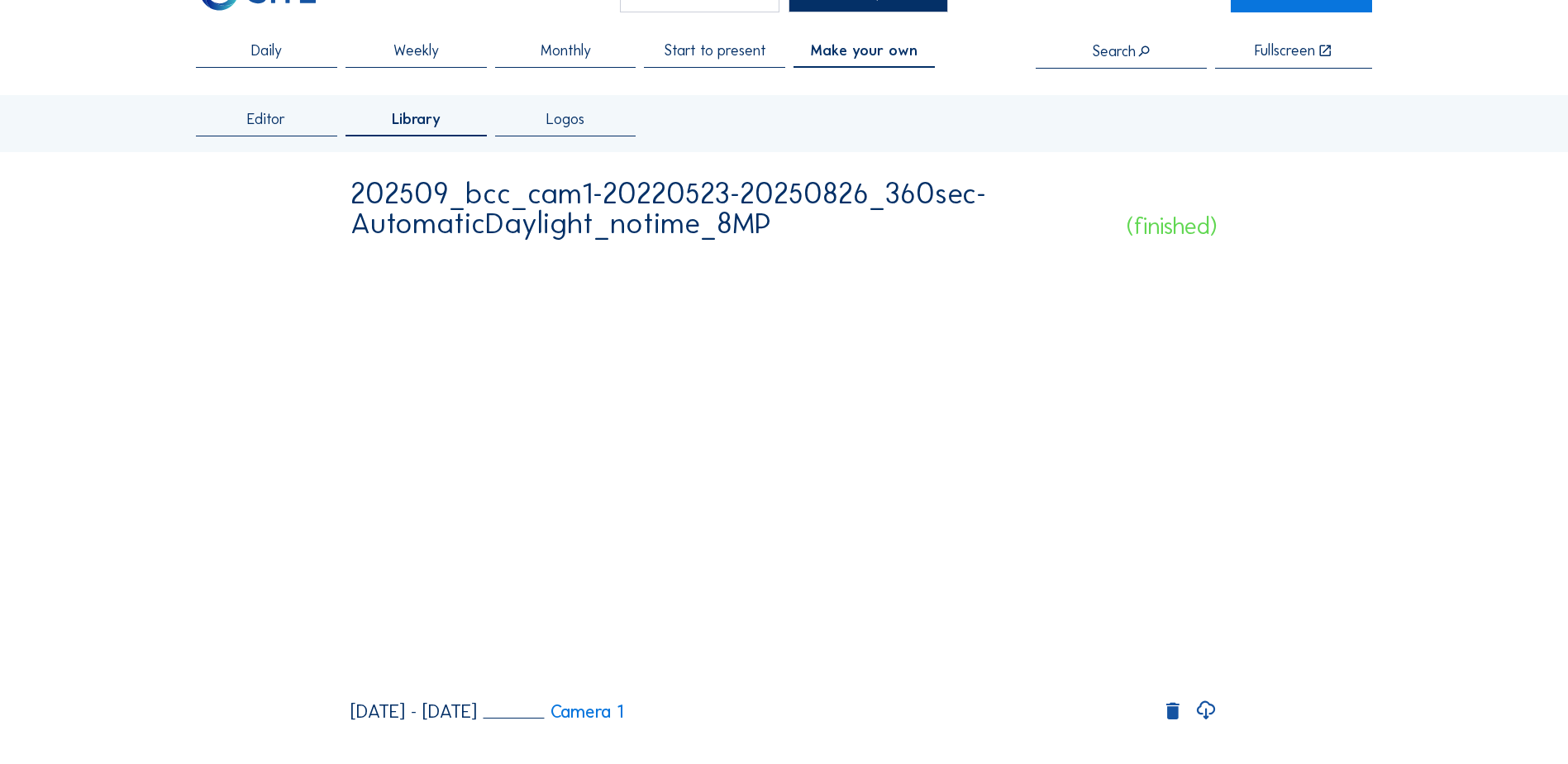
scroll to position [82, 0]
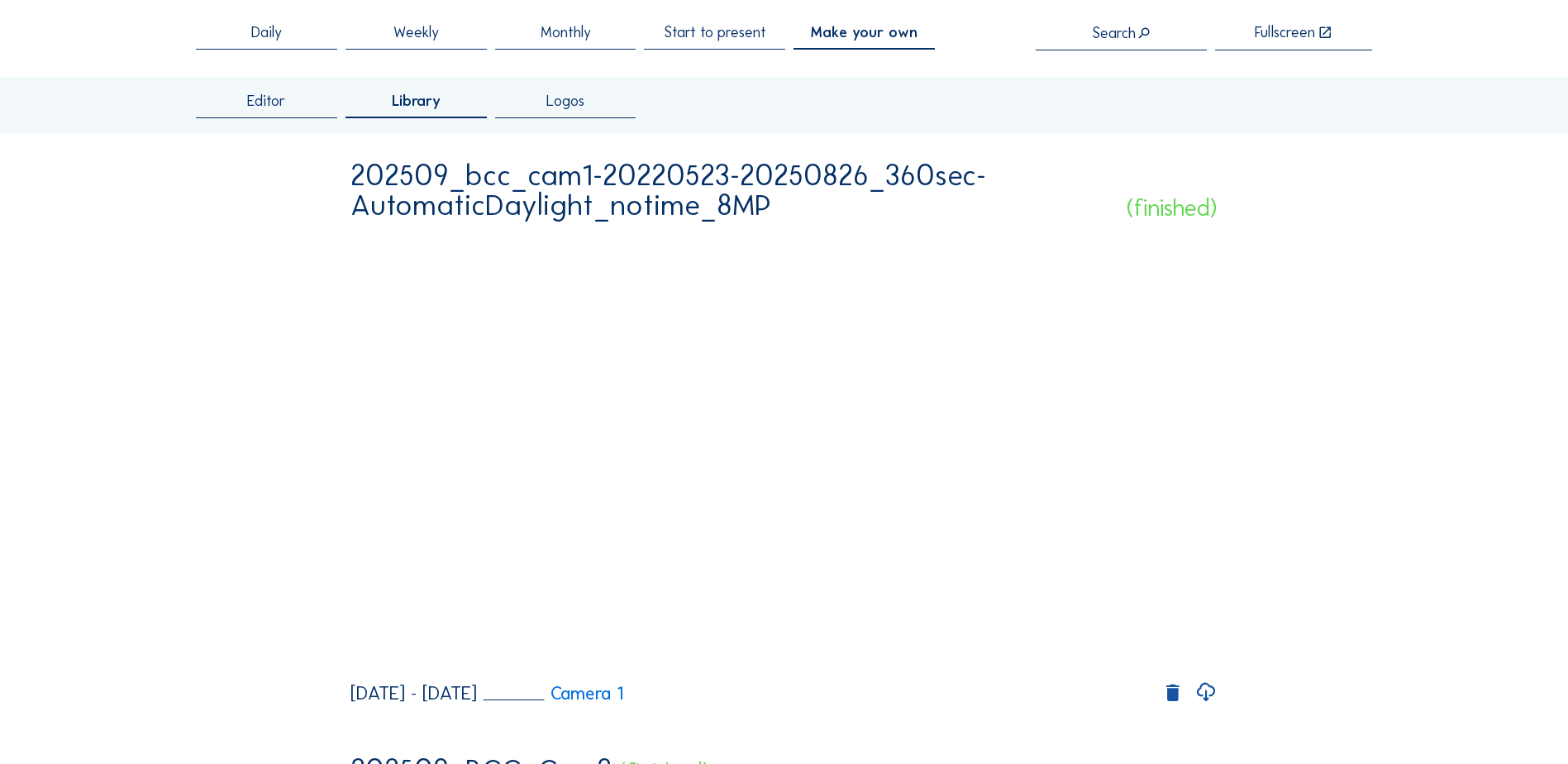
click at [259, 103] on span "Editor" at bounding box center [266, 101] width 38 height 15
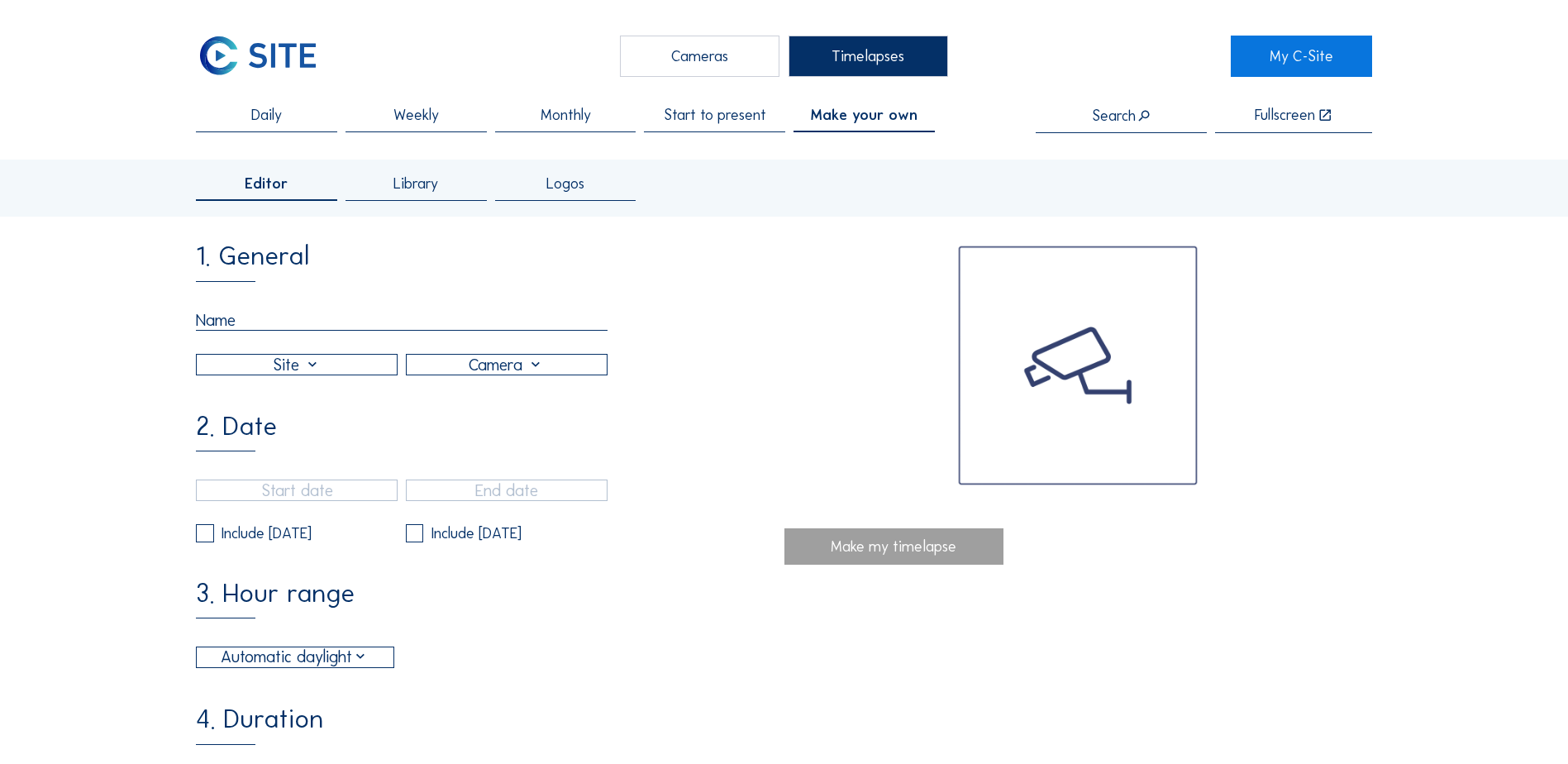
click at [277, 319] on input "text" at bounding box center [401, 320] width 412 height 21
paste input "202509_bcc_cam1-20220523-20250826_360sec-AutomaticDaylight_notime_8MP"
click at [377, 324] on input "202509_bcc_cam1-20220523-20250826_360sec-AutomaticDaylight_notime_8MP" at bounding box center [401, 320] width 412 height 21
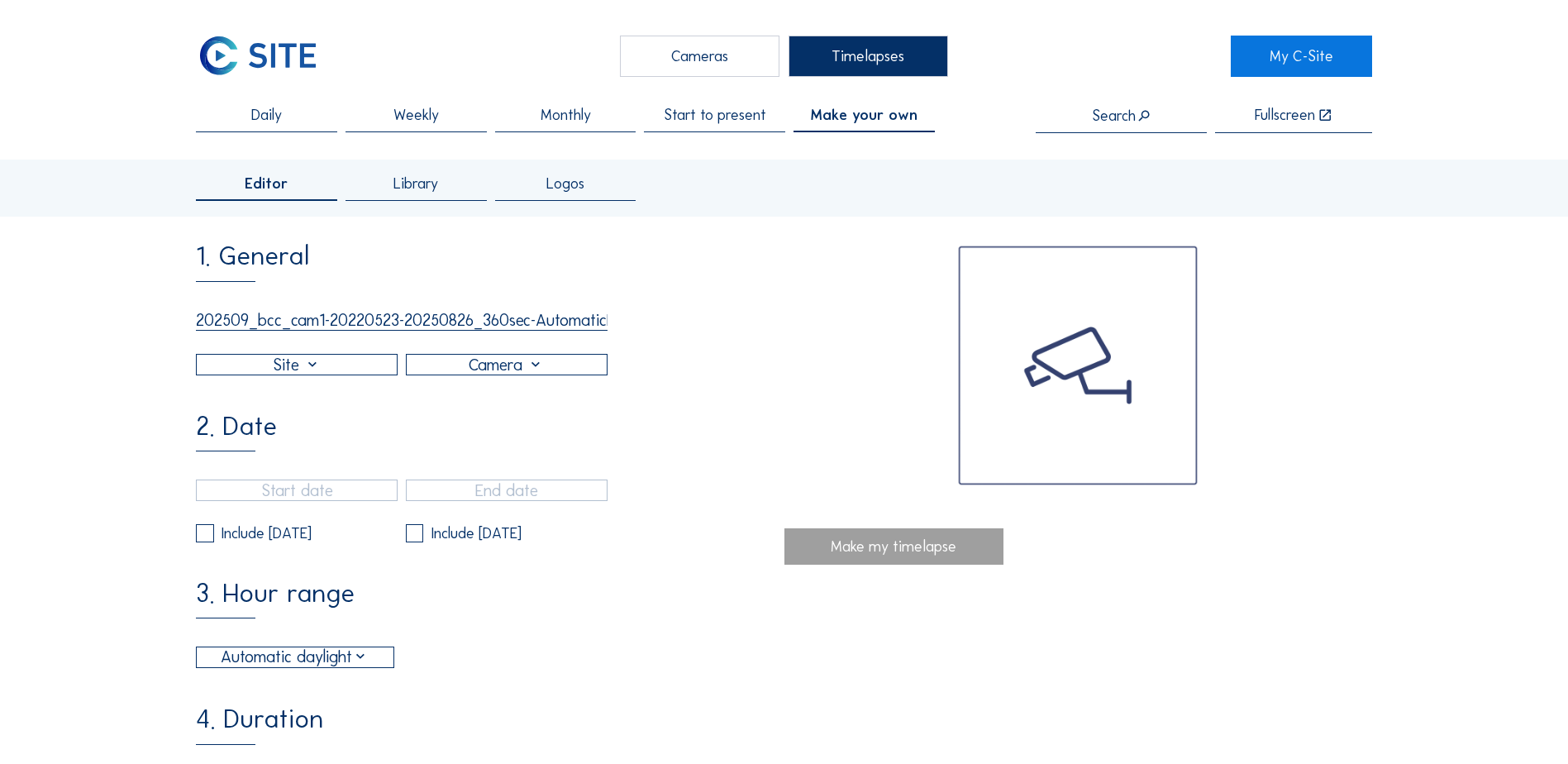
click at [327, 320] on input "202509_bcc_cam1-20220523-20250826_360sec-AutomaticDaylight_notime_8MP" at bounding box center [401, 320] width 412 height 21
type input "202509_bcc_cam2-20220523-20250826_360sec-AutomaticDaylight_notime_8MP"
click at [348, 374] on div at bounding box center [297, 365] width 200 height 20
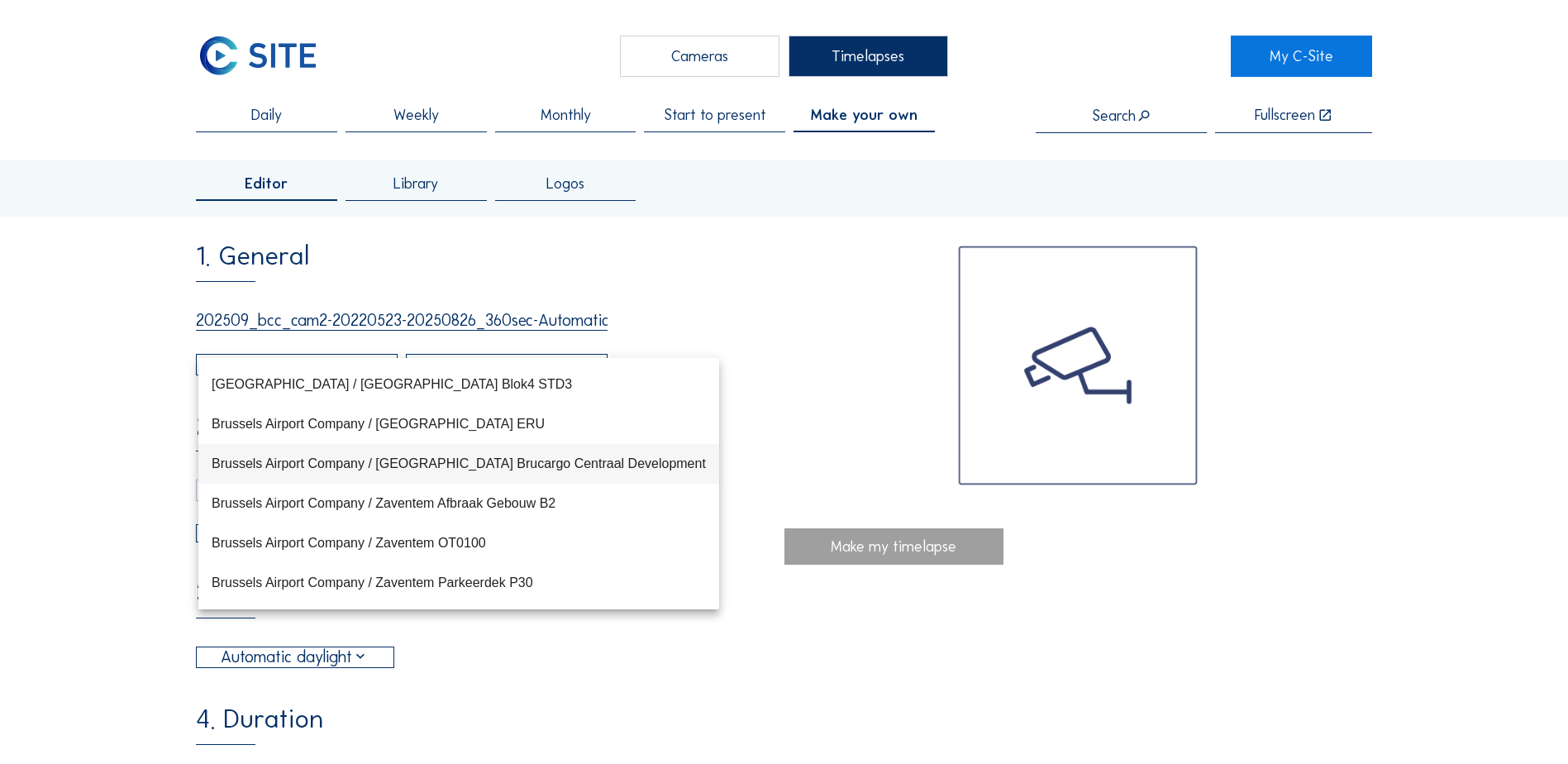
click at [438, 465] on div "Brussels Airport Company / [GEOGRAPHIC_DATA] Brucargo Centraal Development" at bounding box center [458, 464] width 494 height 16
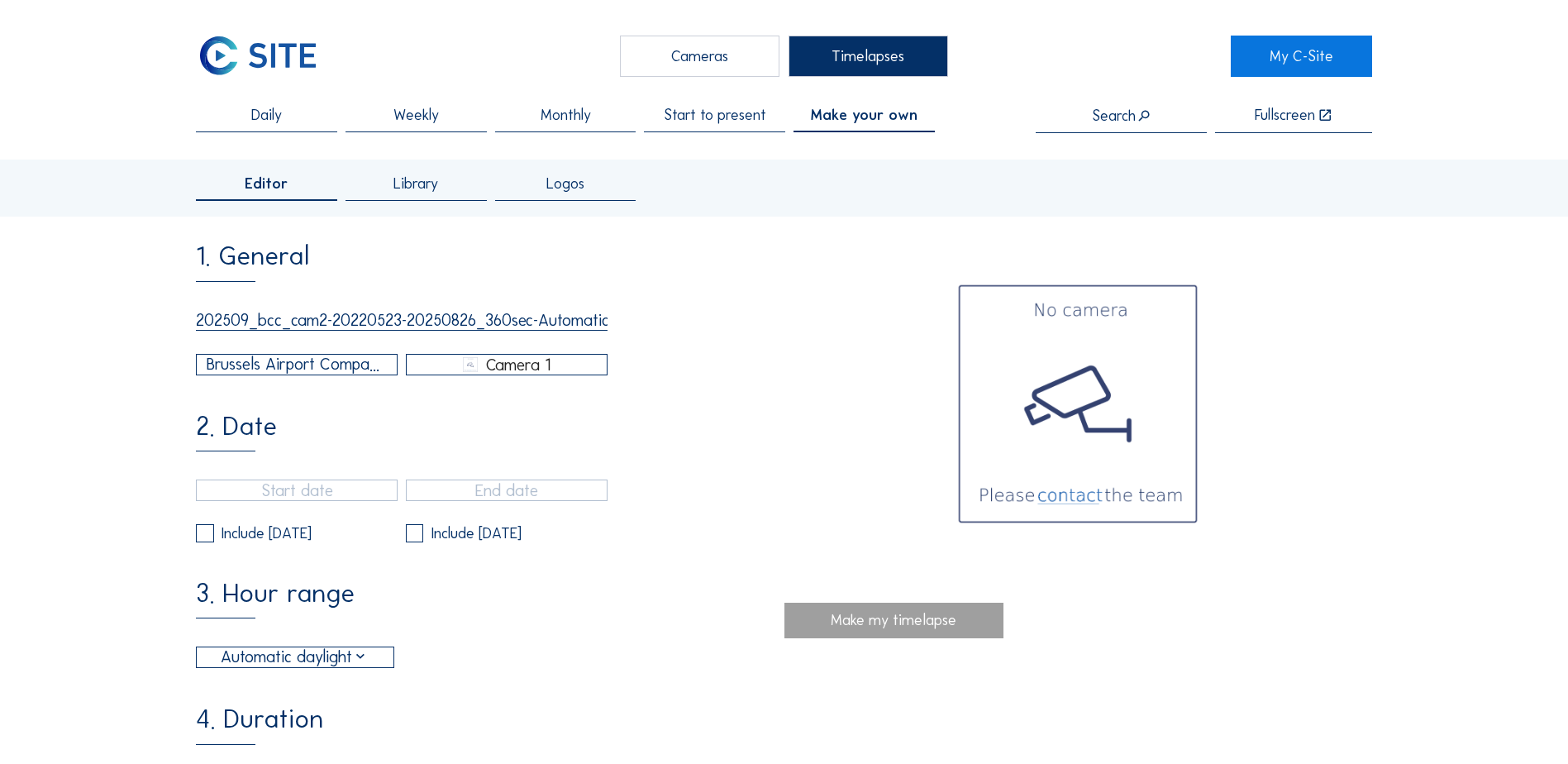
click at [439, 372] on div "Camera 1" at bounding box center [507, 365] width 200 height 15
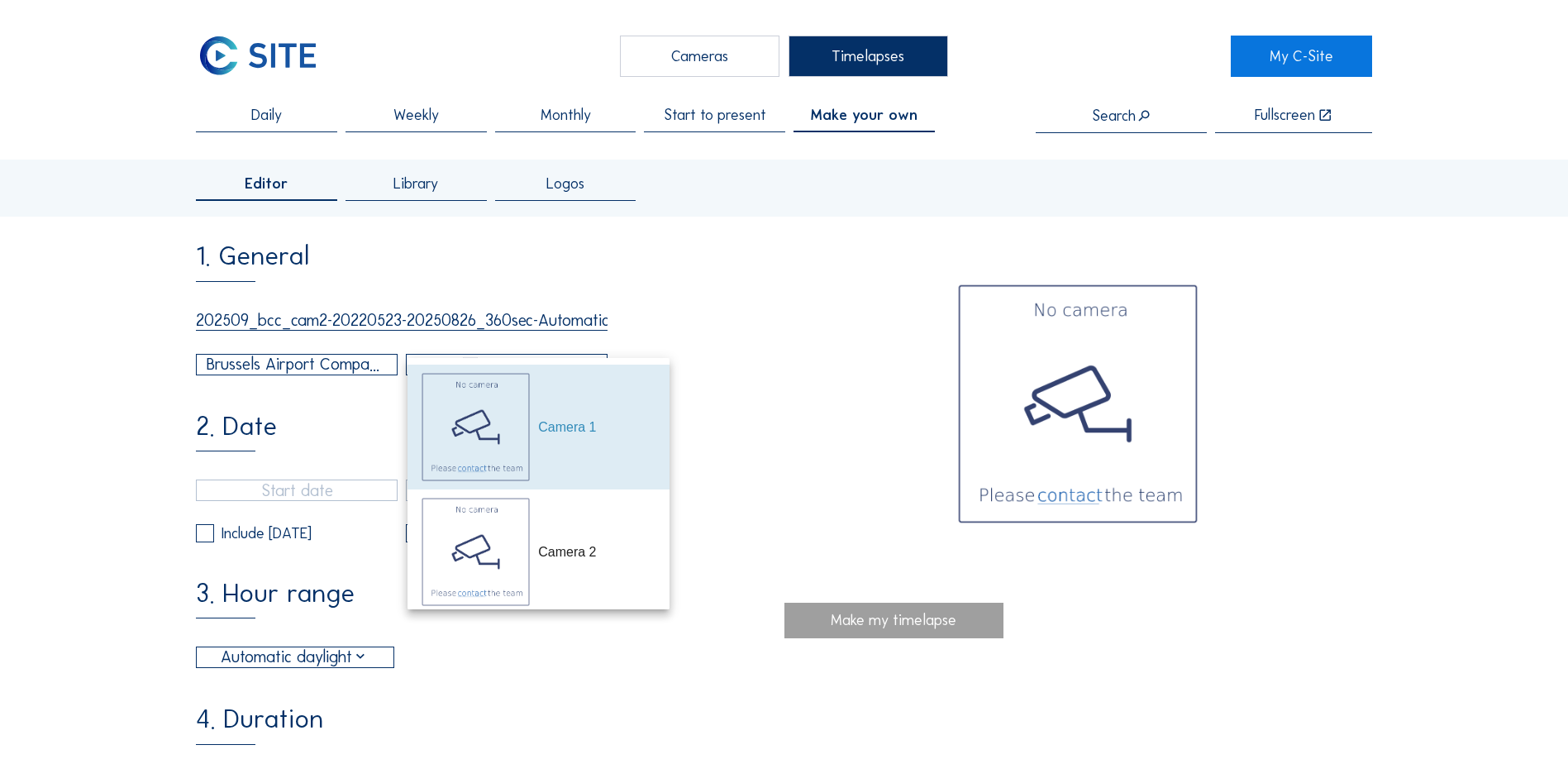
click at [499, 579] on img at bounding box center [475, 551] width 110 height 110
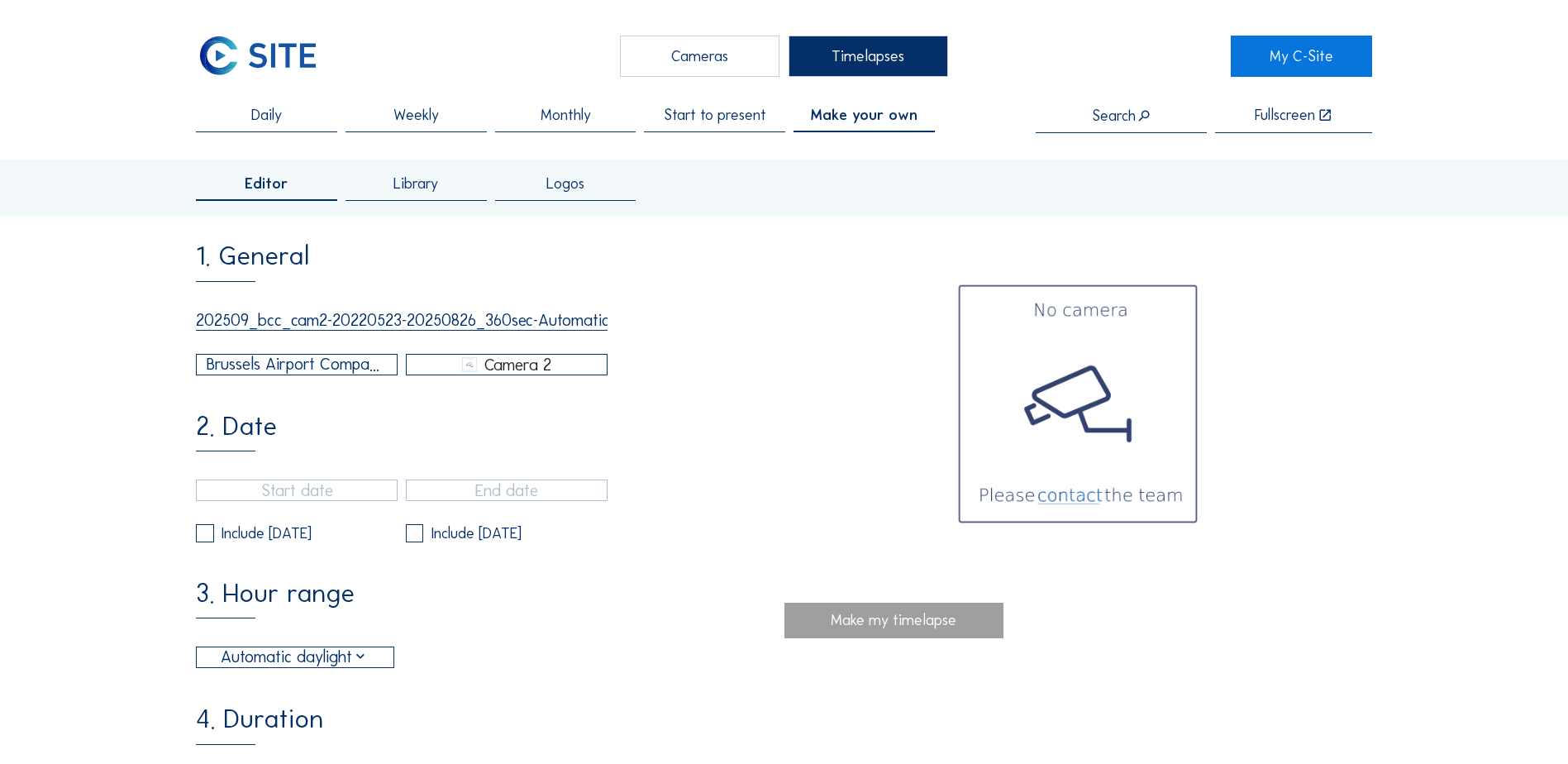
click at [751, 368] on div "1. General 202509_bcc_cam2-20220523-20250826_360sec-AutomaticDaylight_notime_8M…" at bounding box center [490, 308] width 588 height 131
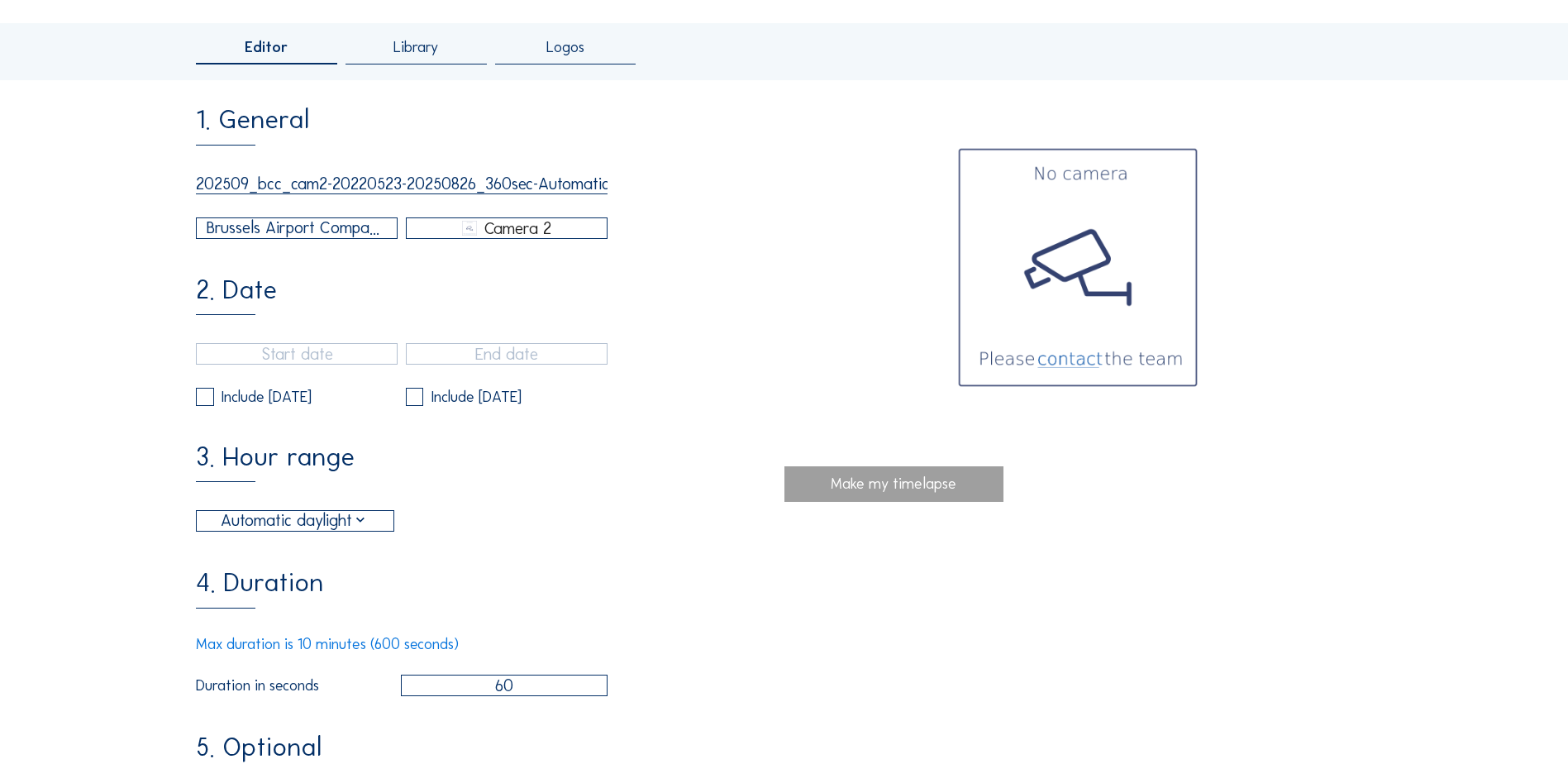
scroll to position [165, 0]
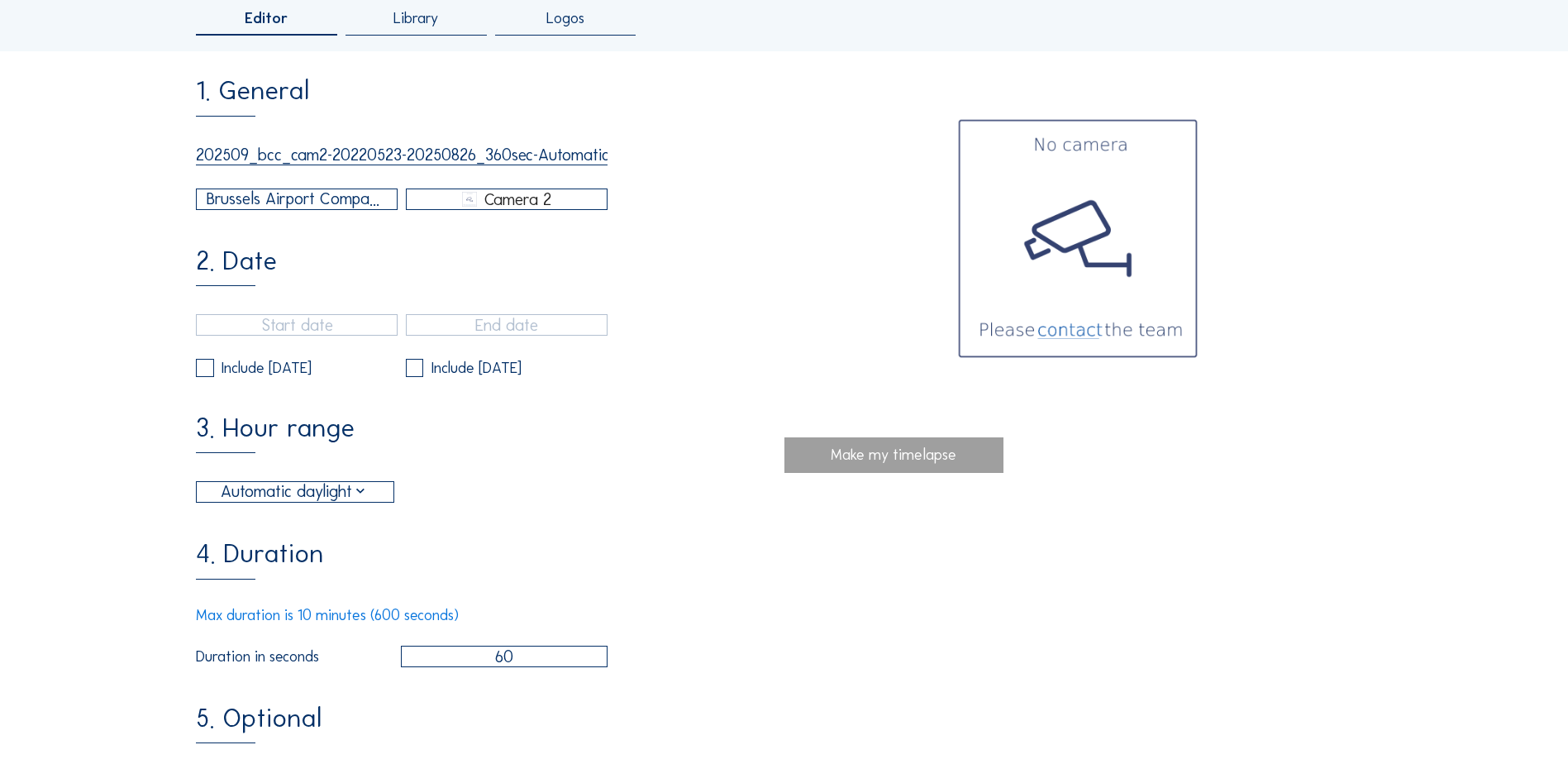
click at [482, 667] on input "60" at bounding box center [504, 656] width 206 height 21
type input "360"
click at [564, 575] on div "4. Duration Max duration is 10 minutes (600 seconds) Duration in seconds 360" at bounding box center [490, 603] width 588 height 126
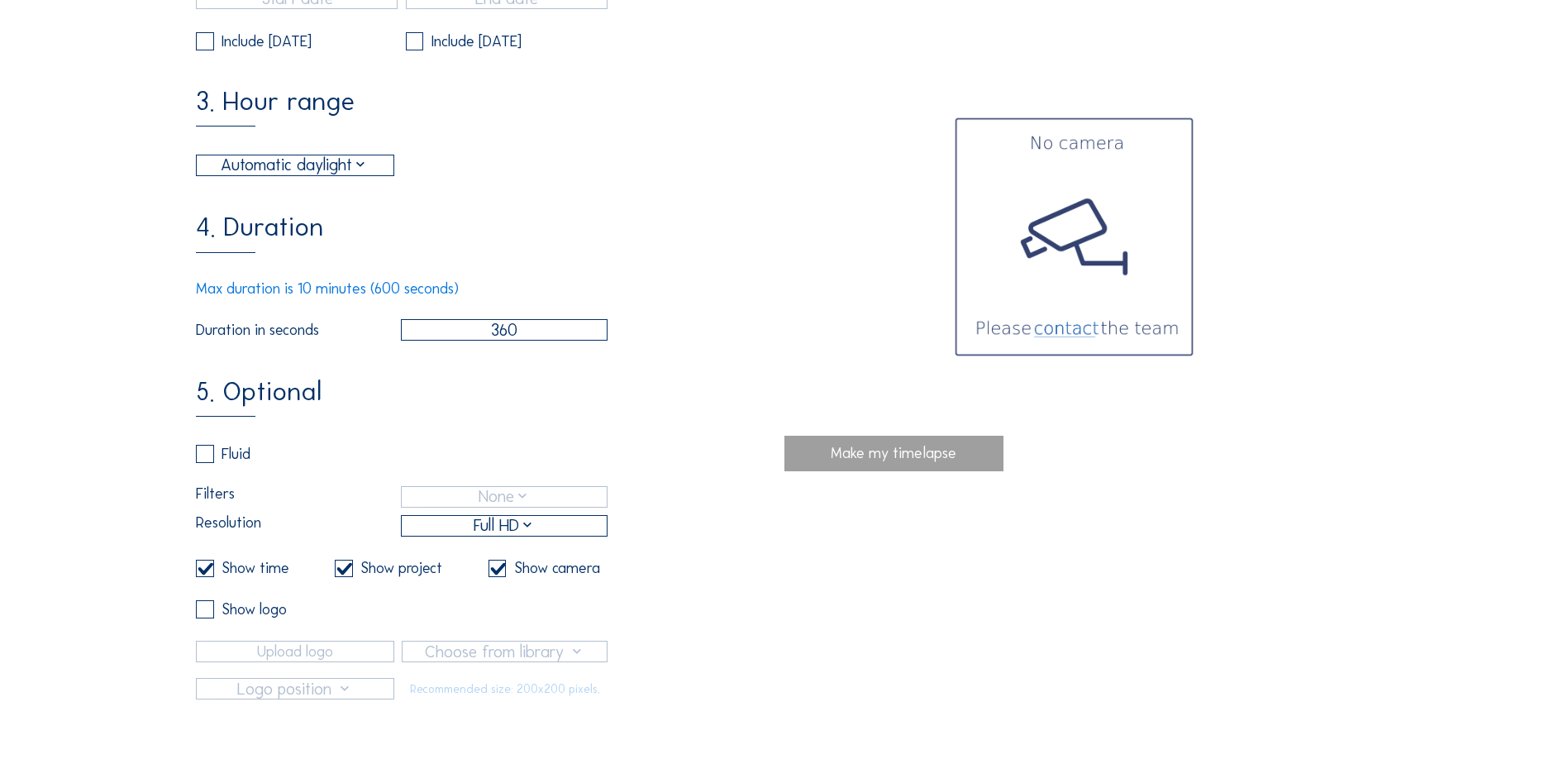
scroll to position [496, 0]
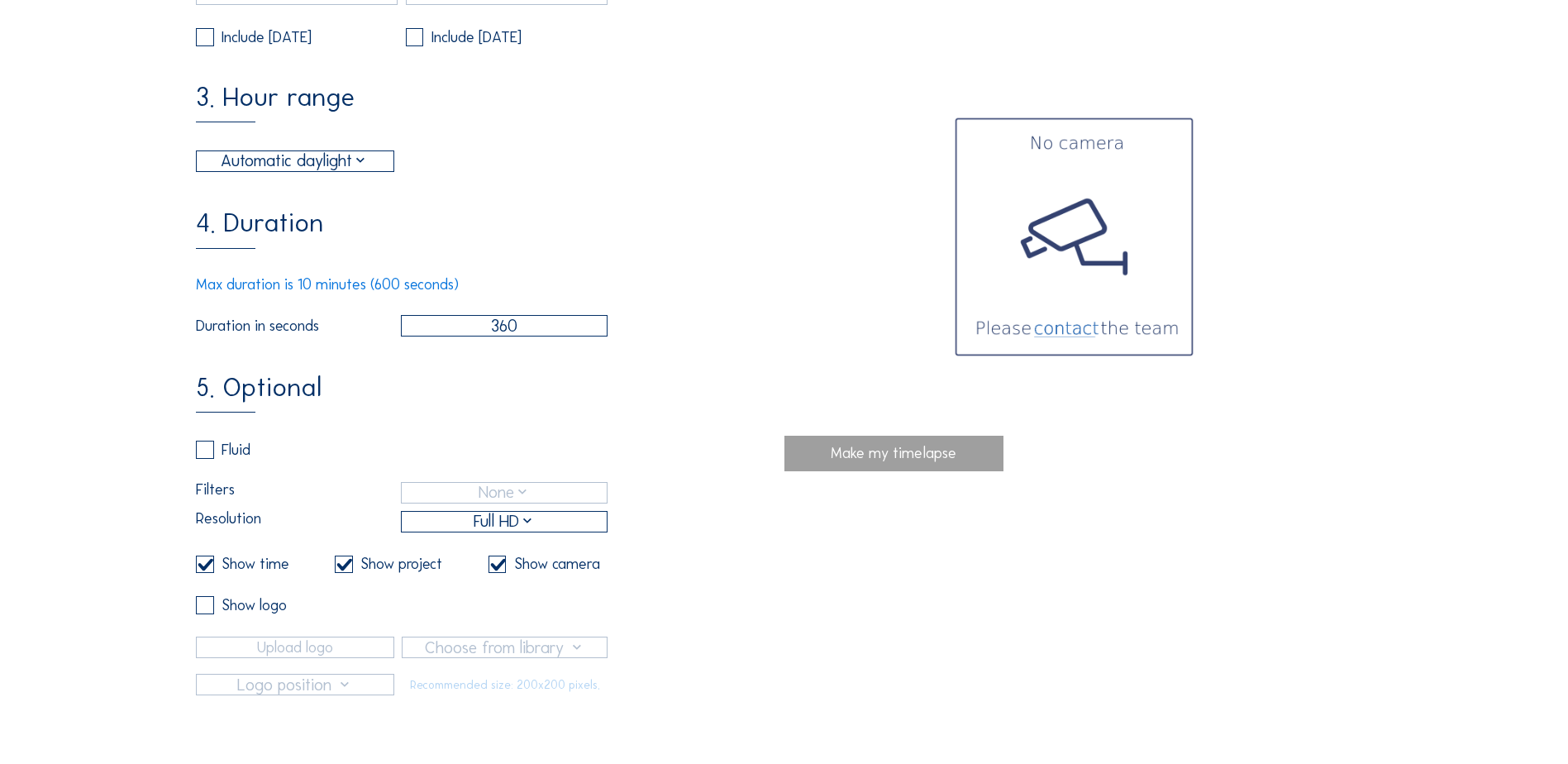
click at [205, 569] on input "checkbox" at bounding box center [201, 564] width 11 height 11
checkbox input "false"
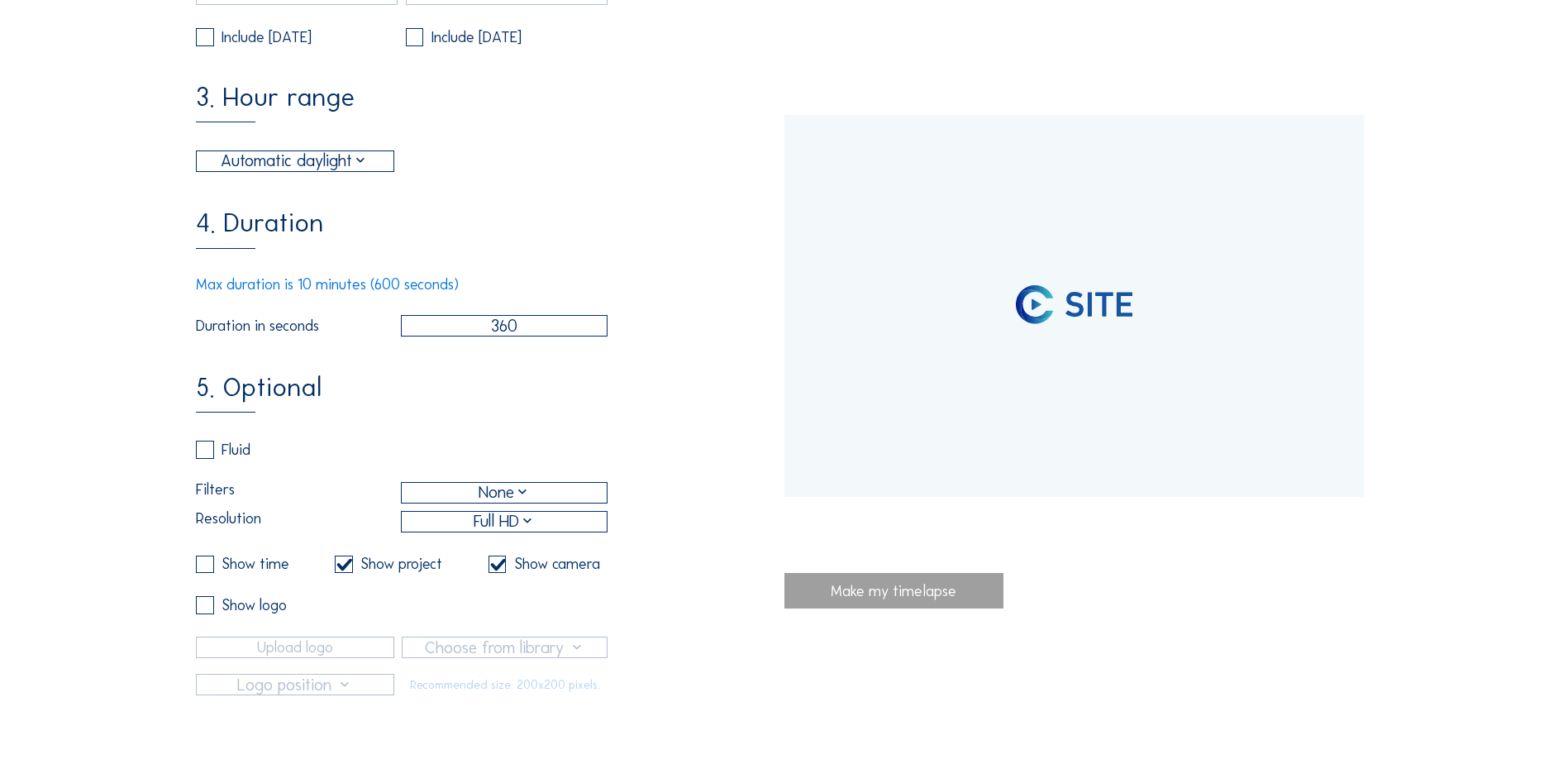
type input "[DATE] 19:00"
type input "[DATE] 15:00"
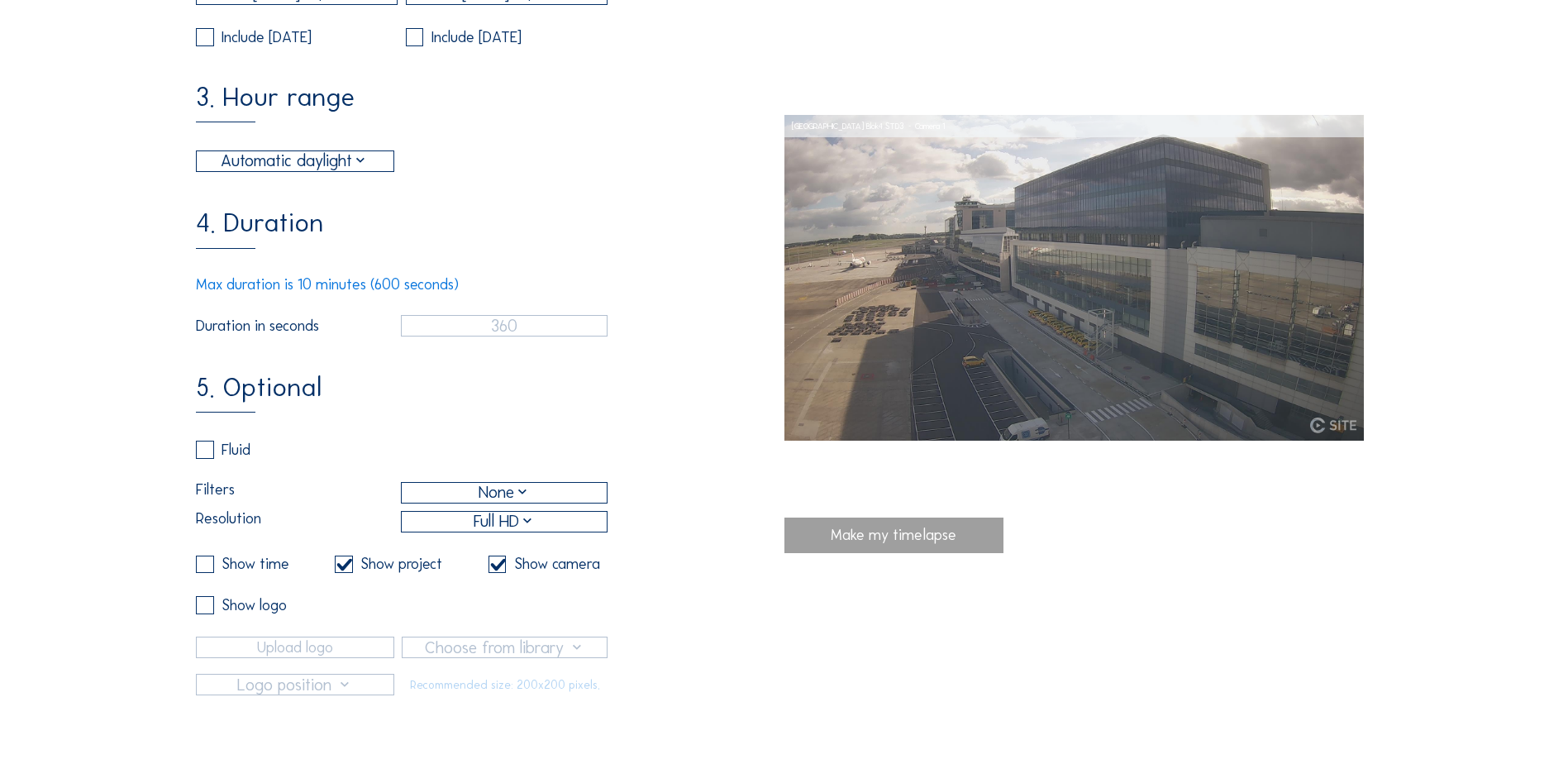
click at [340, 569] on input "checkbox" at bounding box center [340, 564] width 11 height 11
checkbox input "false"
click at [499, 574] on label at bounding box center [498, 565] width 18 height 18
click at [499, 569] on input "checkbox" at bounding box center [494, 564] width 11 height 11
checkbox input "false"
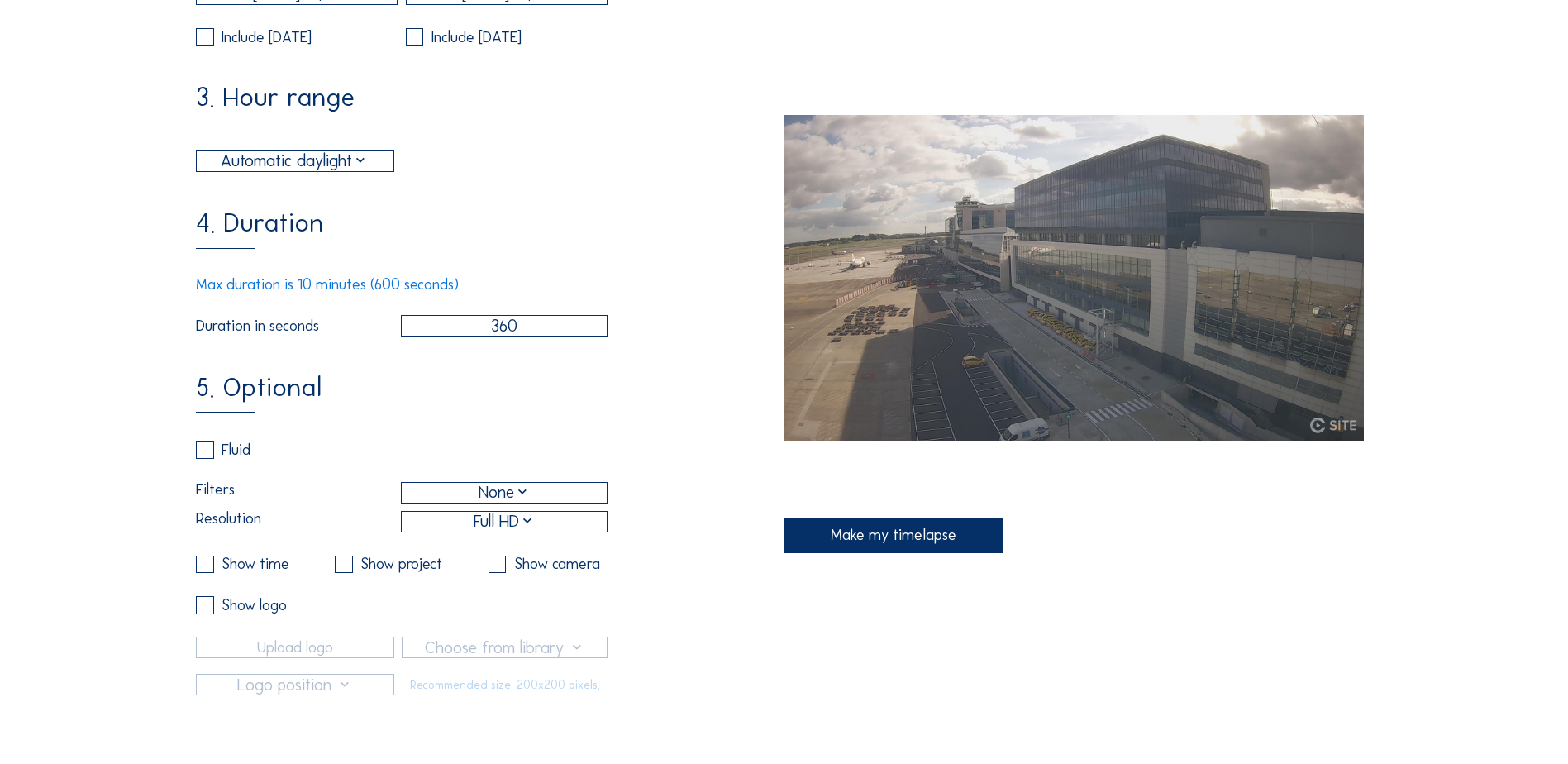
click at [502, 533] on div "Full HD" at bounding box center [504, 522] width 62 height 25
drag, startPoint x: 578, startPoint y: 435, endPoint x: 629, endPoint y: 475, distance: 64.8
click at [578, 435] on div "5. Optional Fluid Filters None Resolution Full HD Show time Show project Show c…" at bounding box center [490, 534] width 588 height 321
click at [549, 532] on div "Full HD" at bounding box center [504, 522] width 205 height 20
click at [754, 676] on div "5. Optional Fluid Filters None Resolution Full HD Show time Show project Show c…" at bounding box center [490, 534] width 588 height 321
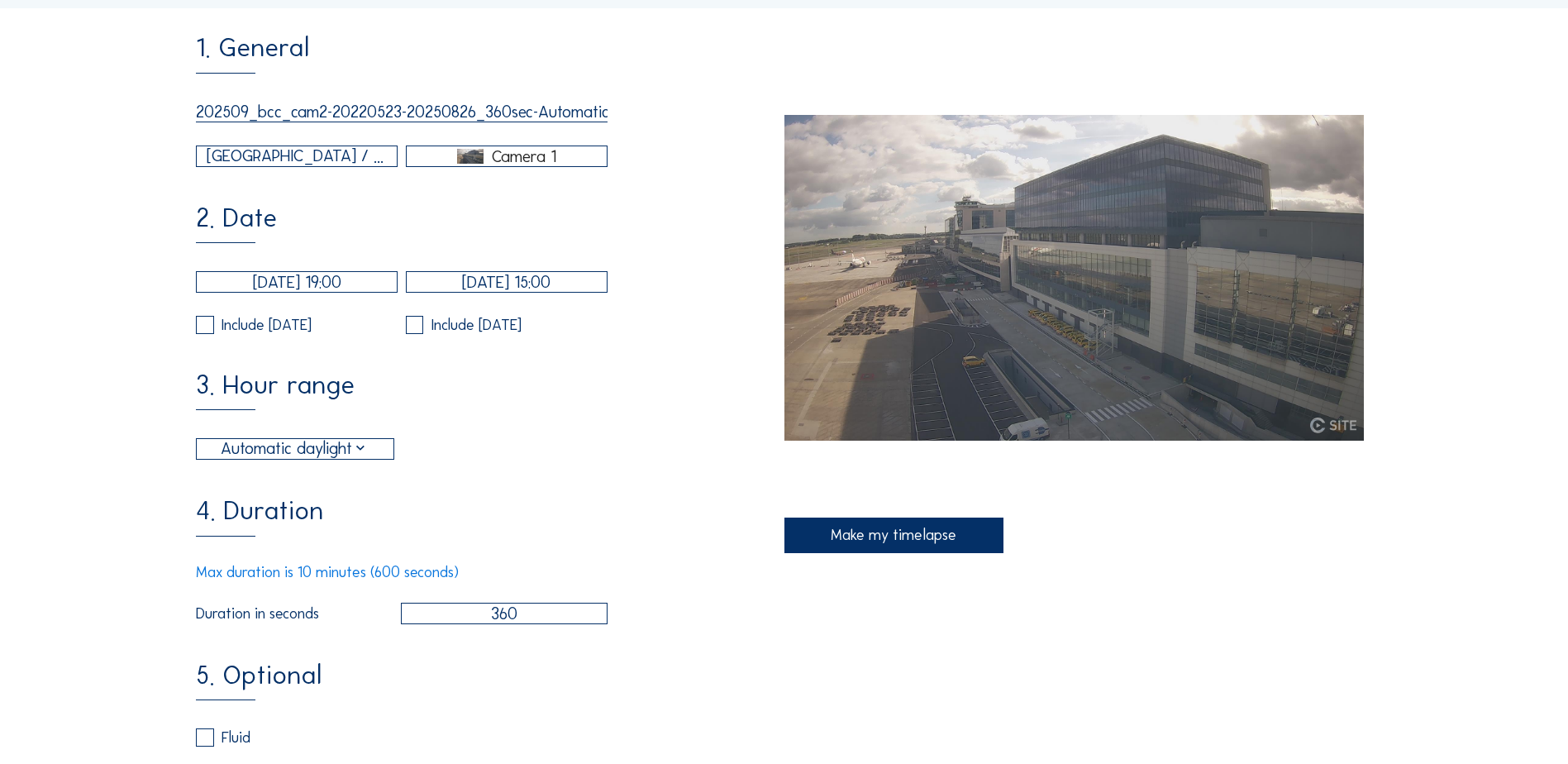
scroll to position [0, 0]
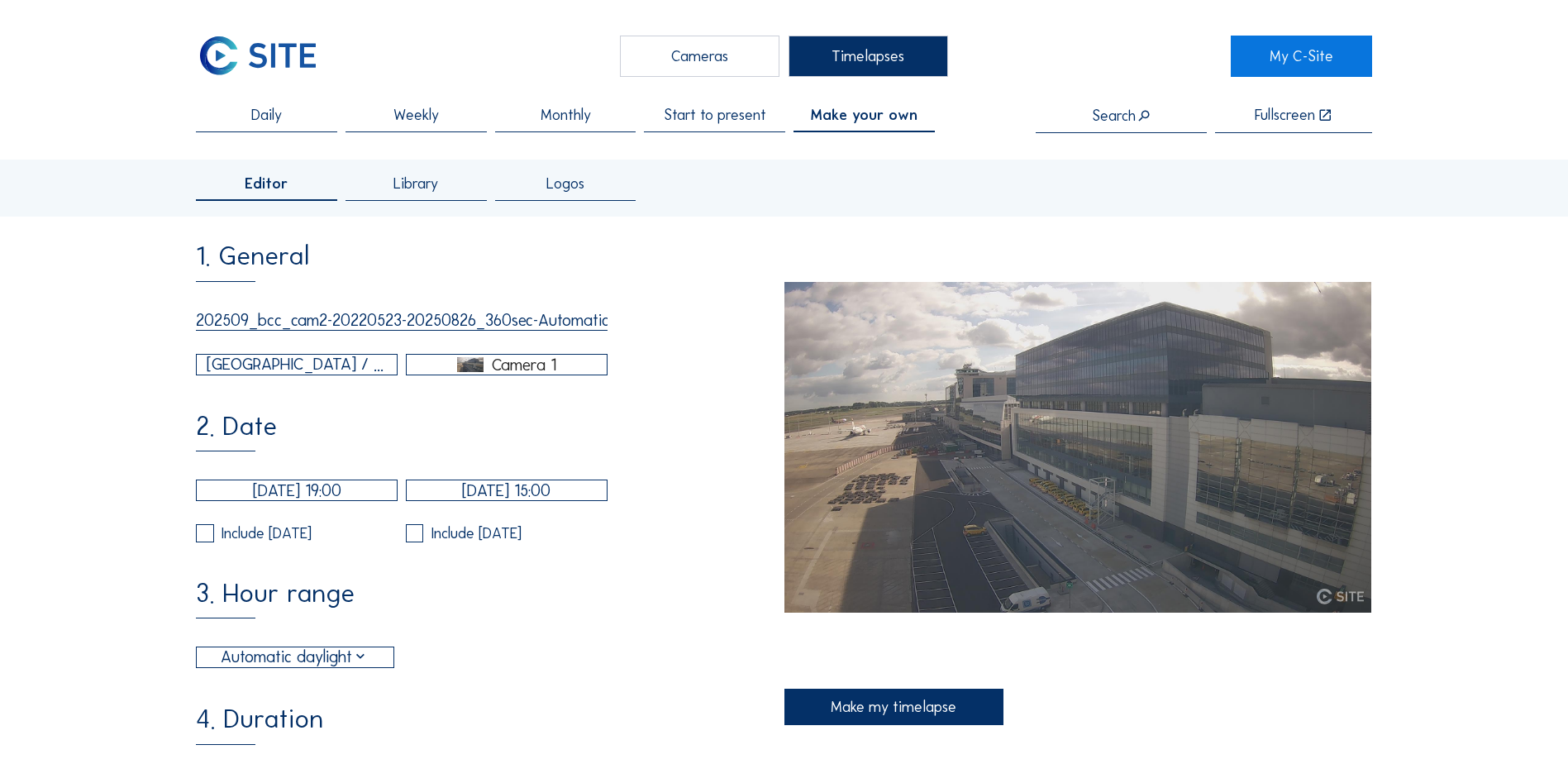
click at [347, 372] on div "[GEOGRAPHIC_DATA] / [GEOGRAPHIC_DATA] Blok4 STD3" at bounding box center [297, 365] width 180 height 25
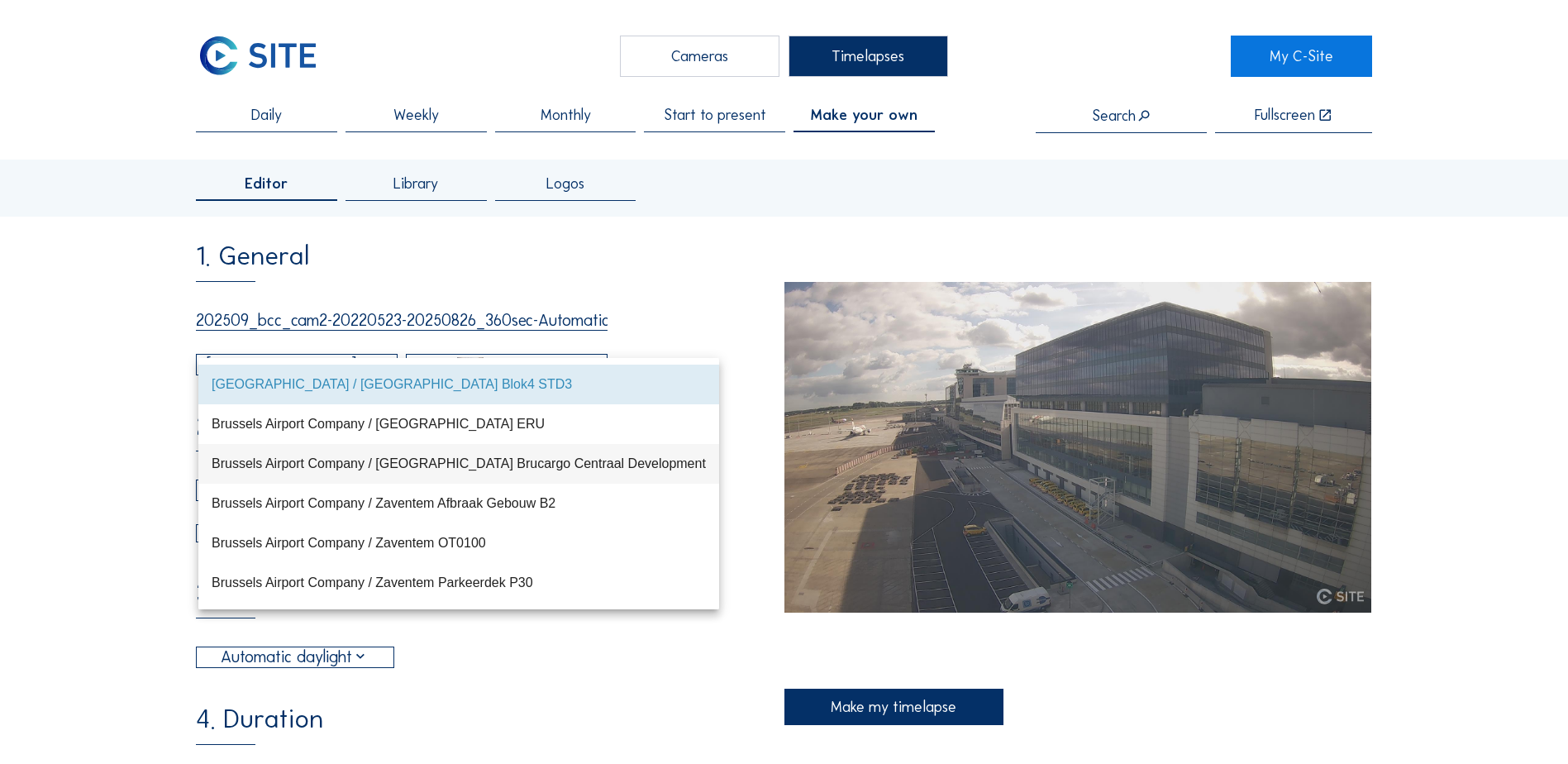
click at [299, 457] on div "Brussels Airport Company / [GEOGRAPHIC_DATA] Brucargo Centraal Development" at bounding box center [458, 464] width 494 height 16
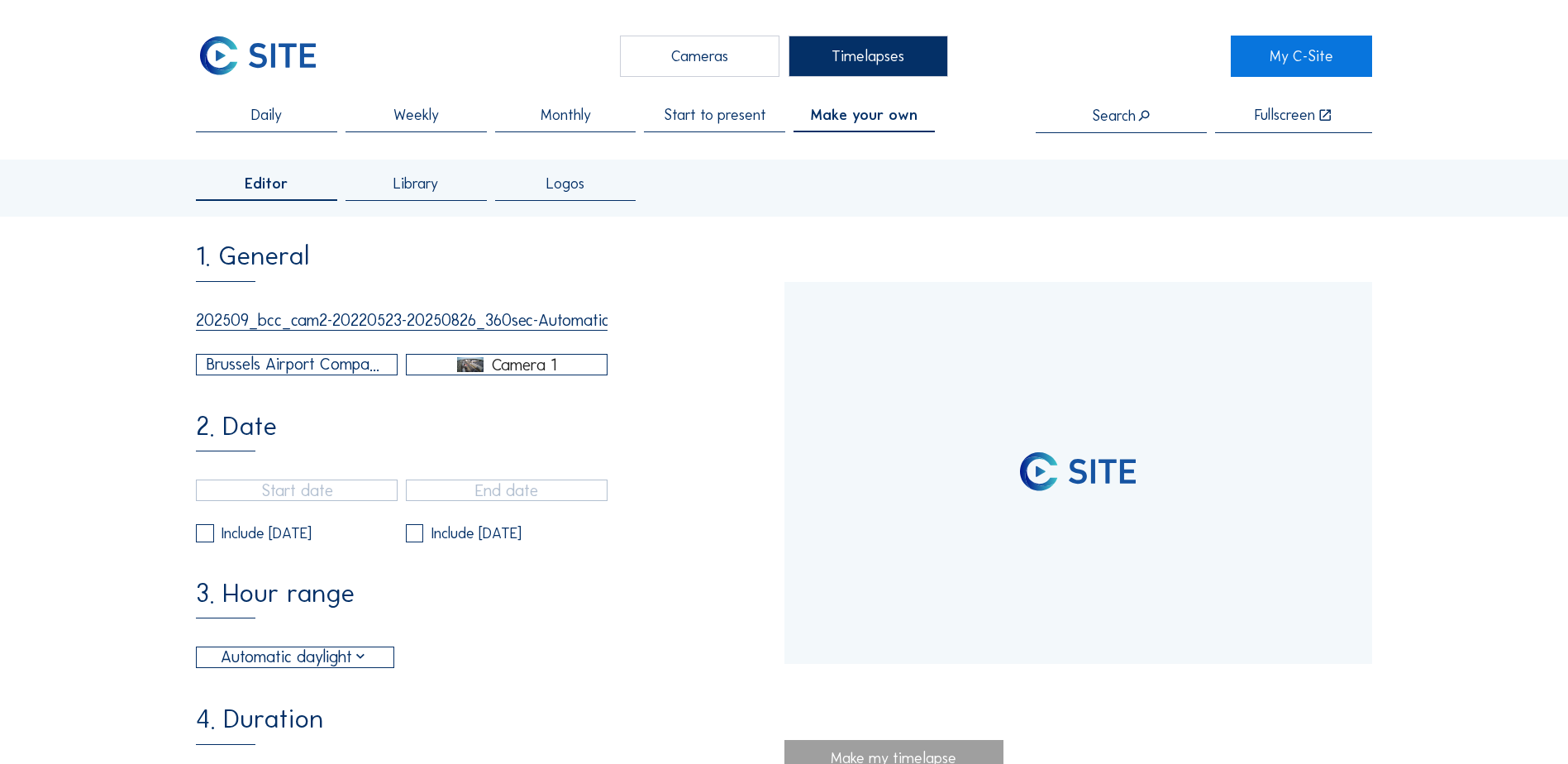
type input "[DATE] 13:40"
type input "[DATE] 10:20"
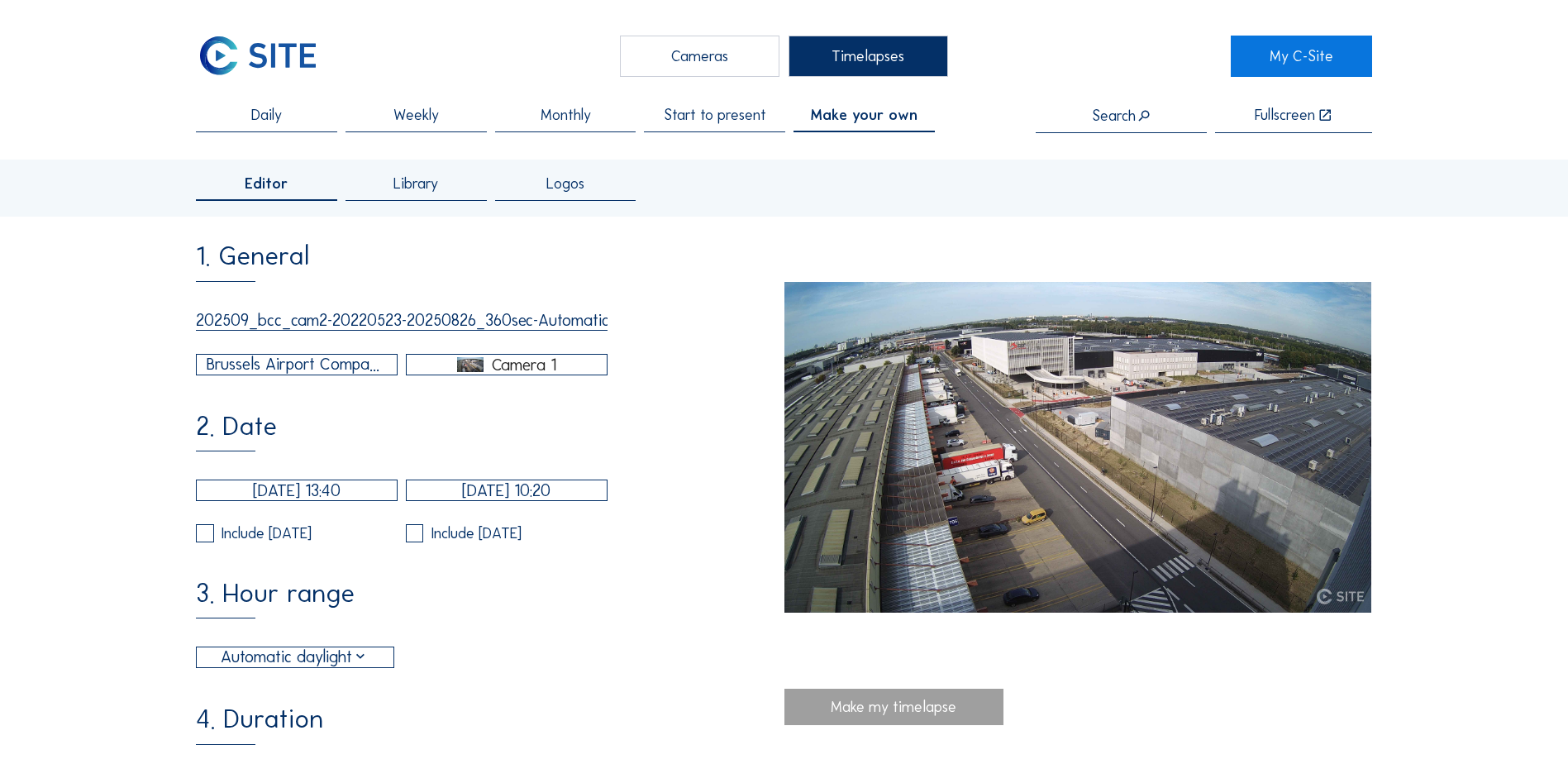
click at [565, 372] on div "Camera 1" at bounding box center [507, 365] width 200 height 15
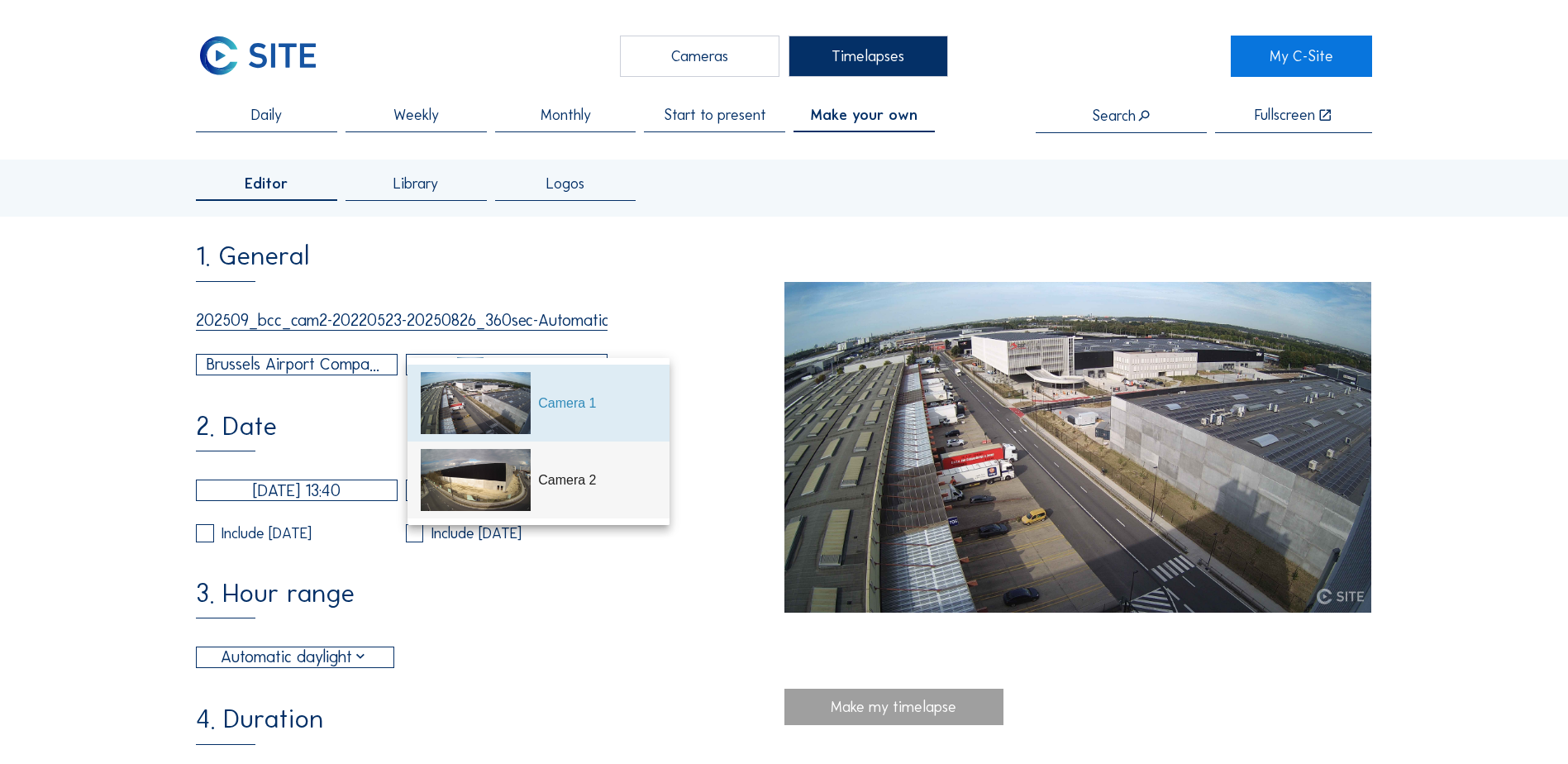
click at [564, 476] on div "Camera 2" at bounding box center [596, 480] width 117 height 20
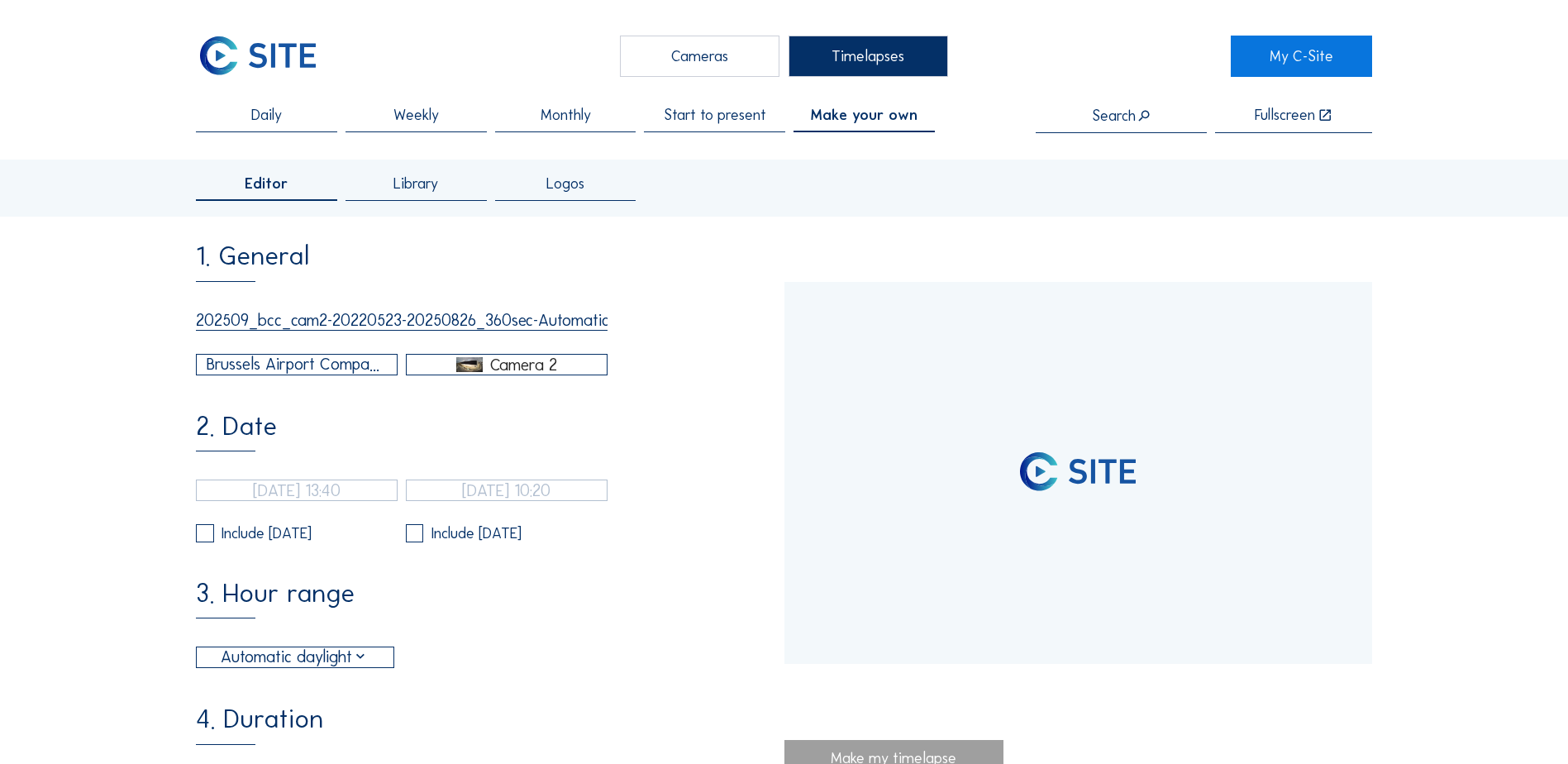
click at [518, 323] on input "202509_bcc_cam2-20220523-20250826_360sec-AutomaticDaylight_notime_8MP" at bounding box center [401, 320] width 412 height 21
click at [492, 358] on div "Camera 2" at bounding box center [523, 365] width 67 height 15
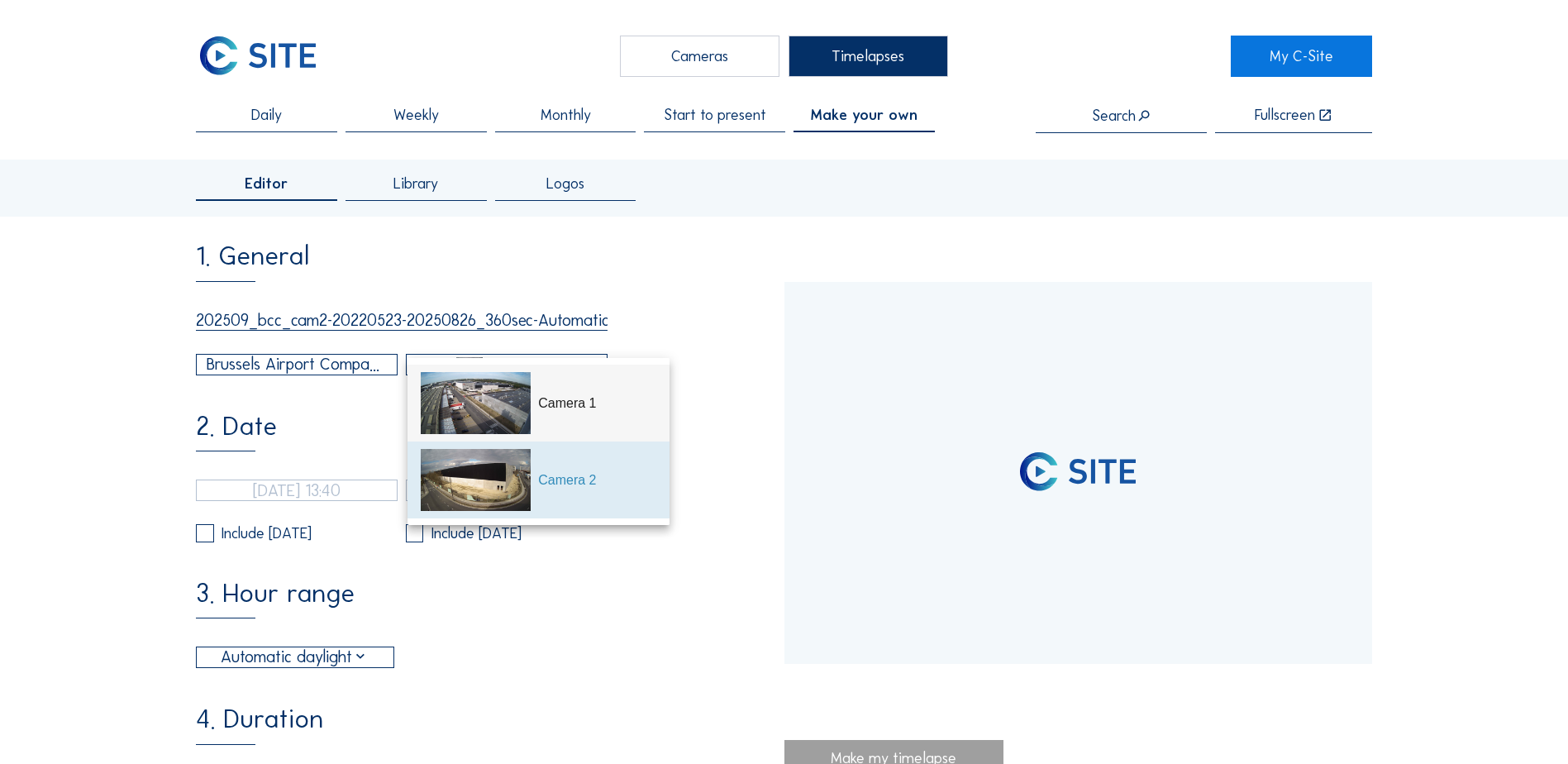
click at [479, 405] on img at bounding box center [475, 402] width 110 height 62
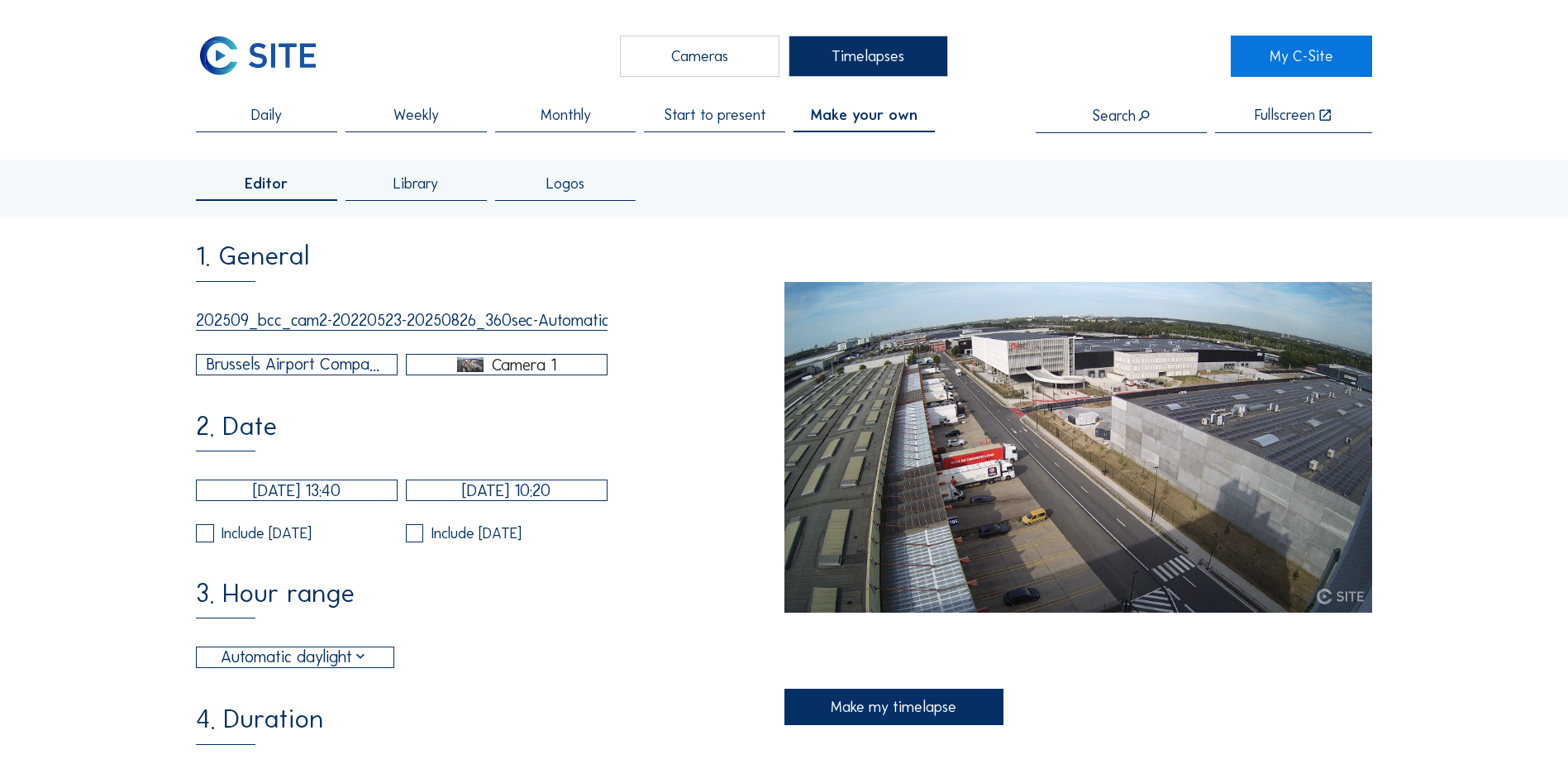
click at [490, 369] on div "Camera 1" at bounding box center [507, 365] width 200 height 15
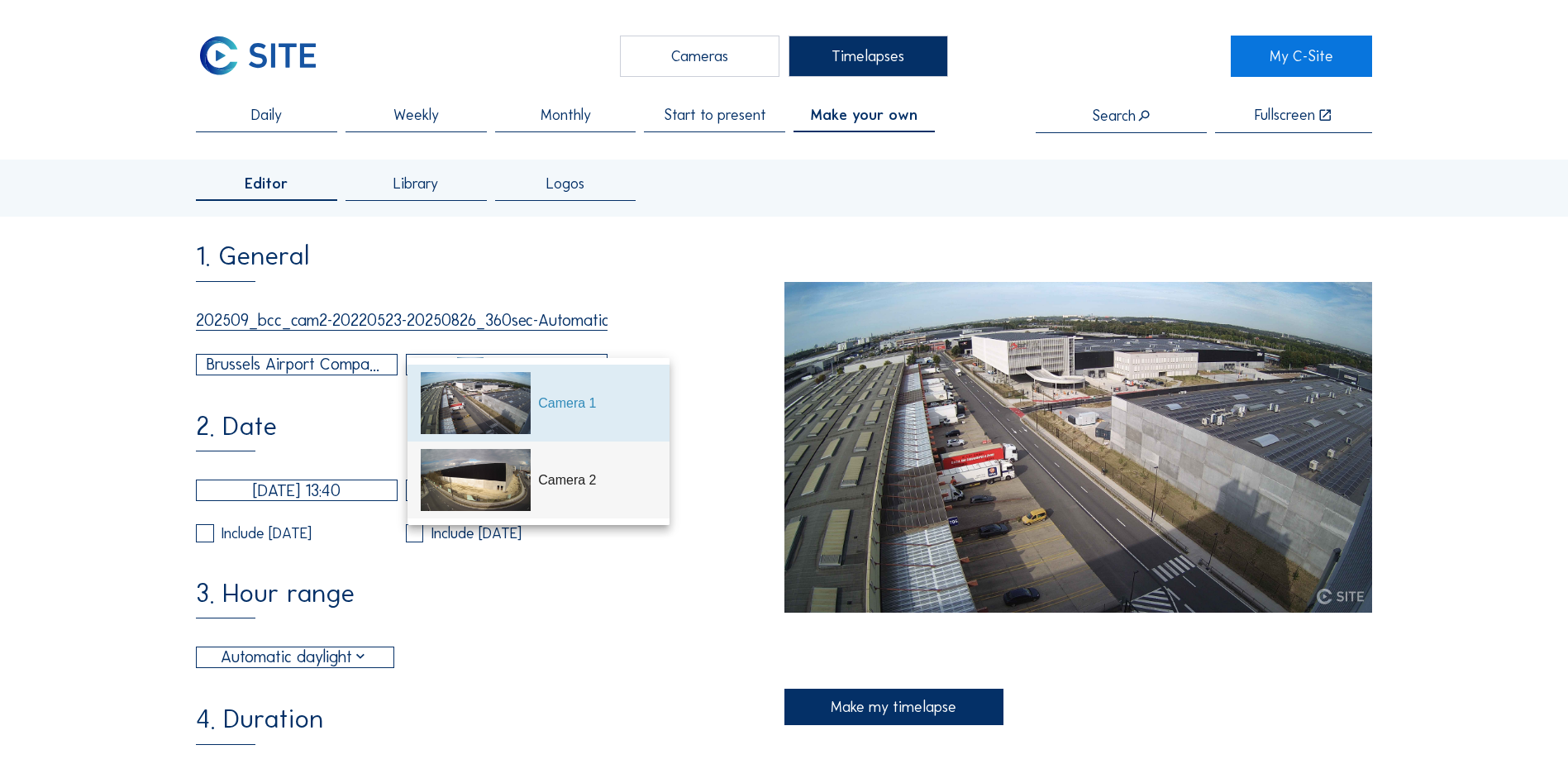
click at [467, 481] on img at bounding box center [475, 479] width 110 height 62
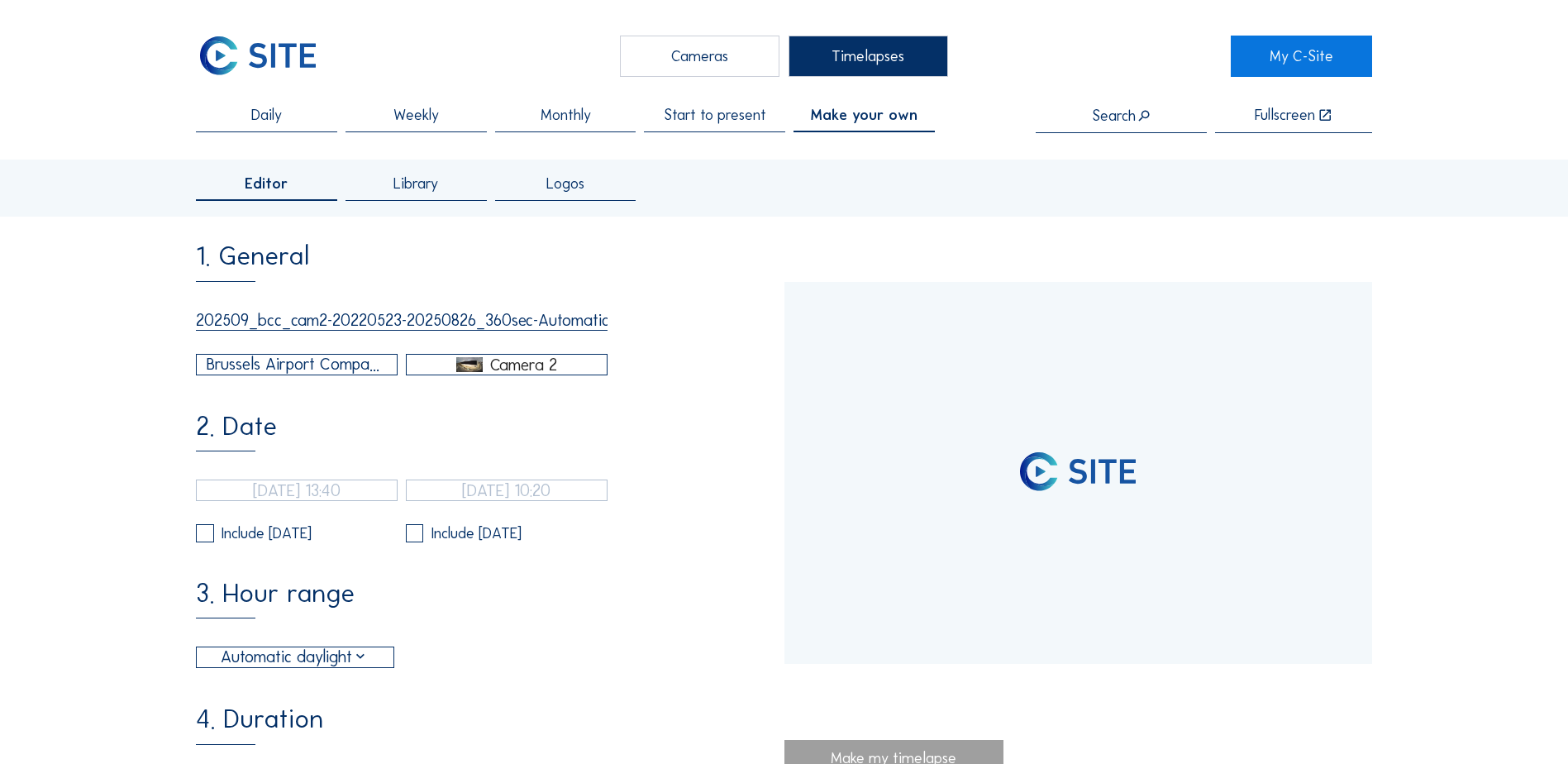
type input "23/05/2022 11:50"
type input "14/03/2025 15:35"
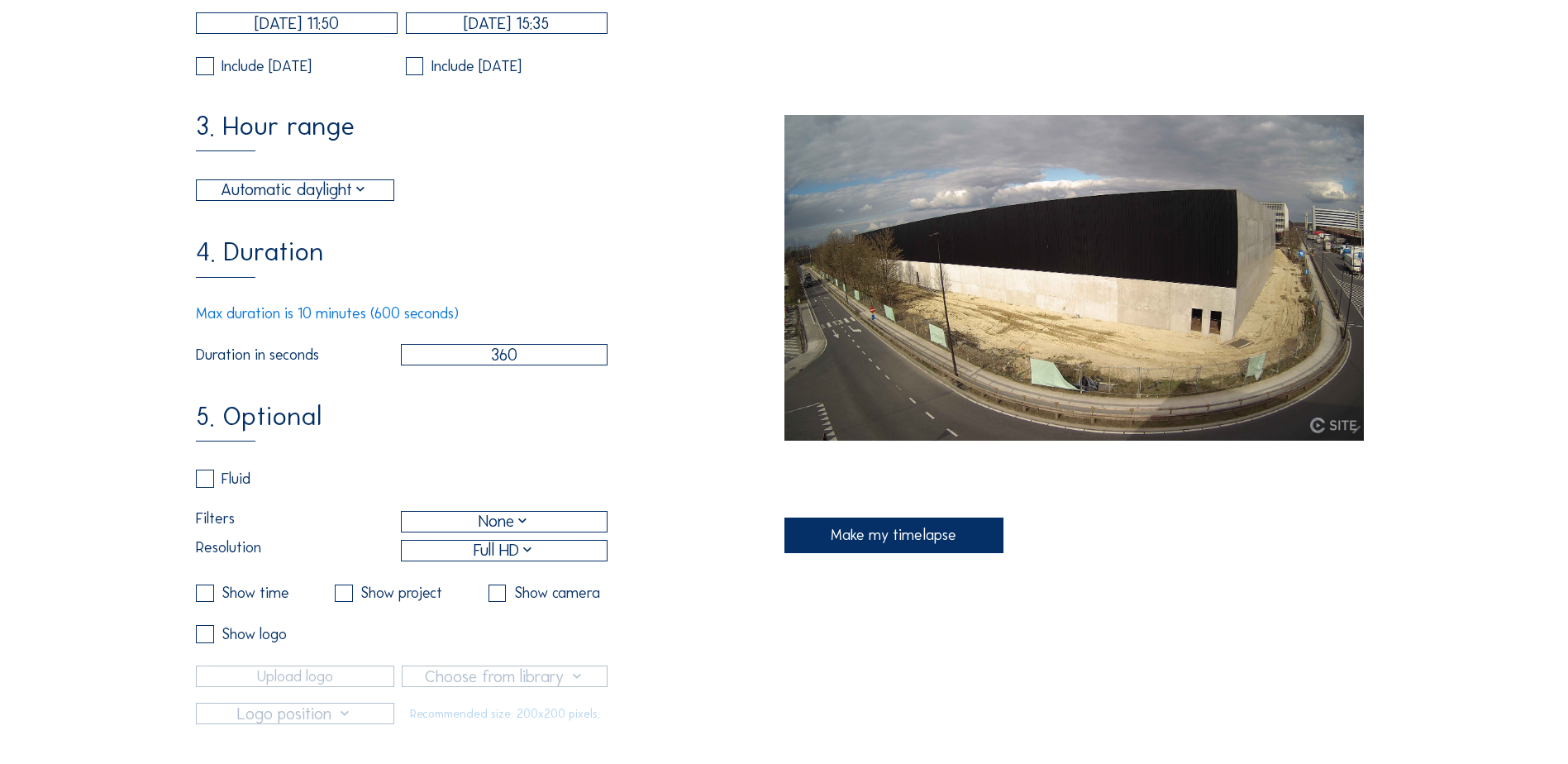
scroll to position [496, 0]
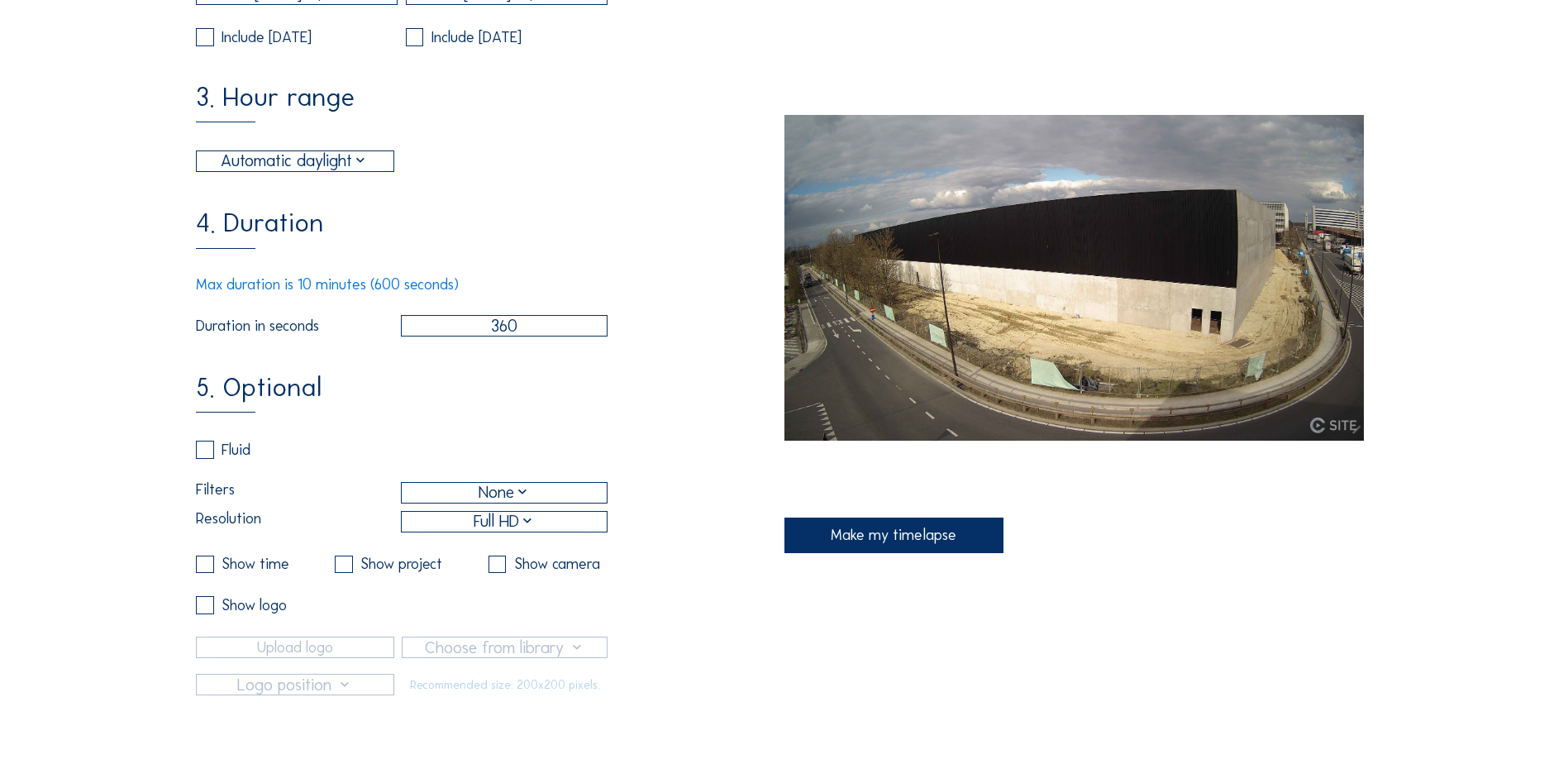
click at [430, 532] on div "Full HD" at bounding box center [504, 522] width 205 height 20
click at [447, 604] on div "8MP" at bounding box center [504, 597] width 178 height 16
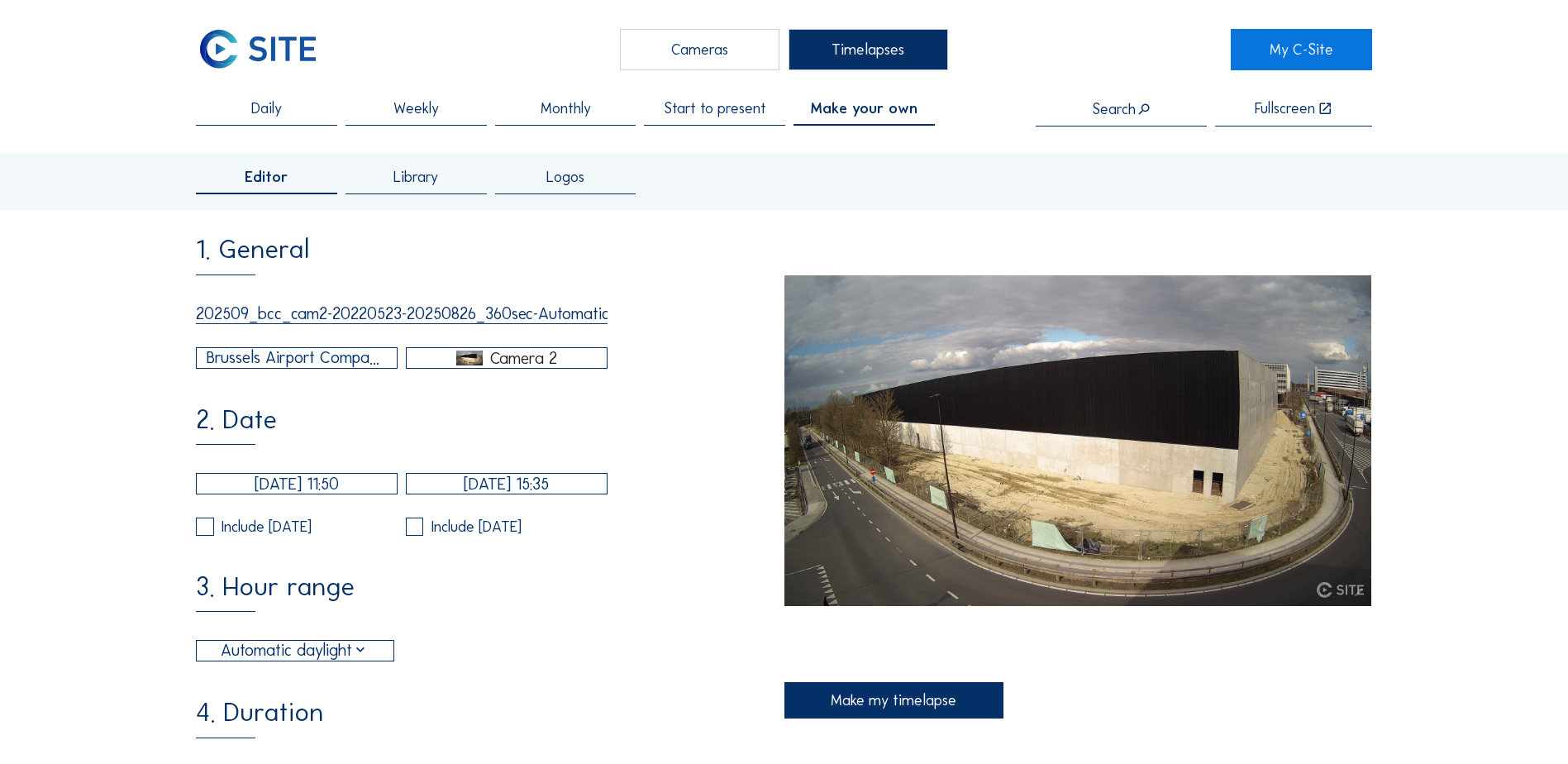
scroll to position [0, 0]
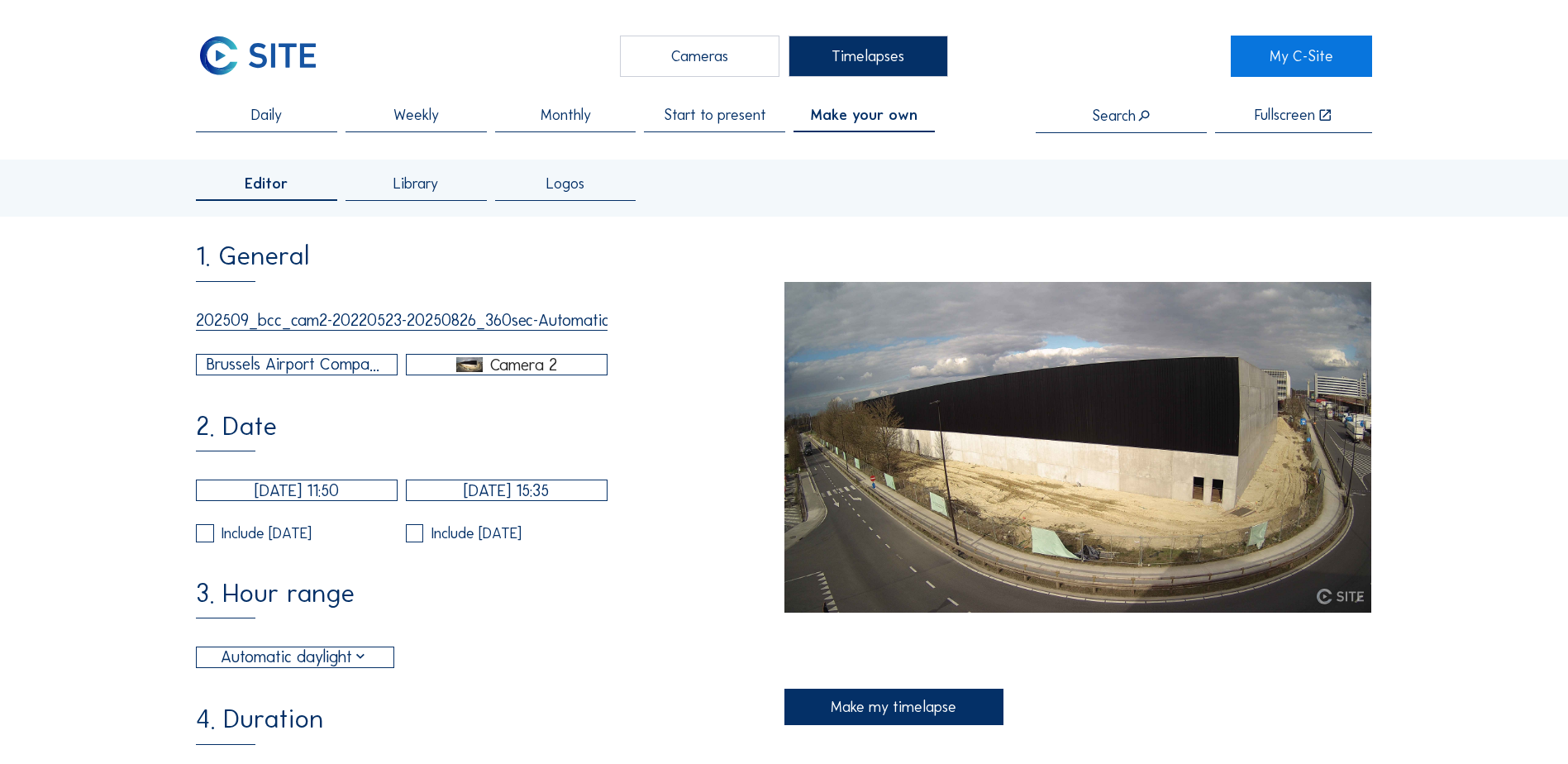
click at [520, 328] on input "202509_bcc_cam2-20220523-20250826_360sec-AutomaticDaylight_notime_8MP" at bounding box center [401, 320] width 412 height 21
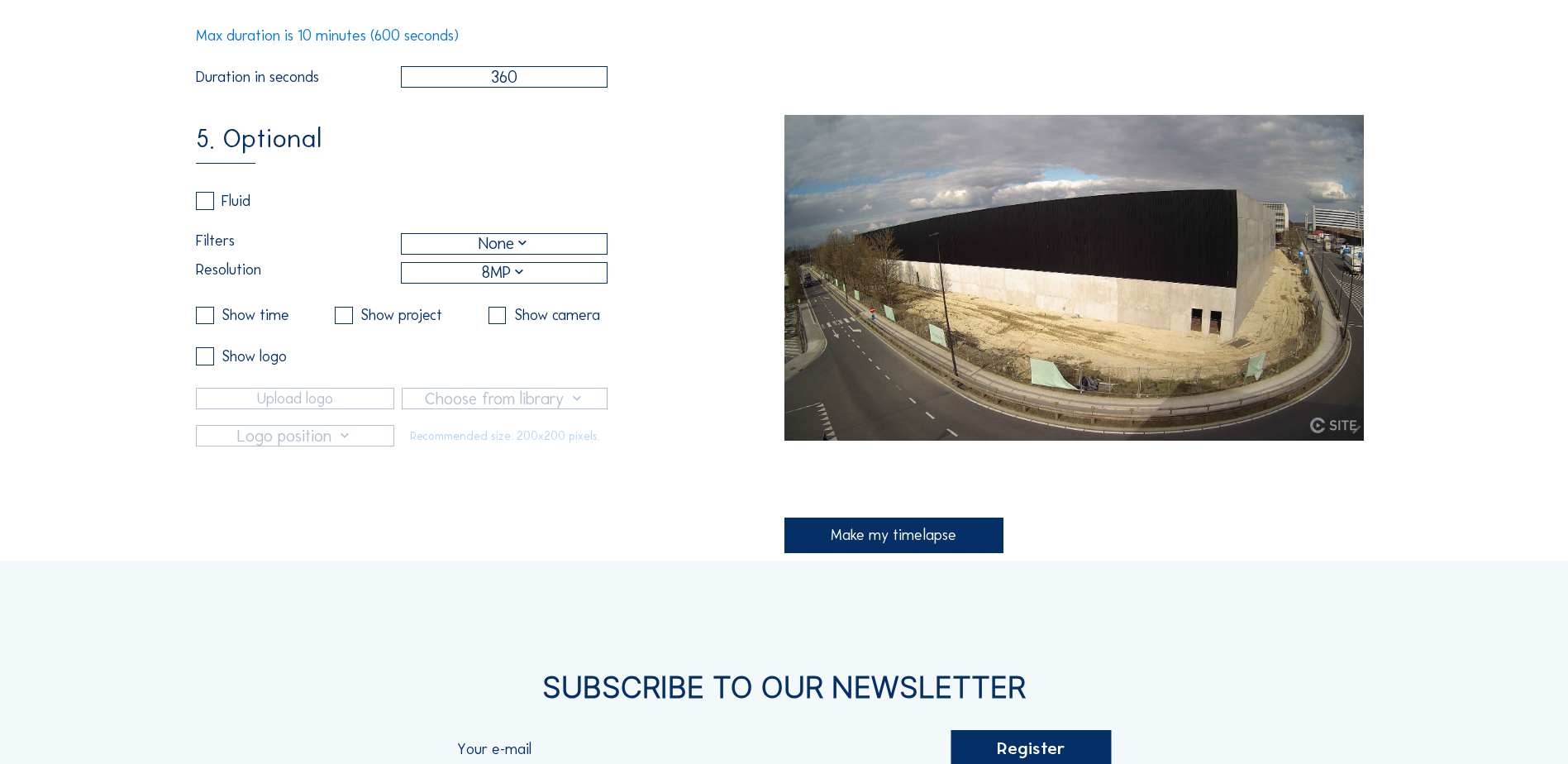
scroll to position [743, 0]
click at [842, 551] on div "Make my timelapse" at bounding box center [894, 535] width 220 height 36
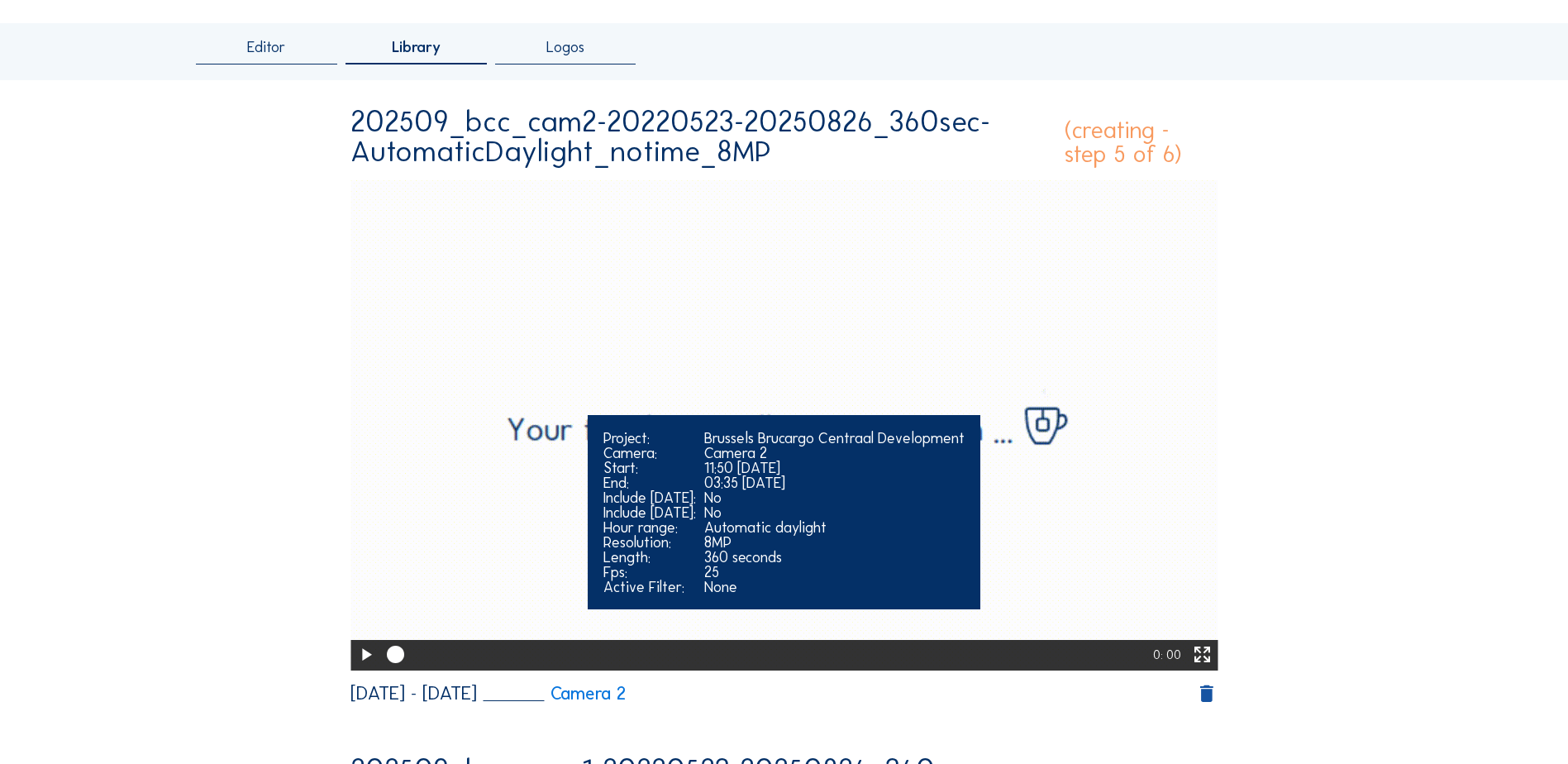
scroll to position [165, 0]
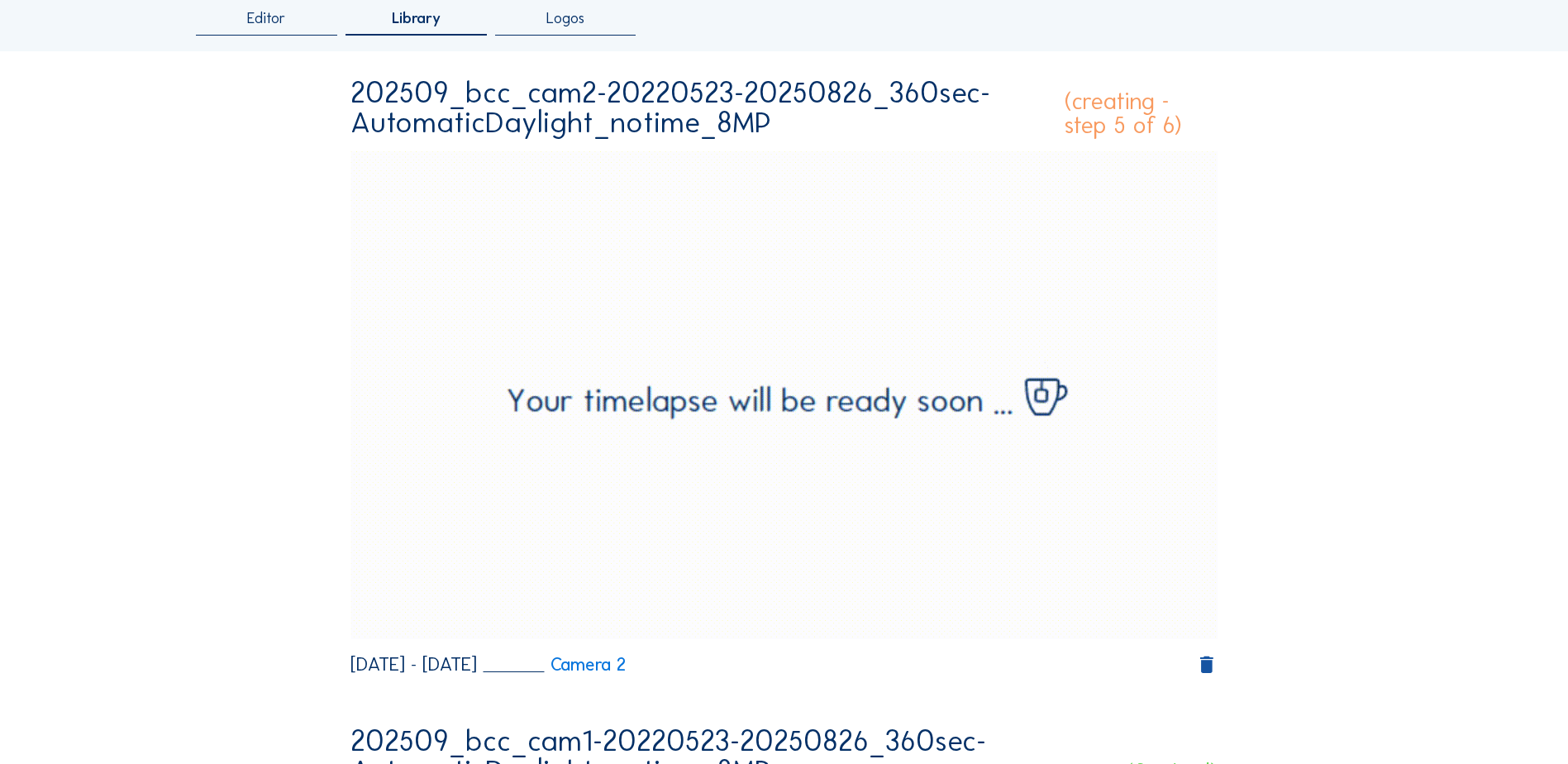
drag, startPoint x: 1287, startPoint y: 371, endPoint x: 1296, endPoint y: 369, distance: 9.2
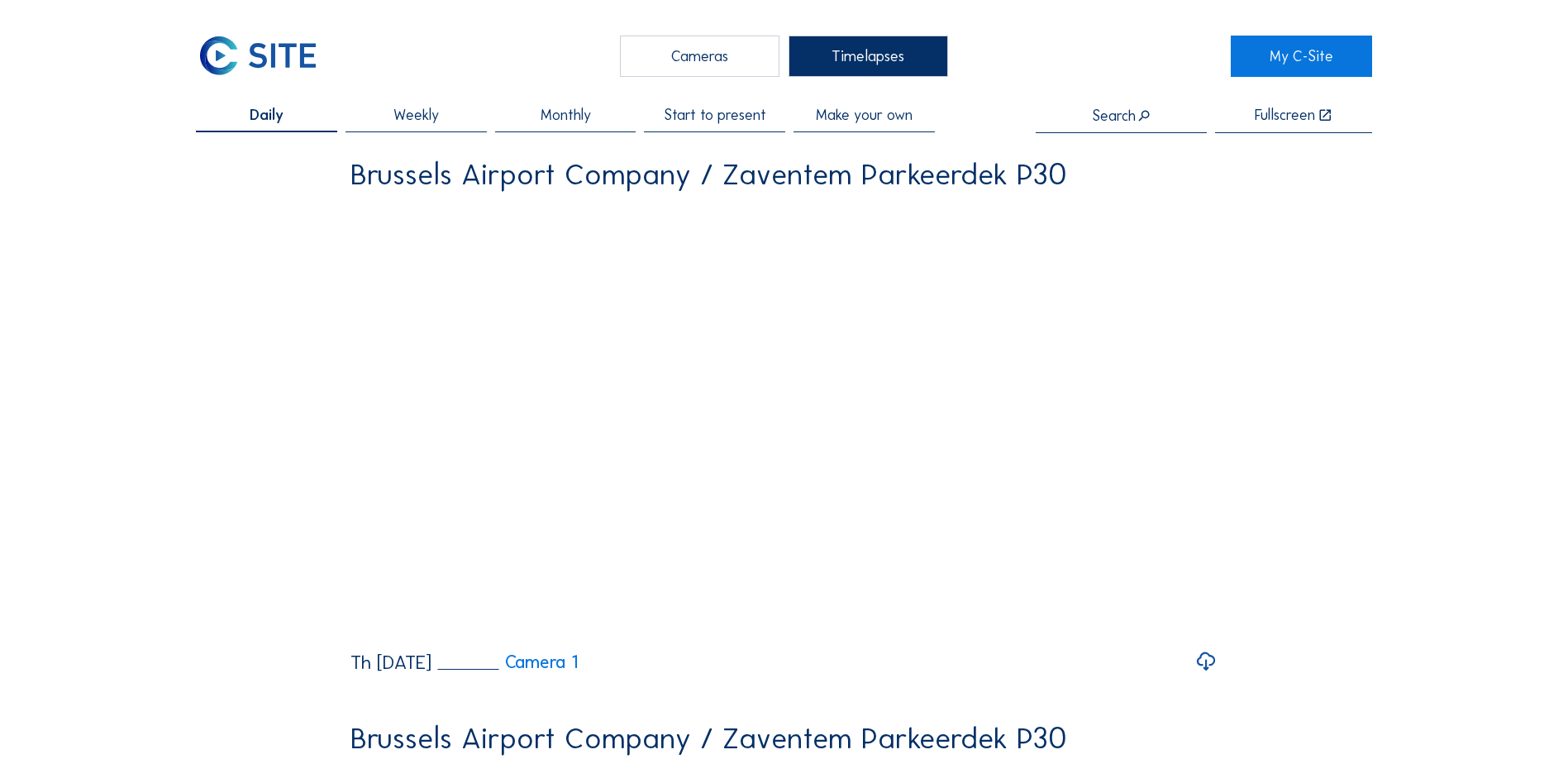
click at [907, 118] on span "Make your own" at bounding box center [864, 114] width 96 height 15
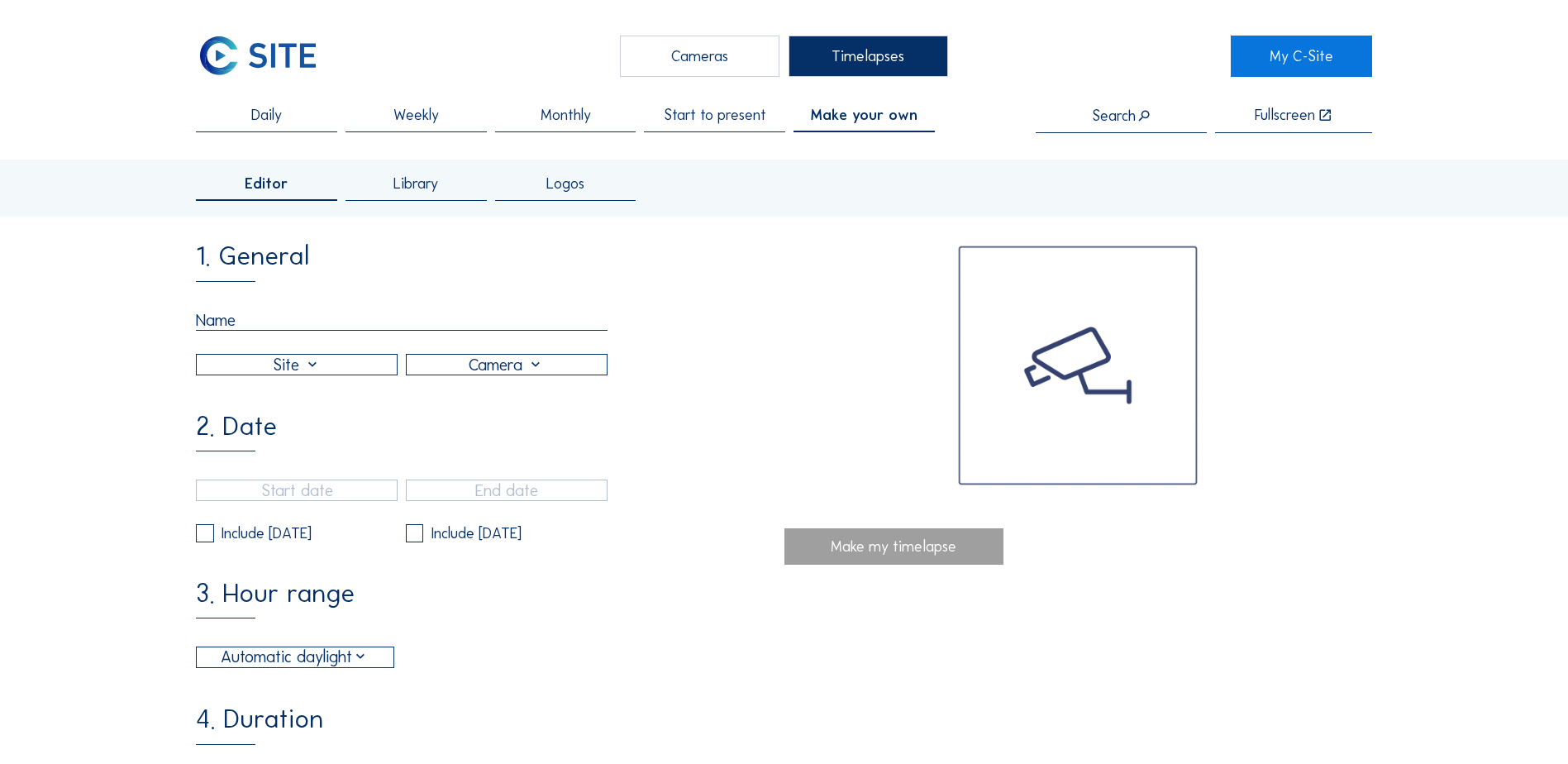
drag, startPoint x: 414, startPoint y: 181, endPoint x: 409, endPoint y: 204, distance: 23.5
click at [415, 178] on span "Library" at bounding box center [415, 183] width 45 height 15
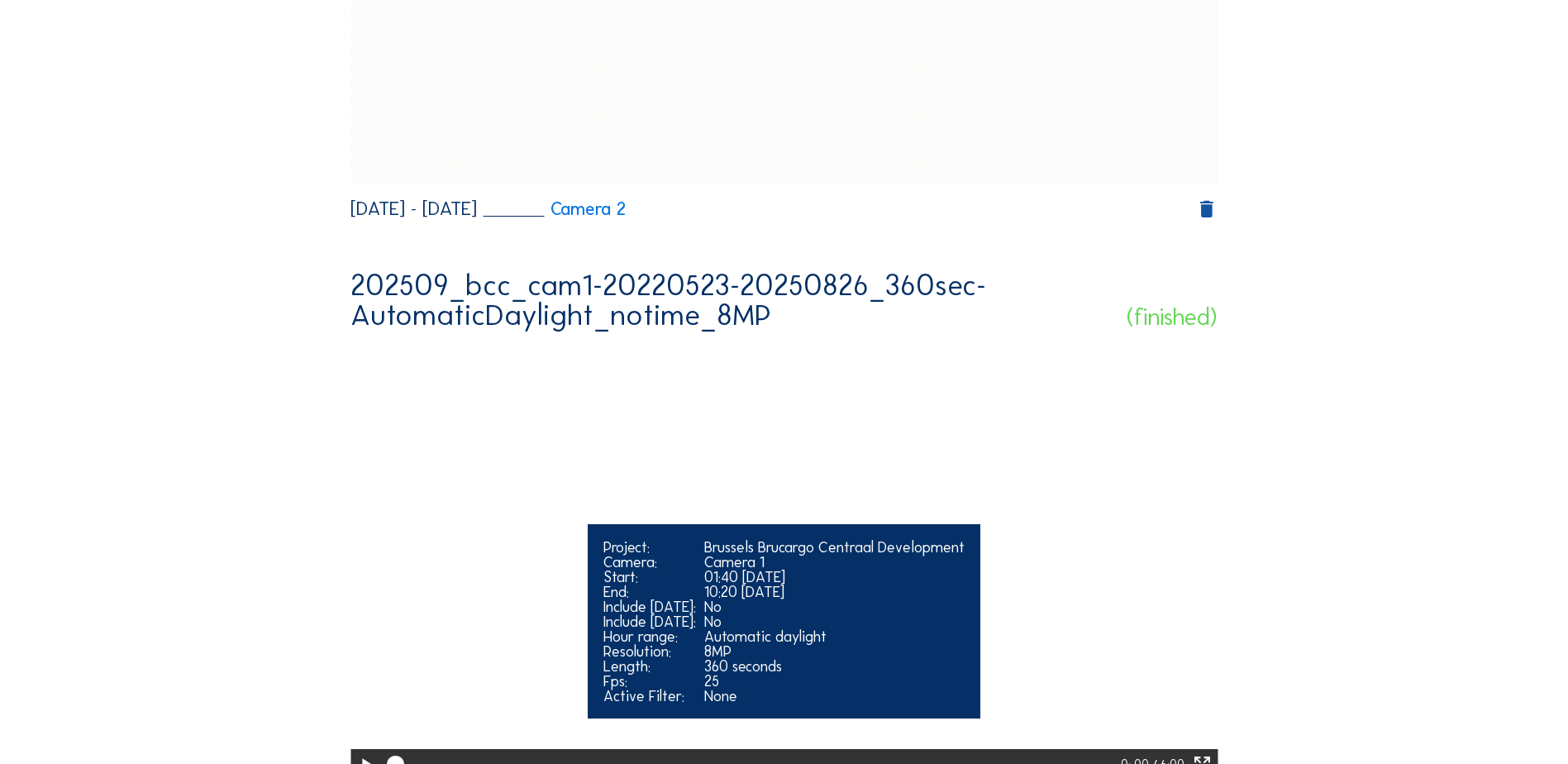
scroll to position [743, 0]
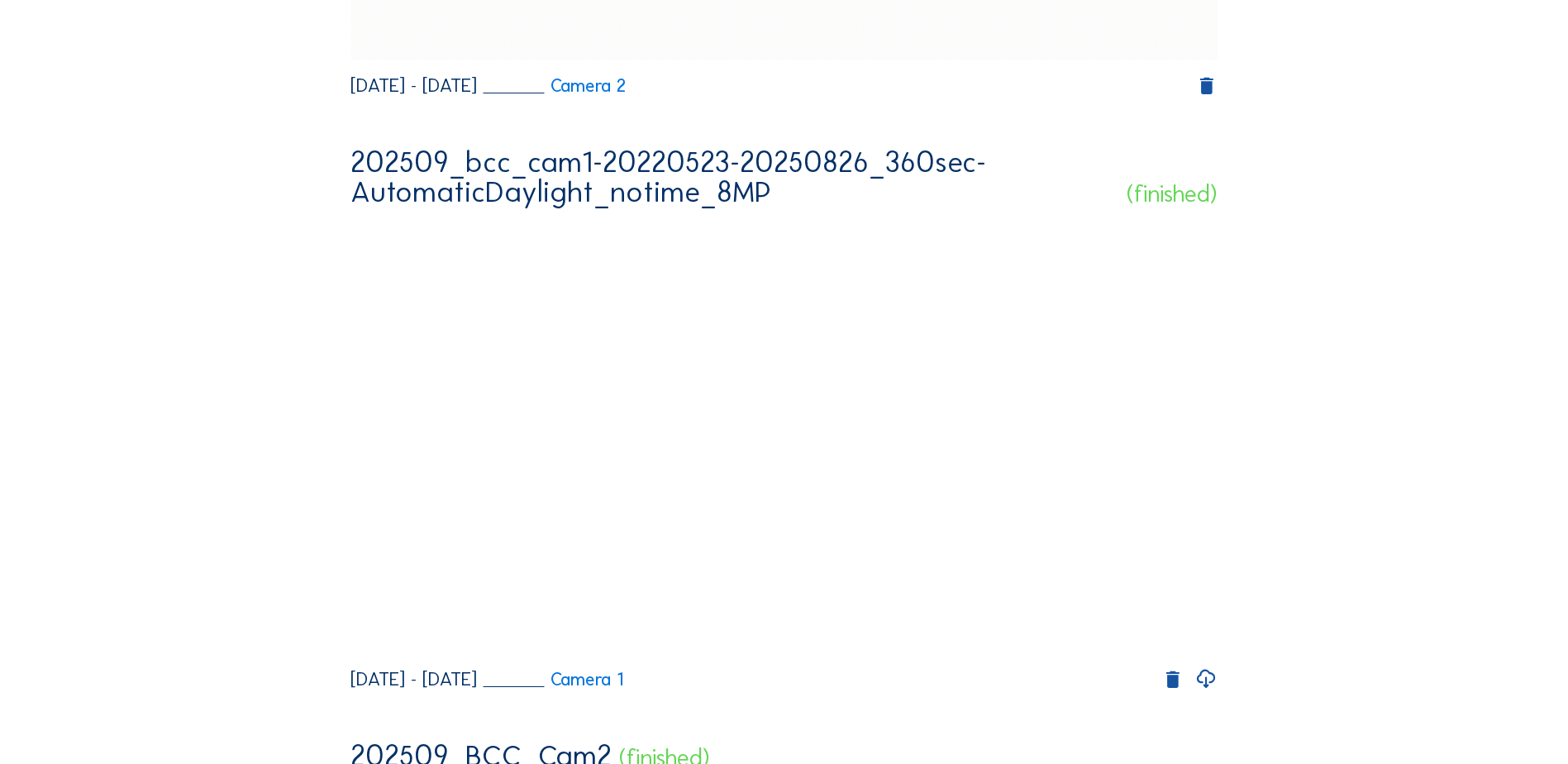
click at [1331, 610] on div "Editor Library Logos 202509_bcc_cam2-20220523-20250826_360sec-AutomaticDaylight…" at bounding box center [784, 617] width 1176 height 2403
click at [1208, 693] on icon at bounding box center [1205, 679] width 22 height 28
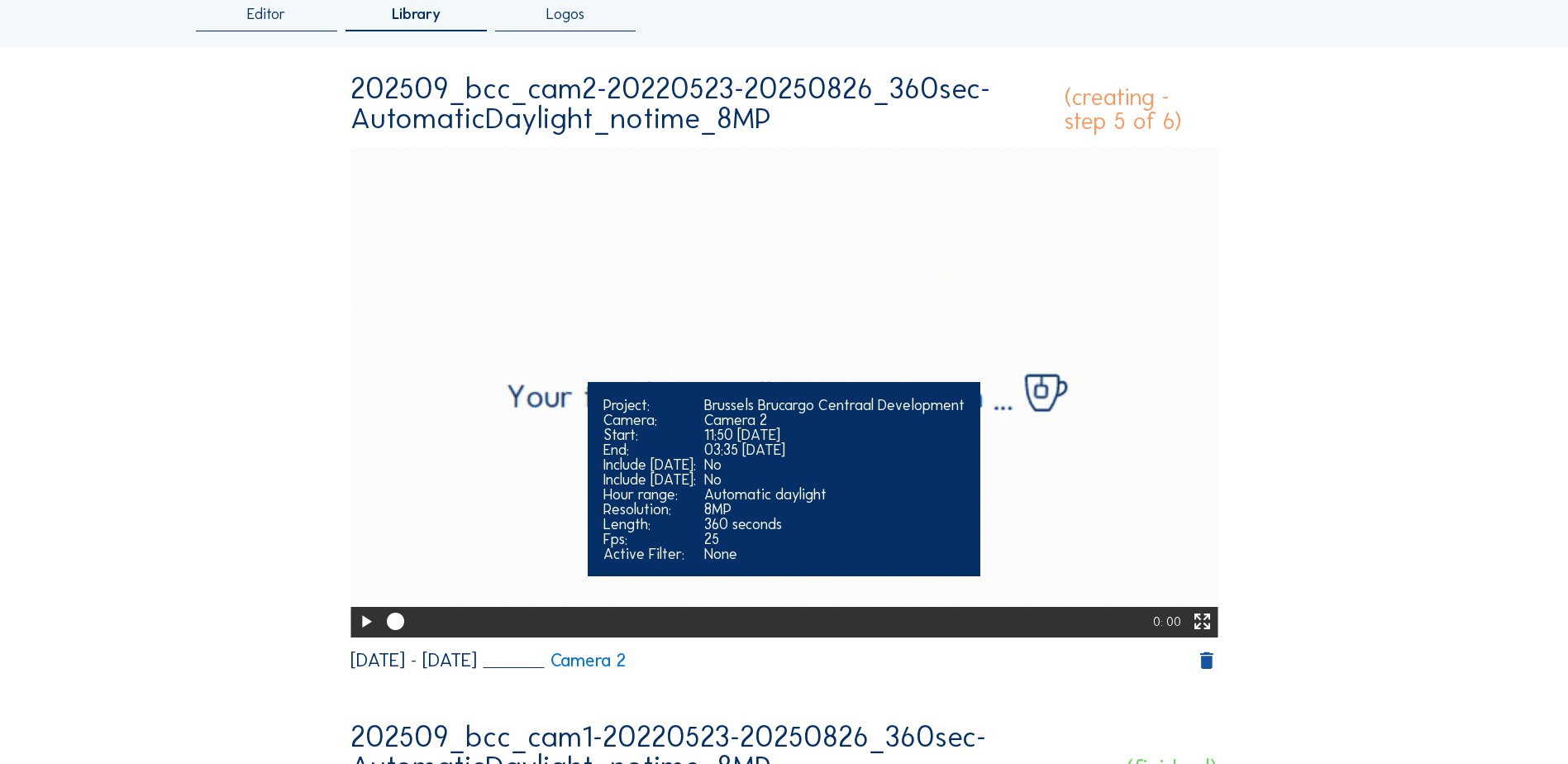
scroll to position [0, 0]
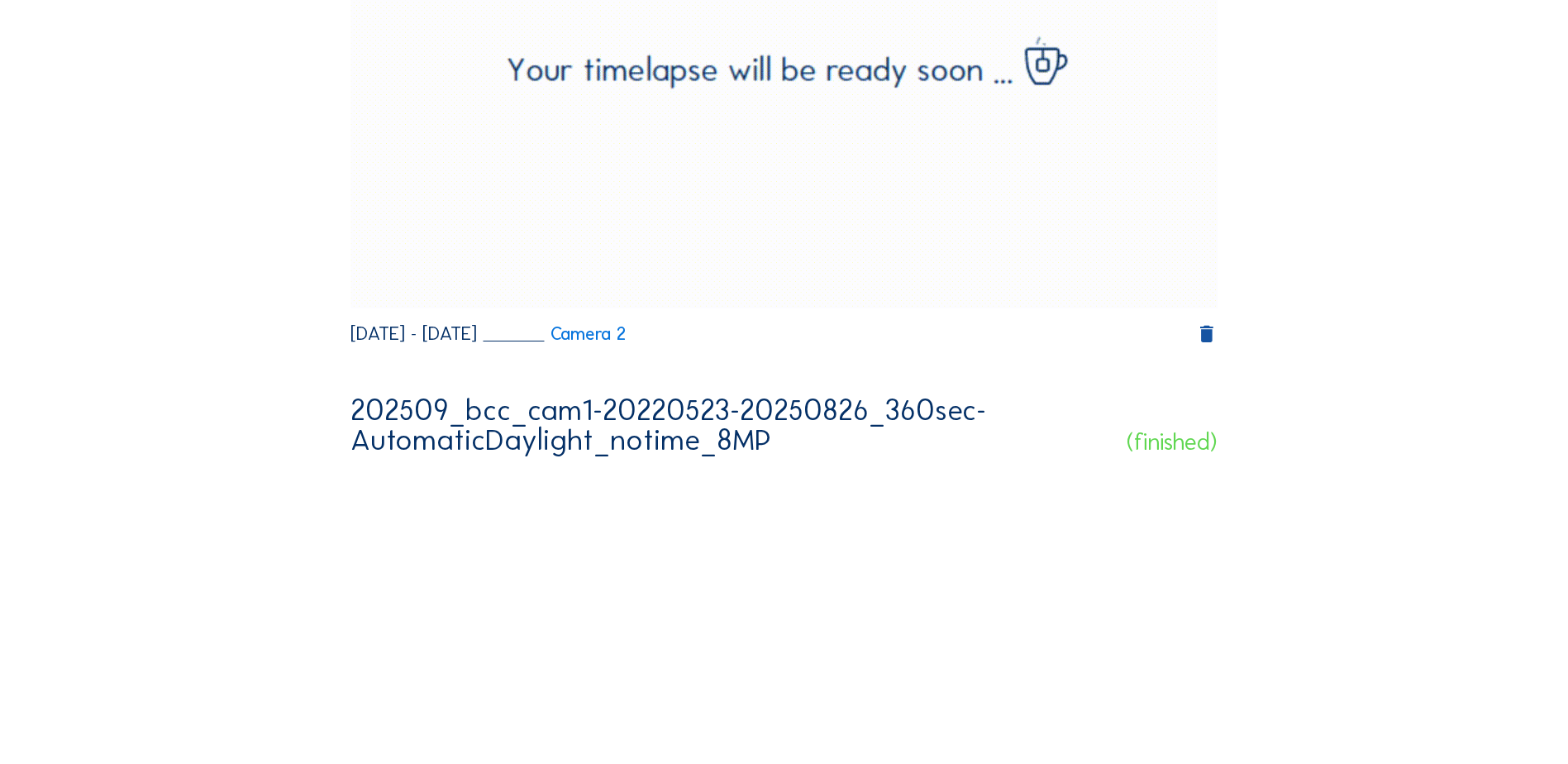
scroll to position [827, 0]
